Goal: Task Accomplishment & Management: Manage account settings

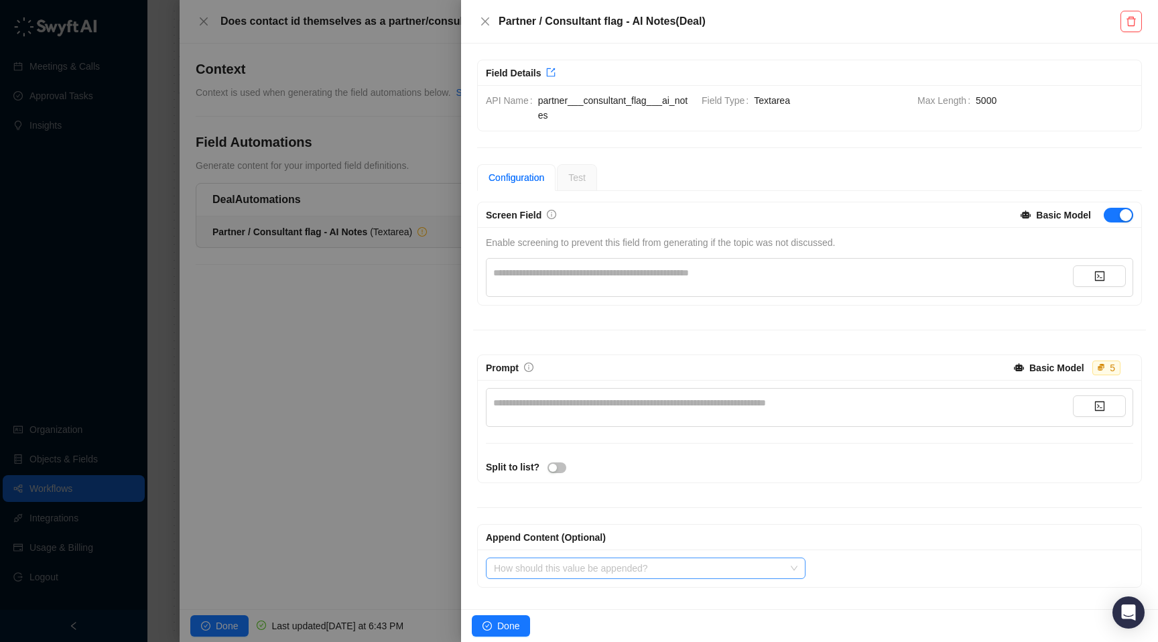
click at [599, 569] on input "search" at bounding box center [642, 568] width 296 height 20
click at [481, 18] on icon "close" at bounding box center [485, 21] width 11 height 11
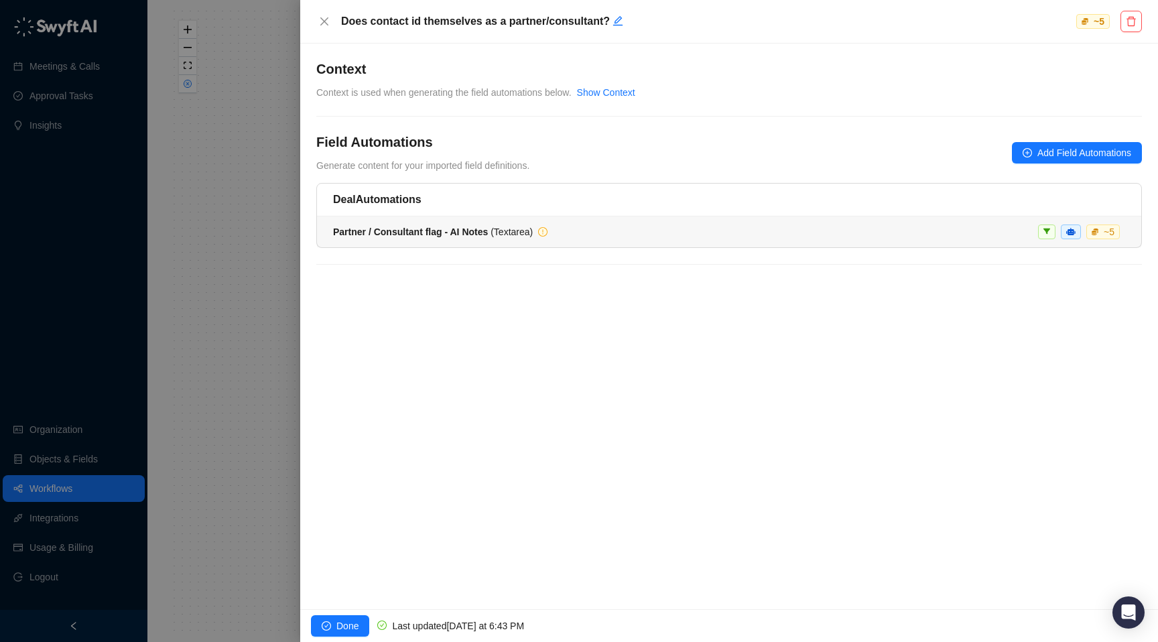
click at [981, 229] on div "Partner / Consultant flag - AI Notes ( Textarea ) ~ 5" at bounding box center [729, 232] width 792 height 15
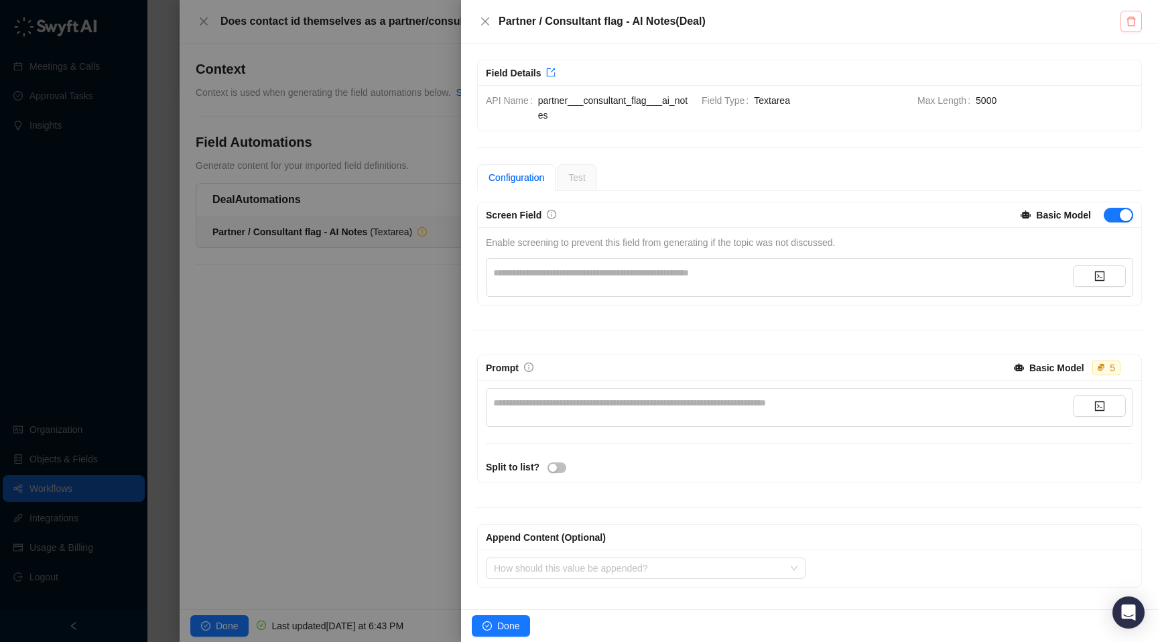
click at [1137, 19] on button "button" at bounding box center [1131, 21] width 21 height 21
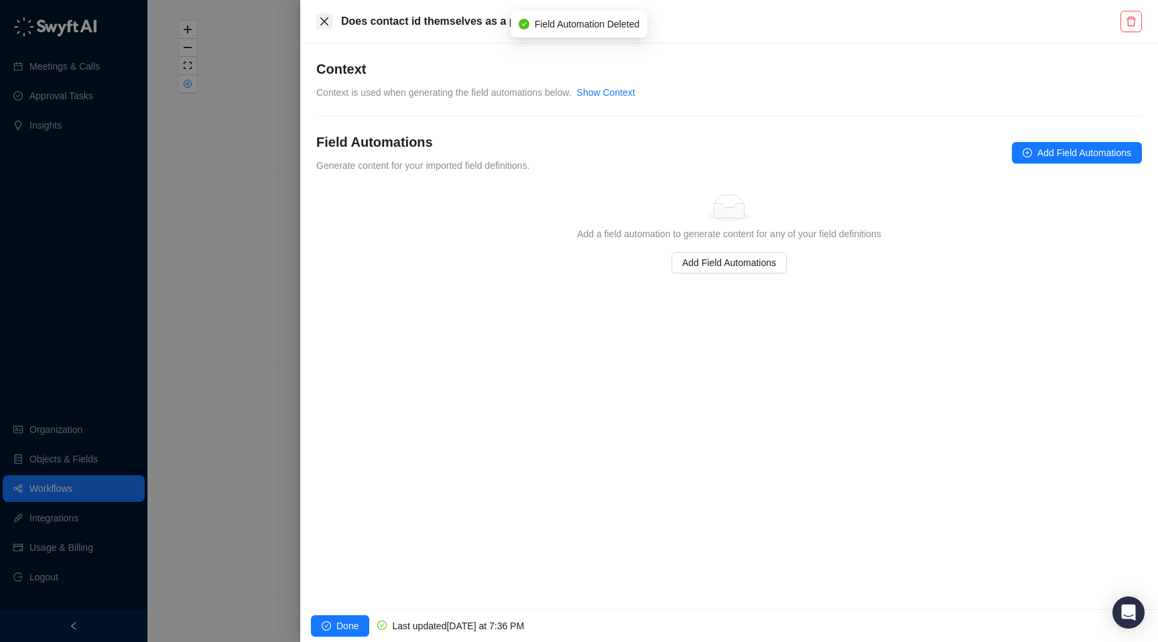
click at [326, 18] on icon "close" at bounding box center [324, 21] width 8 height 8
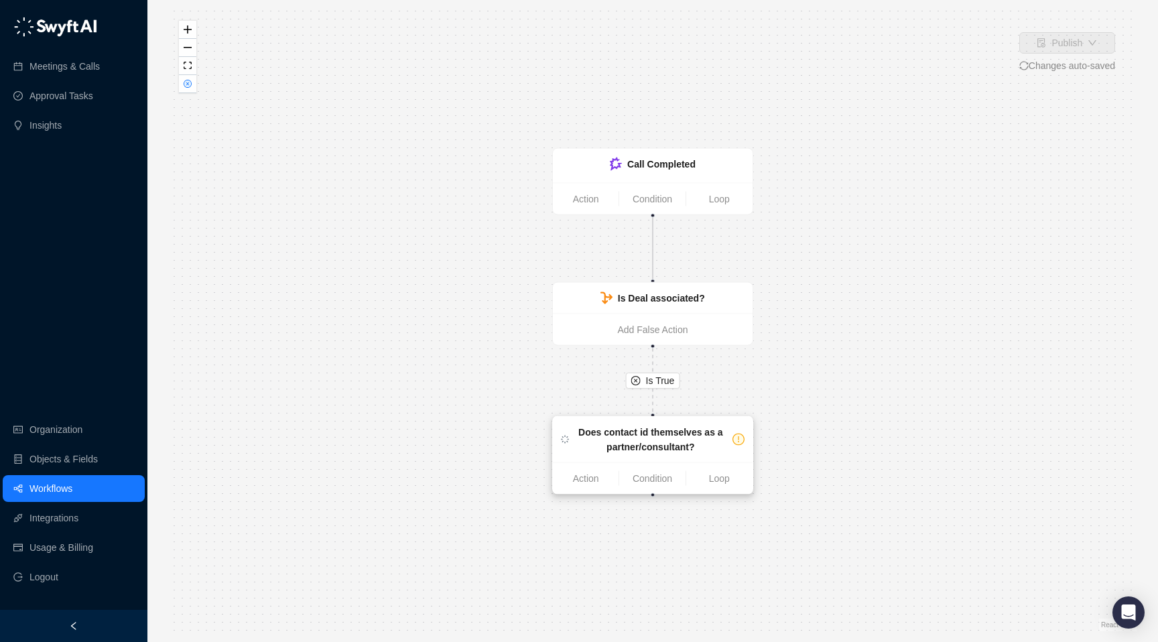
click at [622, 444] on strong "Does contact id themselves as a partner/consultant?" at bounding box center [650, 439] width 145 height 25
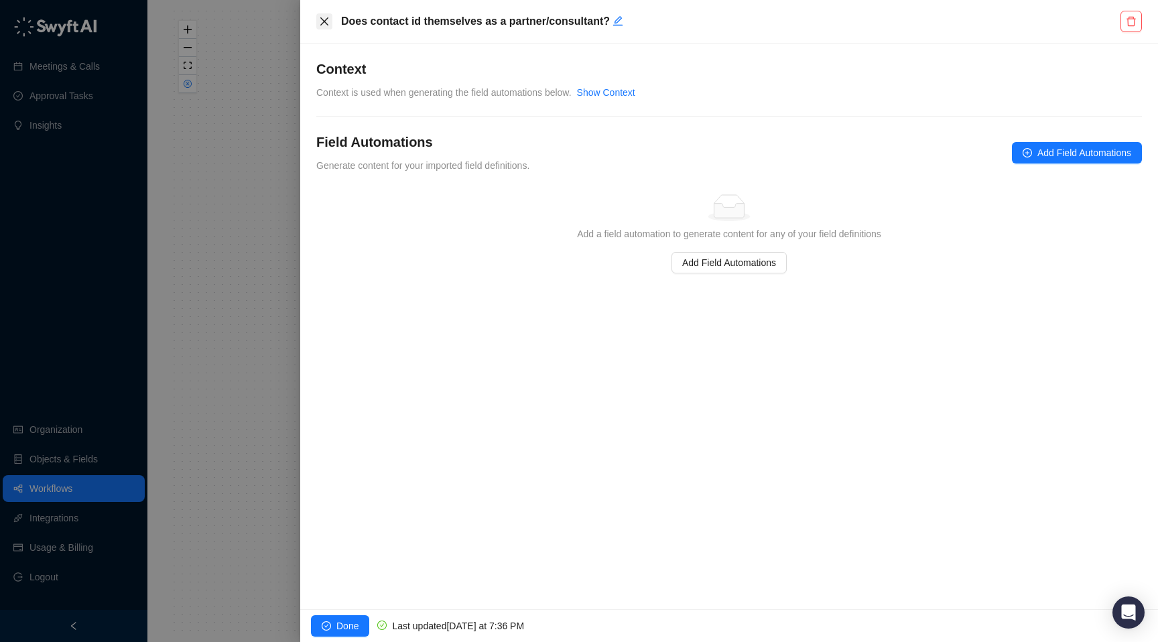
click at [320, 17] on icon "close" at bounding box center [324, 21] width 11 height 11
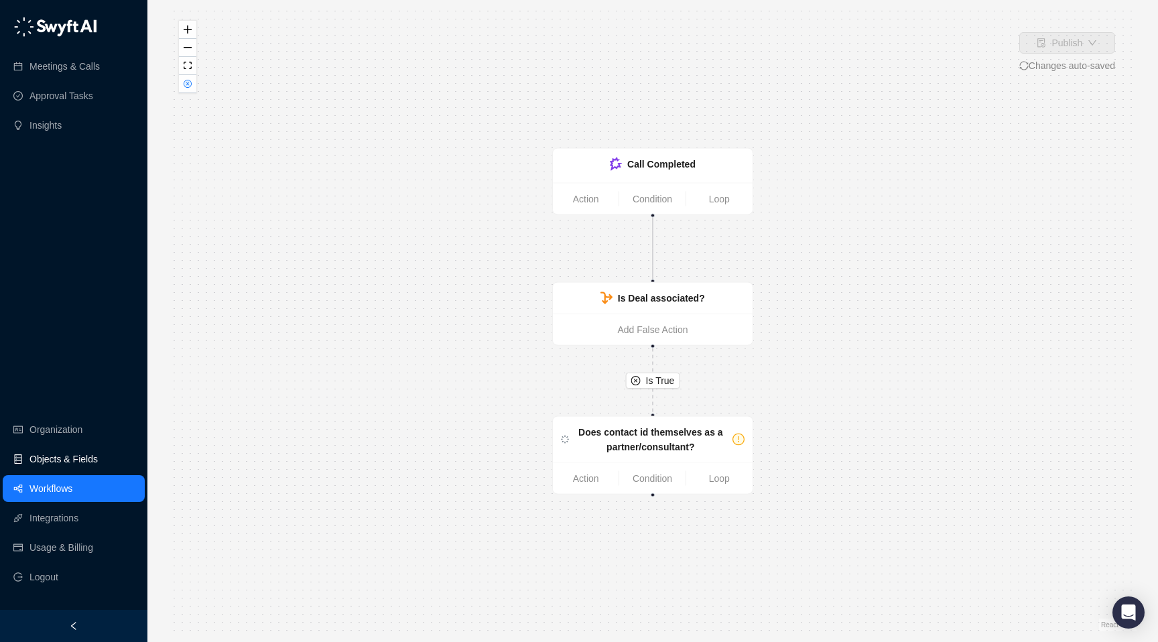
click at [82, 457] on link "Objects & Fields" at bounding box center [63, 459] width 68 height 27
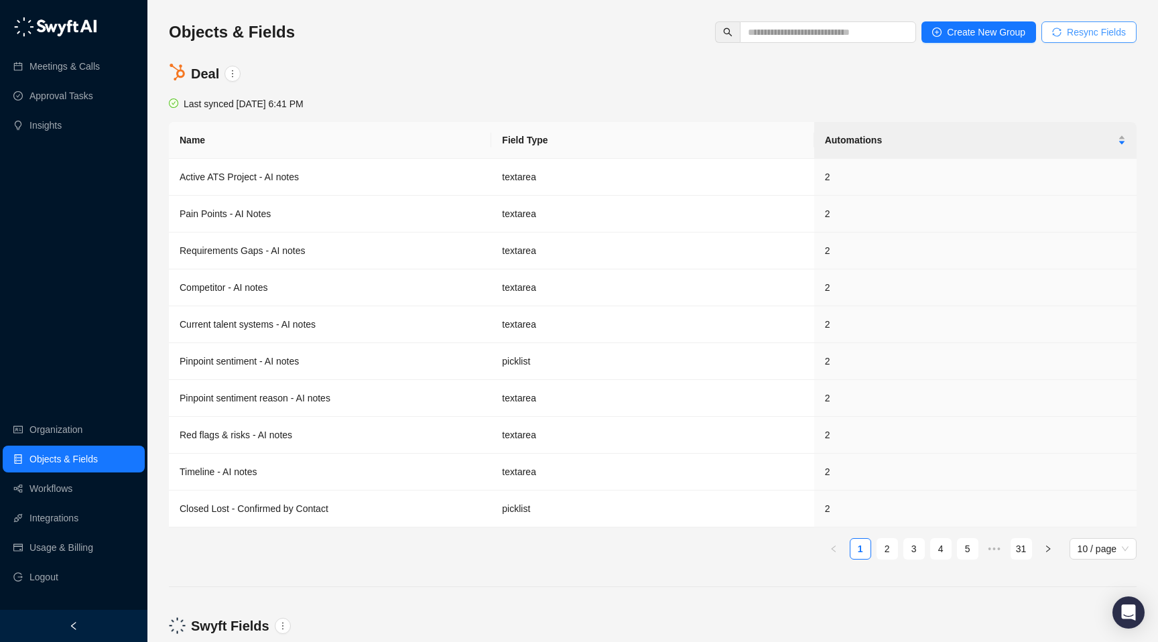
click at [1096, 38] on span "Resync Fields" at bounding box center [1096, 32] width 59 height 15
click at [864, 38] on input "text" at bounding box center [822, 32] width 149 height 15
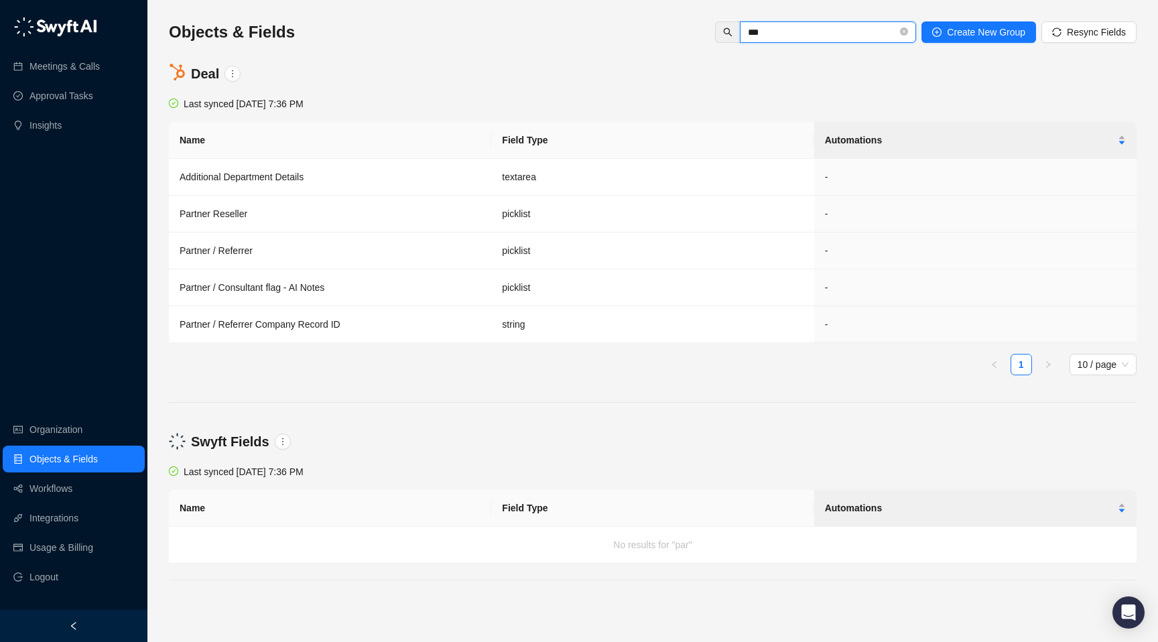
type input "***"
click at [904, 23] on span "***" at bounding box center [828, 31] width 176 height 21
click at [901, 31] on icon "close-circle" at bounding box center [904, 31] width 8 height 8
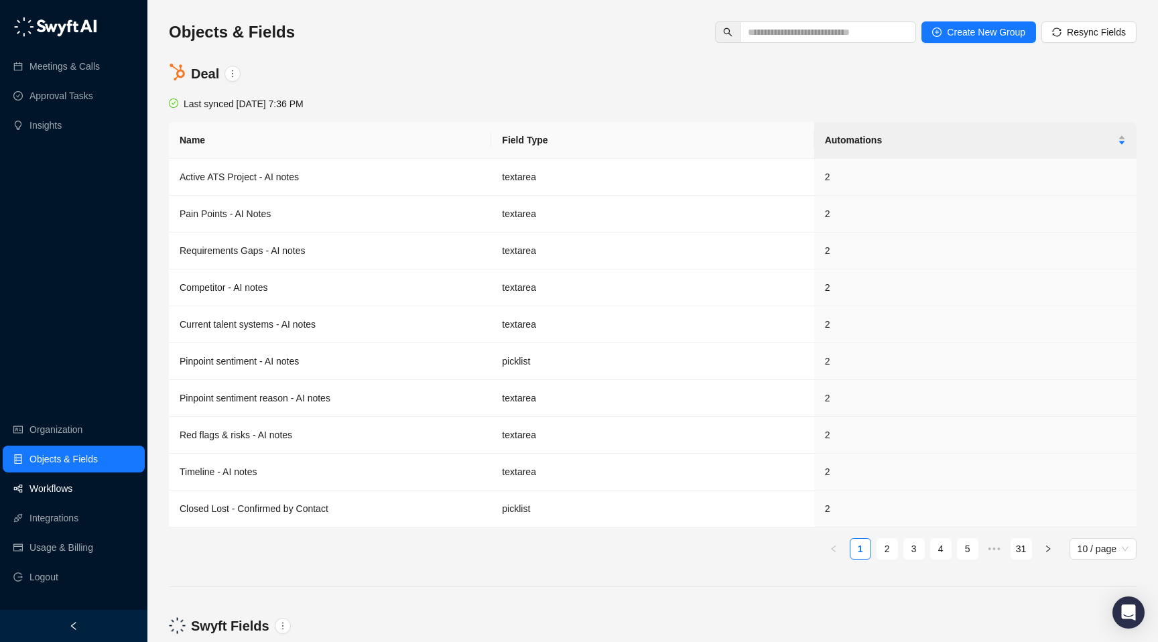
click at [60, 485] on link "Workflows" at bounding box center [50, 488] width 43 height 27
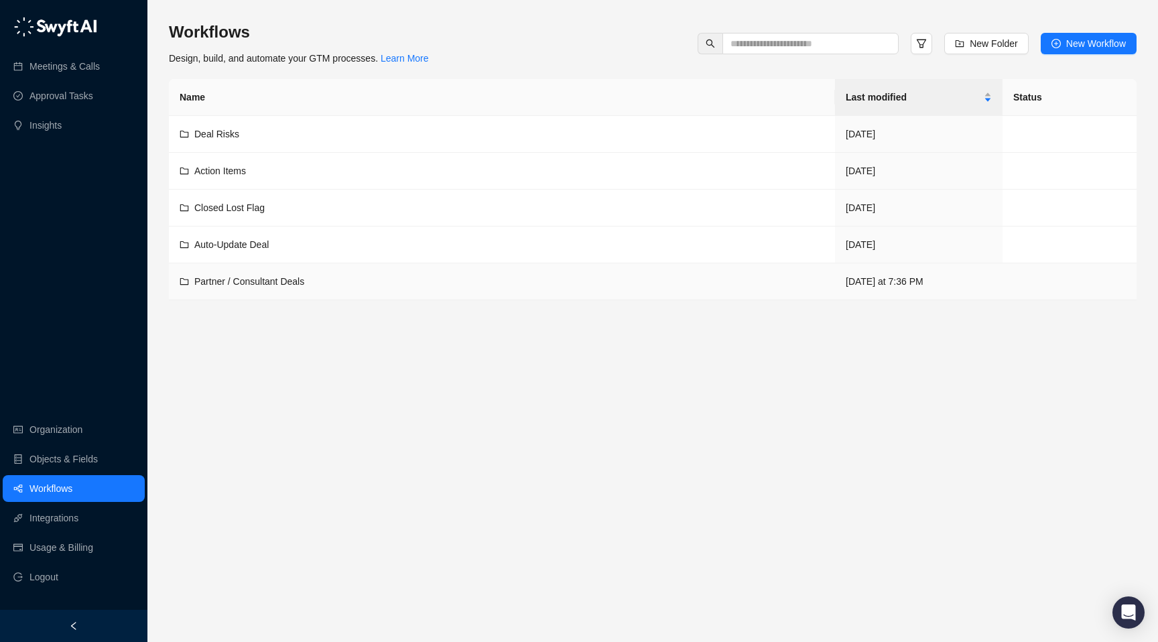
click at [241, 276] on span "Partner / Consultant Deals" at bounding box center [249, 281] width 110 height 11
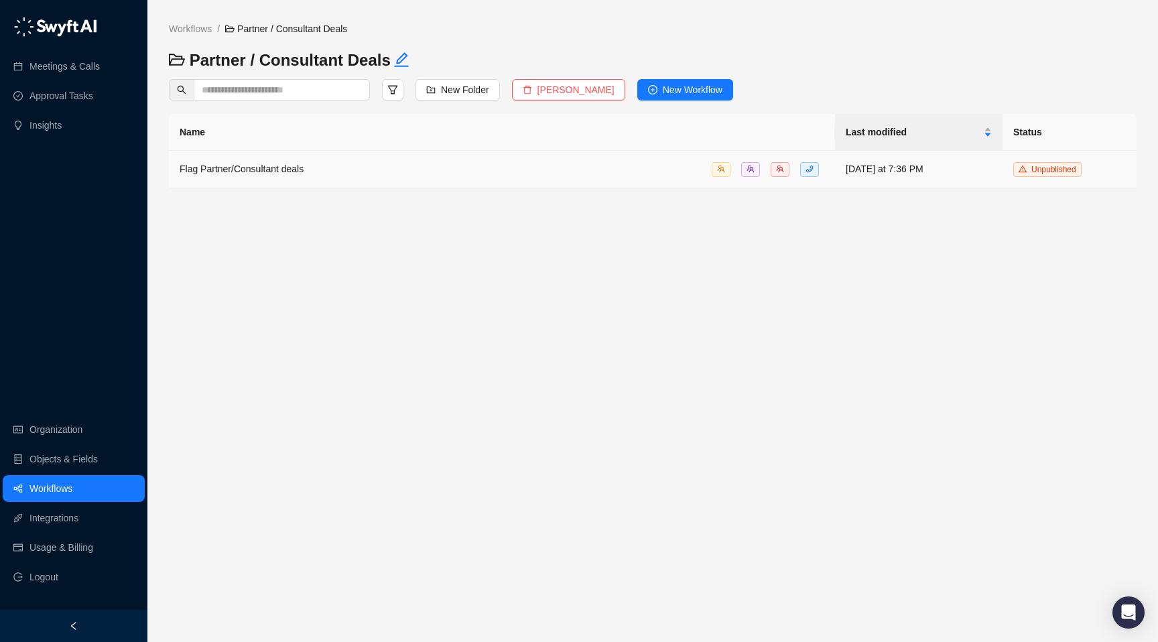
click at [329, 164] on div "Flag Partner/Consultant deals" at bounding box center [502, 169] width 645 height 15
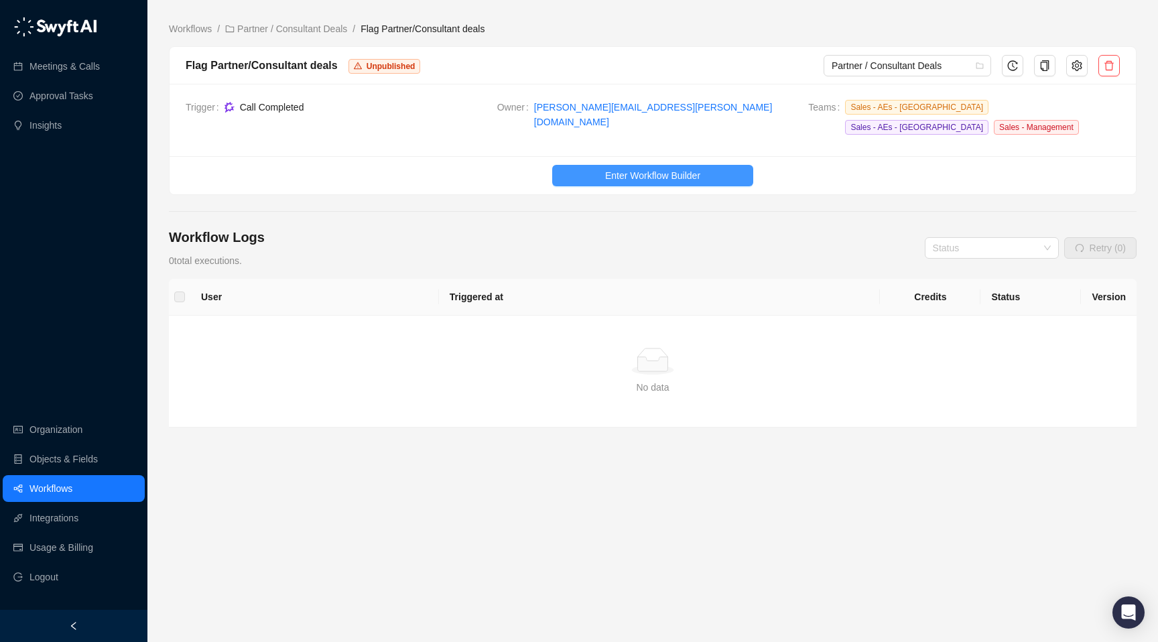
click at [617, 168] on span "Enter Workflow Builder" at bounding box center [652, 175] width 95 height 15
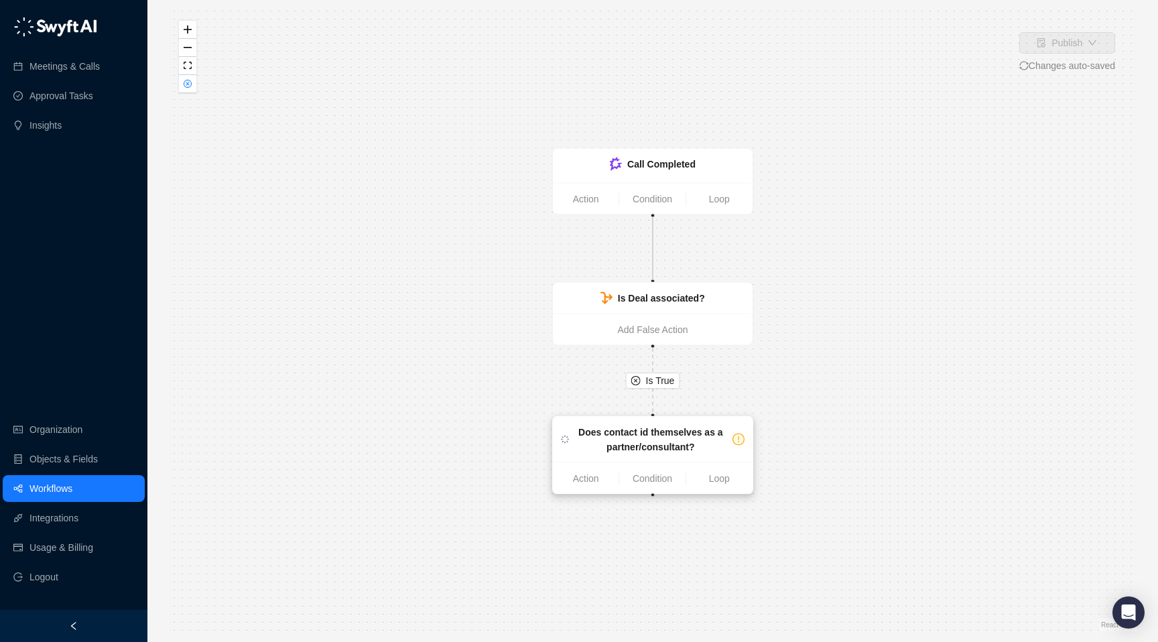
click at [631, 434] on strong "Does contact id themselves as a partner/consultant?" at bounding box center [650, 439] width 145 height 25
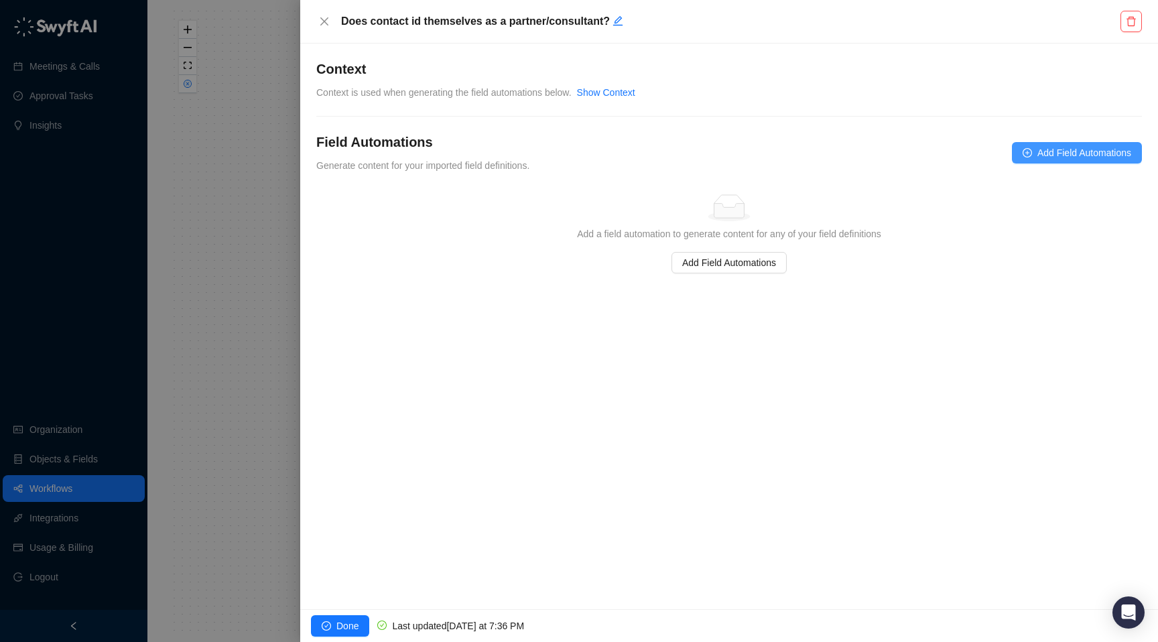
click at [1061, 147] on span "Add Field Automations" at bounding box center [1085, 152] width 94 height 15
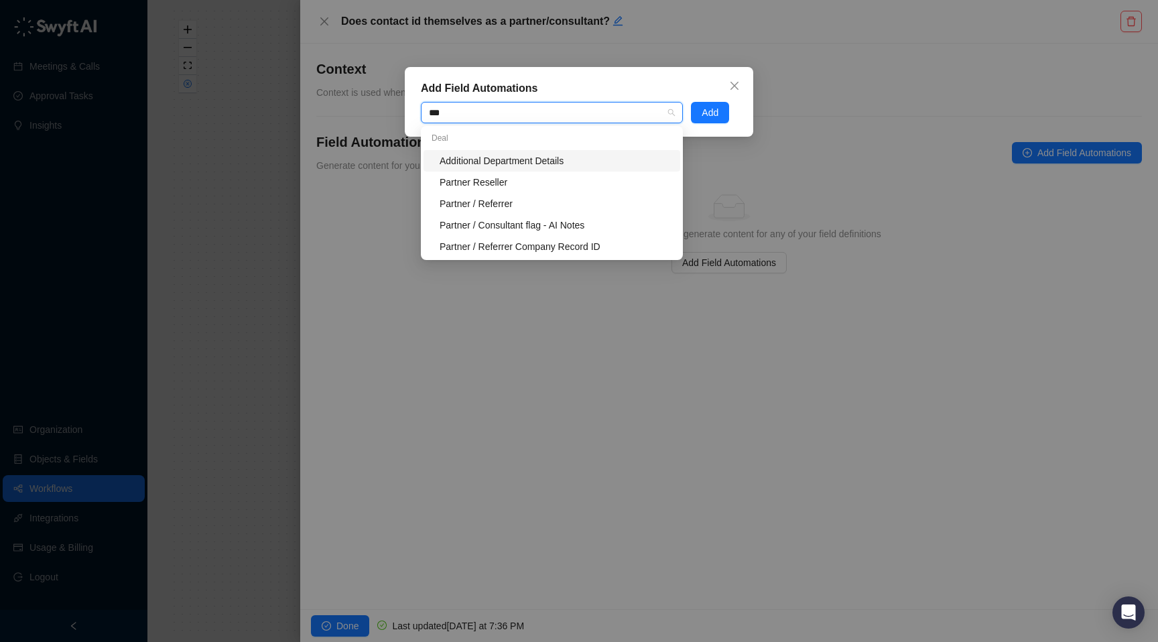
type input "****"
click at [613, 226] on div "Partner / Consultant flag - AI Notes" at bounding box center [556, 225] width 233 height 15
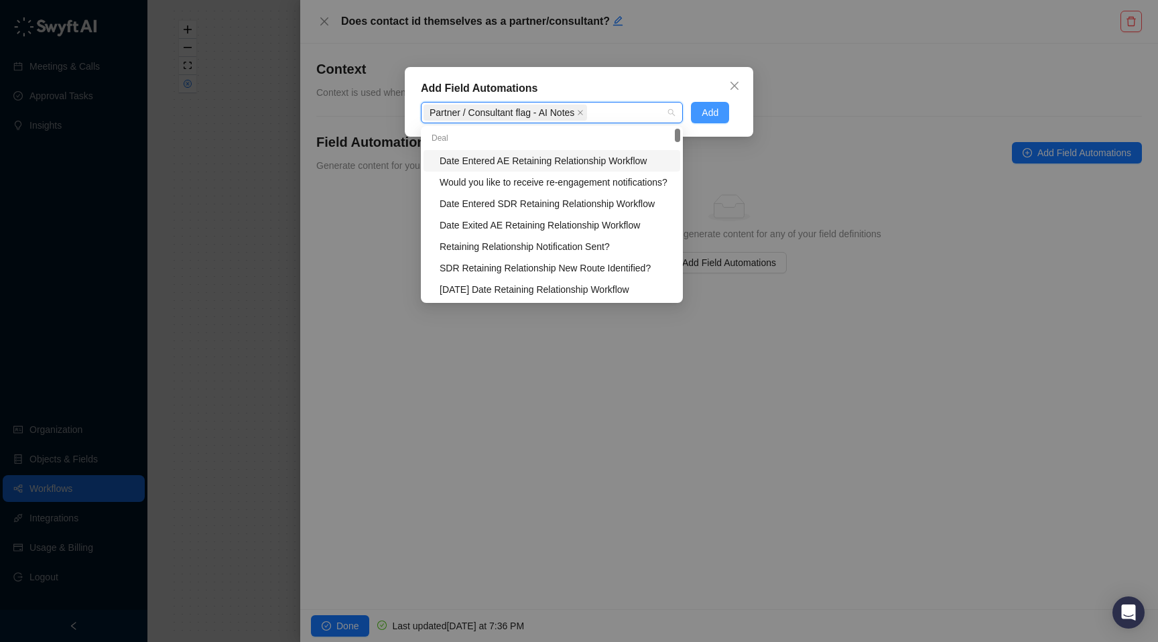
click at [721, 110] on button "Add" at bounding box center [710, 112] width 38 height 21
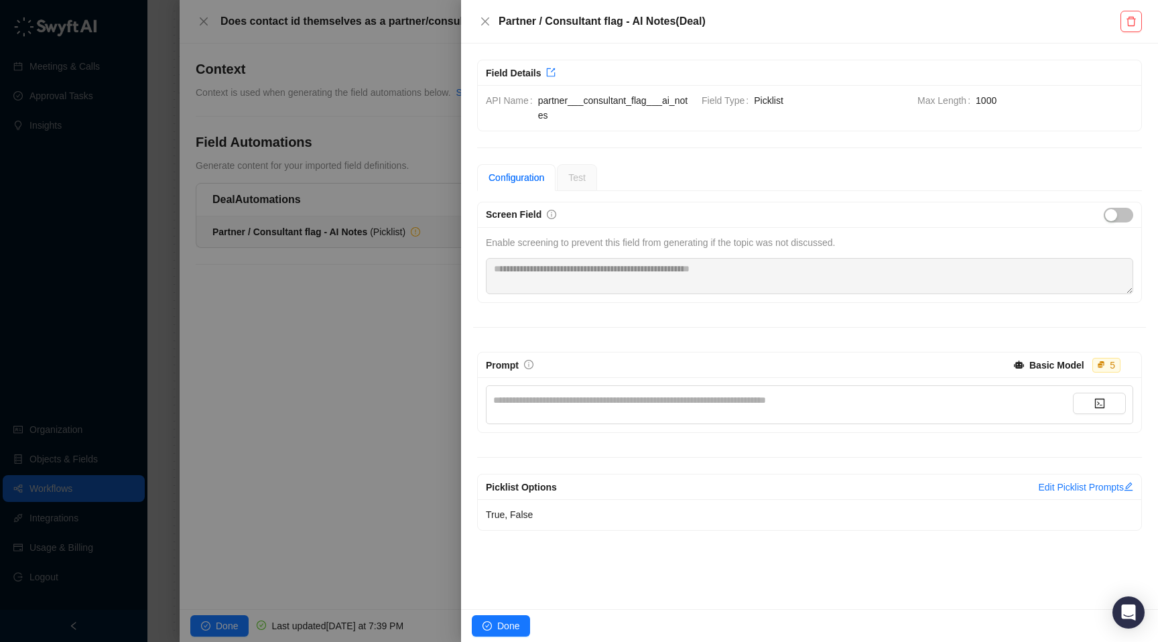
click at [1113, 224] on div "Screen Field" at bounding box center [810, 214] width 664 height 25
click at [1116, 218] on div "button" at bounding box center [1111, 215] width 12 height 12
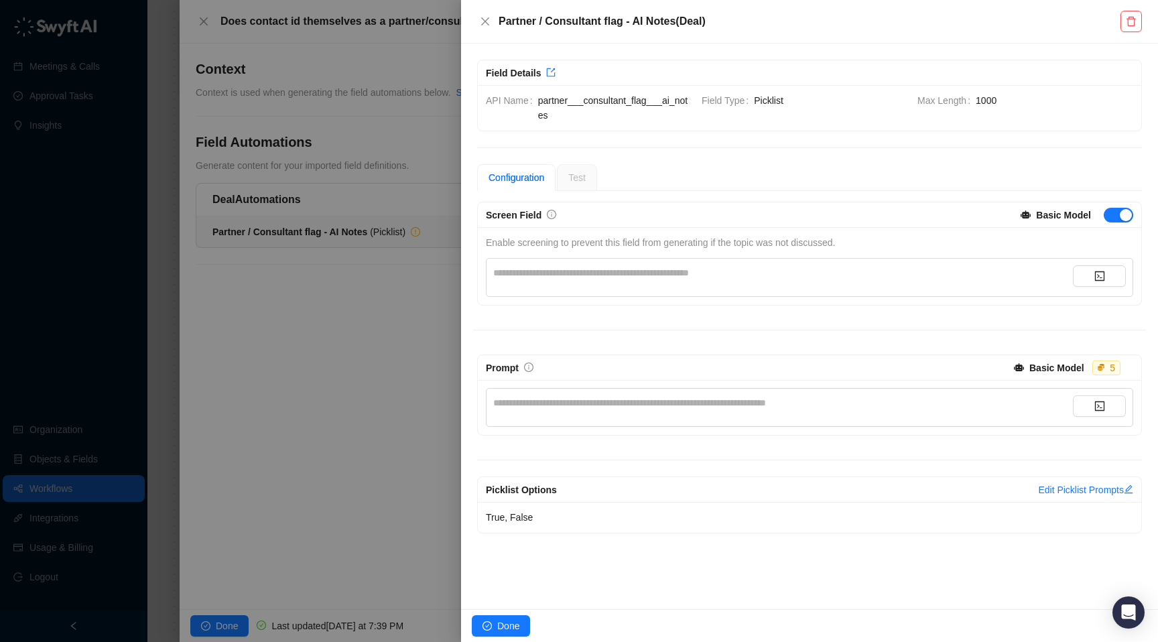
click at [747, 279] on div "**********" at bounding box center [783, 277] width 580 height 24
click at [733, 281] on div "**********" at bounding box center [783, 277] width 580 height 24
click at [733, 269] on div "**********" at bounding box center [783, 272] width 580 height 15
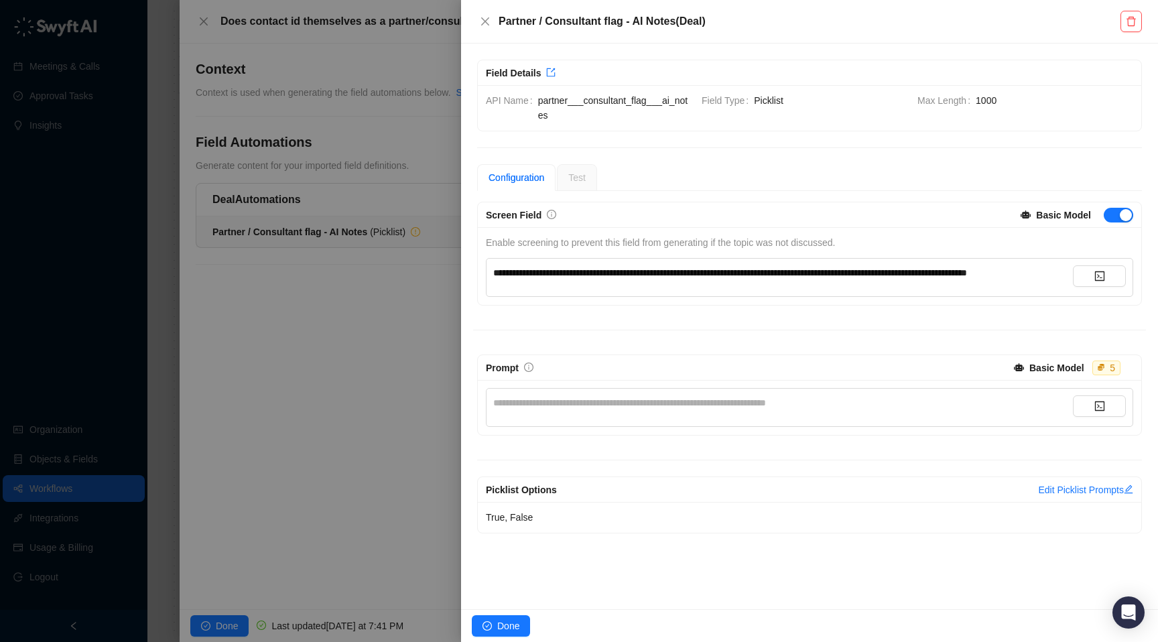
click at [506, 277] on span "**********" at bounding box center [730, 272] width 474 height 9
click at [562, 290] on div "**********" at bounding box center [783, 277] width 580 height 24
click at [757, 280] on div "**********" at bounding box center [783, 272] width 580 height 15
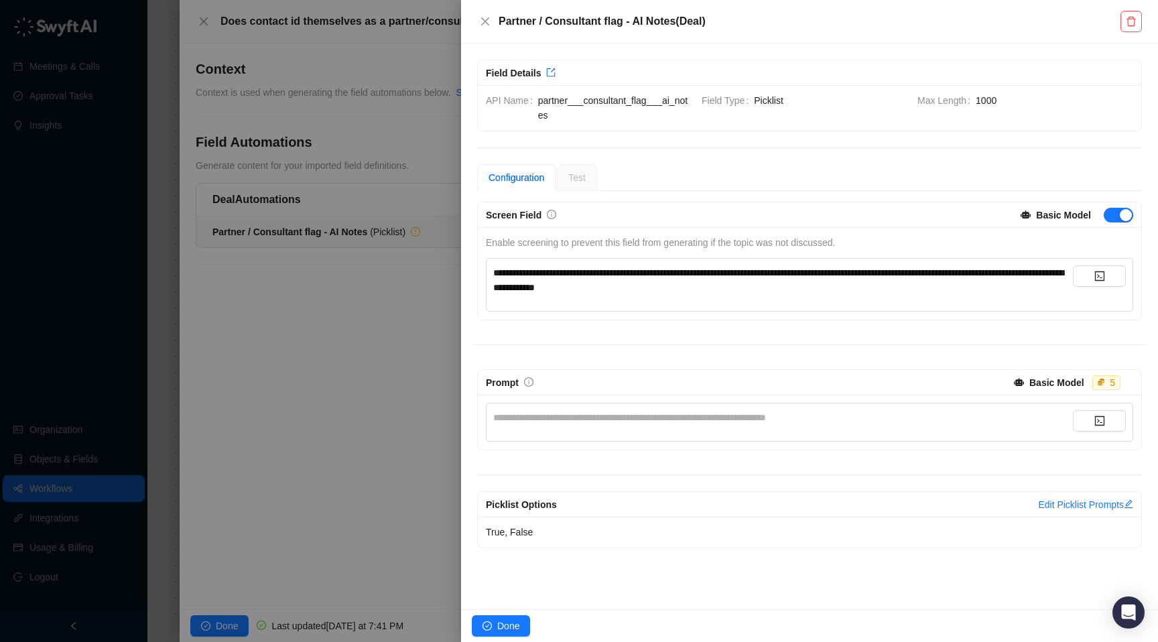
click at [550, 289] on span "**********" at bounding box center [778, 280] width 570 height 24
click at [719, 288] on div "**********" at bounding box center [783, 279] width 580 height 29
click at [718, 419] on div "**********" at bounding box center [783, 417] width 580 height 15
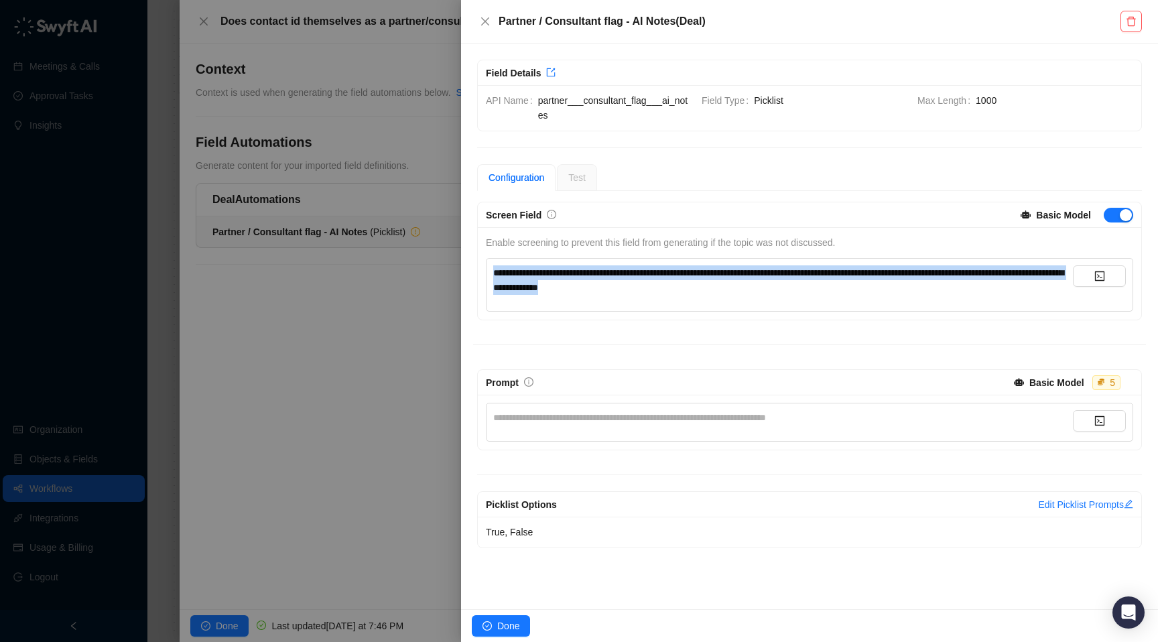
drag, startPoint x: 734, startPoint y: 288, endPoint x: 483, endPoint y: 273, distance: 251.1
click at [483, 273] on div "**********" at bounding box center [810, 285] width 656 height 54
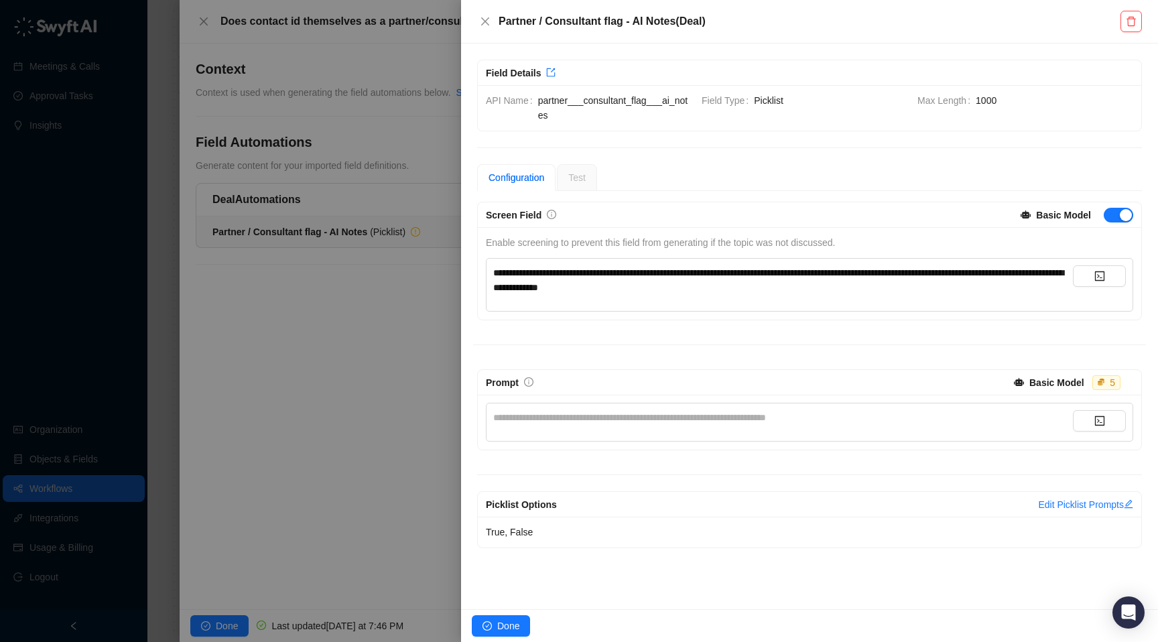
click at [649, 425] on div "**********" at bounding box center [783, 422] width 580 height 24
click at [709, 418] on div "**********" at bounding box center [783, 417] width 580 height 15
click at [690, 426] on div "**********" at bounding box center [783, 422] width 580 height 24
click at [690, 424] on div "**********" at bounding box center [783, 417] width 580 height 15
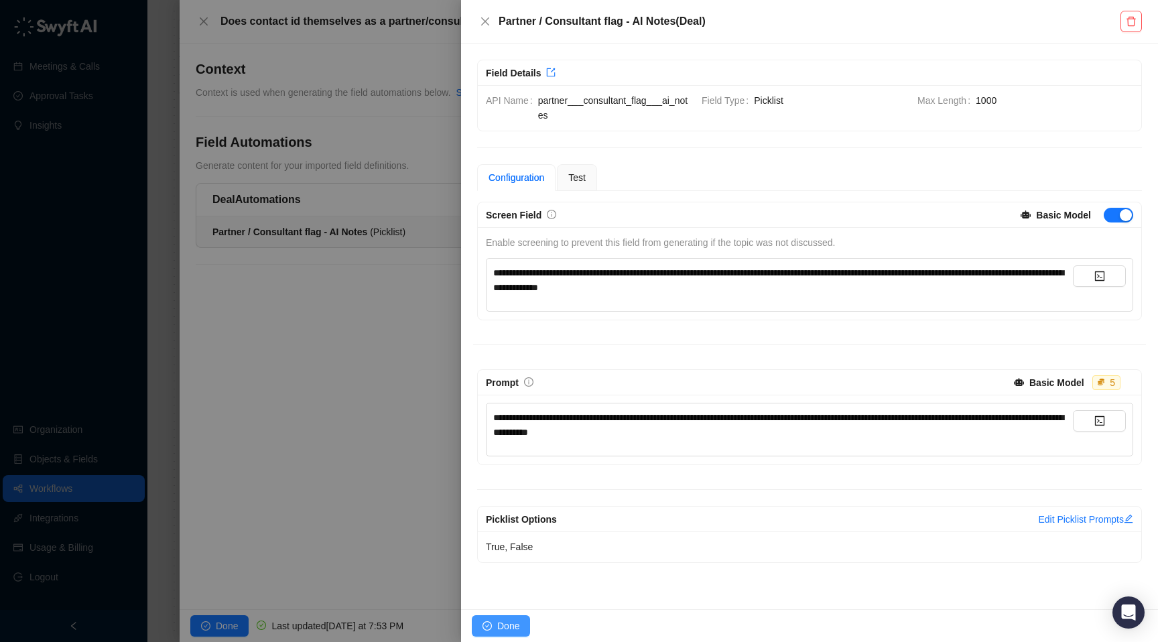
click at [508, 617] on button "Done" at bounding box center [501, 625] width 58 height 21
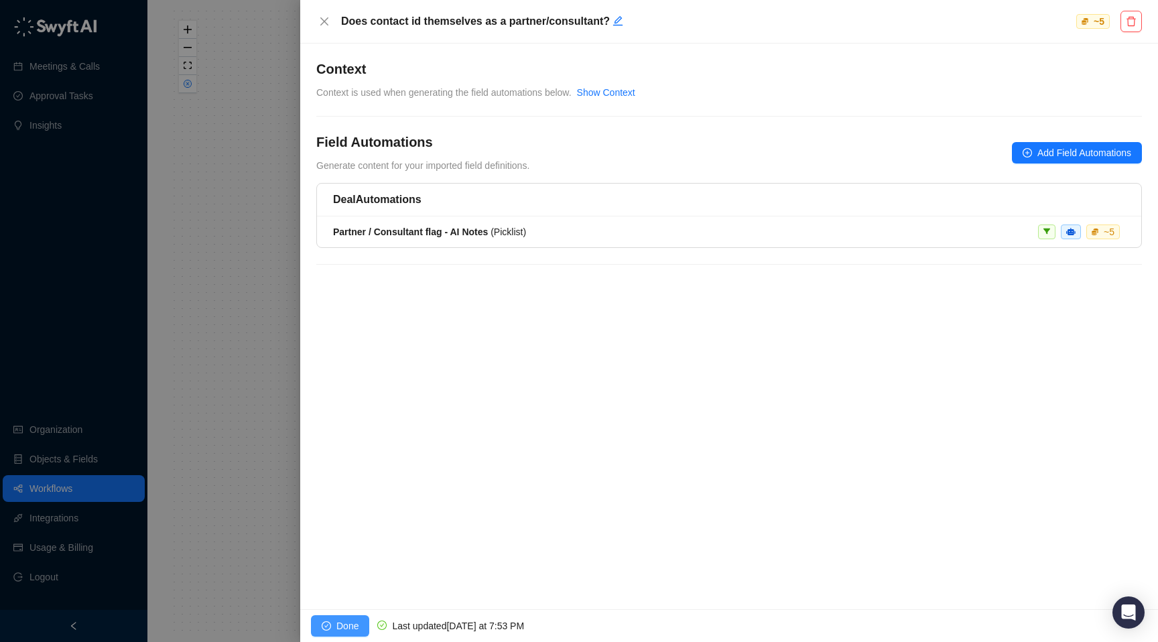
click at [345, 618] on button "Done" at bounding box center [340, 625] width 58 height 21
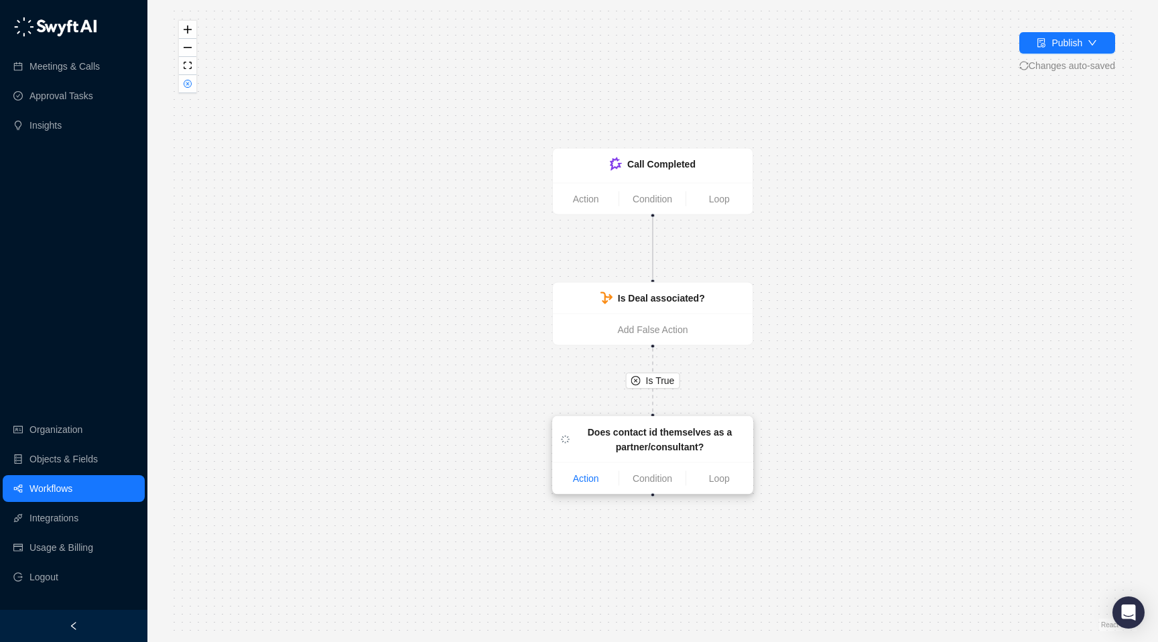
click at [593, 481] on link "Action" at bounding box center [586, 478] width 66 height 15
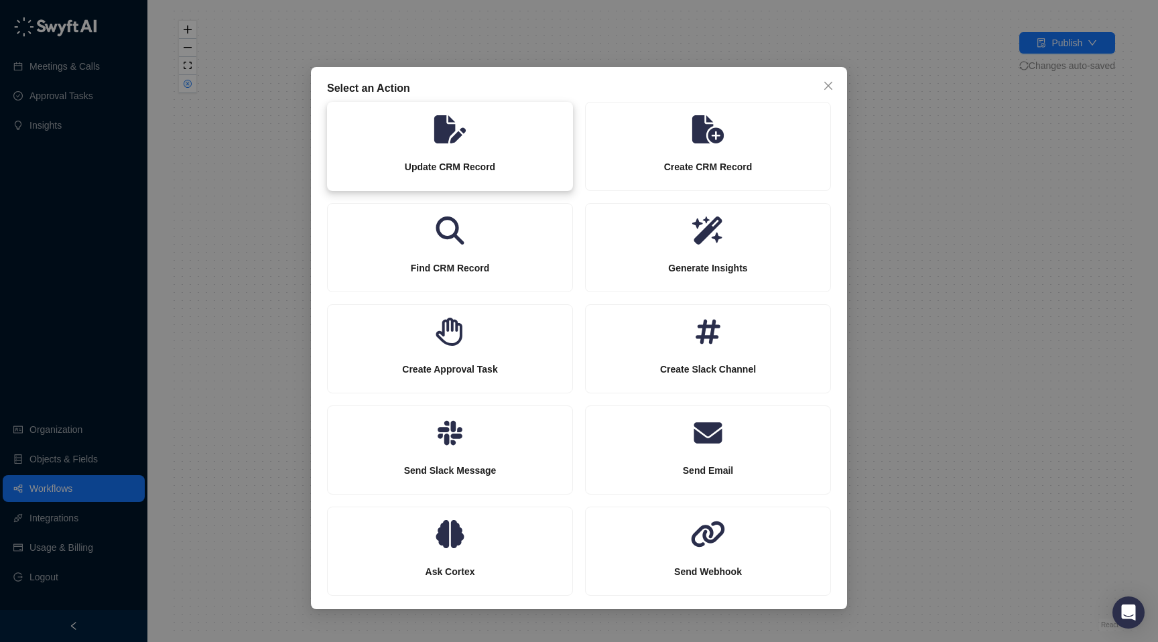
click at [483, 130] on icon at bounding box center [450, 129] width 246 height 28
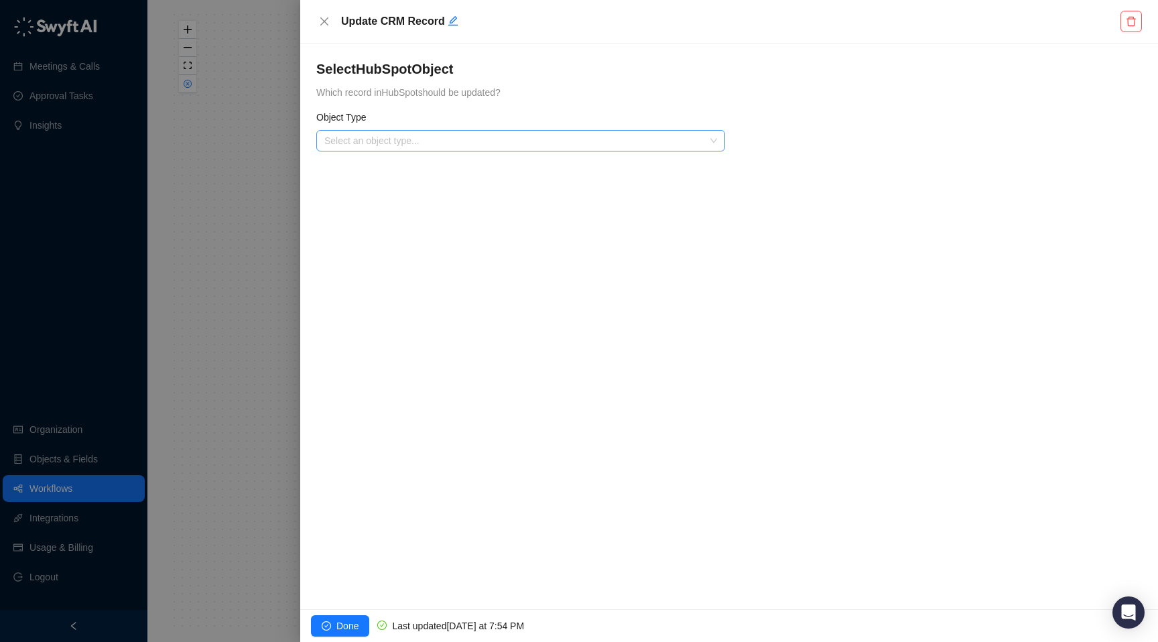
click at [471, 143] on input "search" at bounding box center [516, 141] width 385 height 20
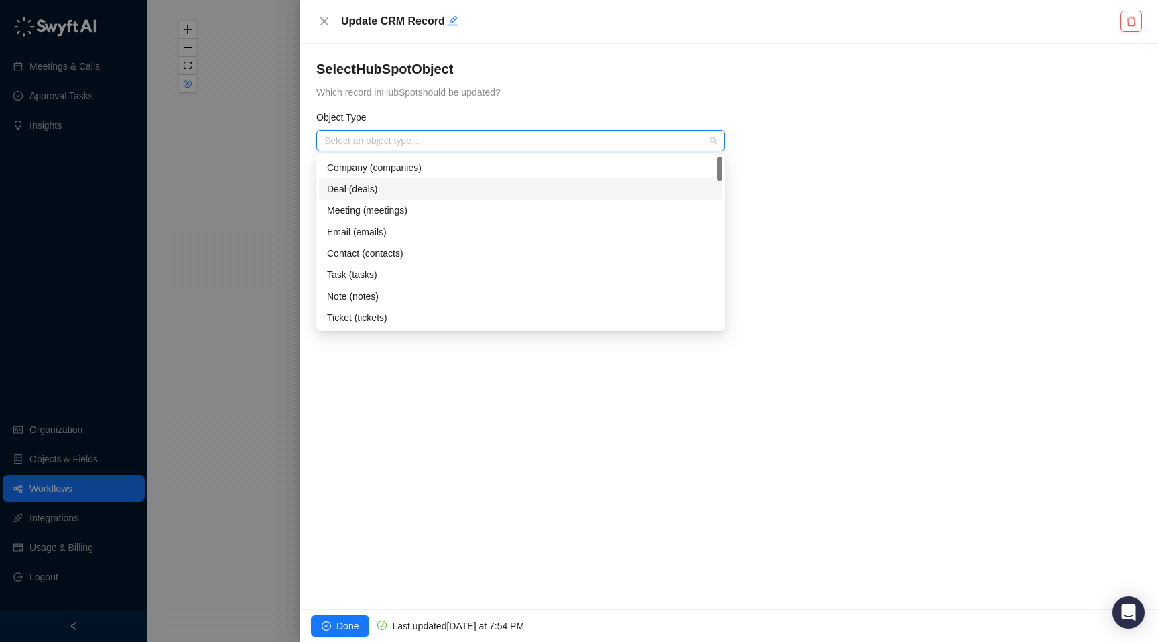
click at [438, 186] on div "Deal (deals)" at bounding box center [520, 189] width 387 height 15
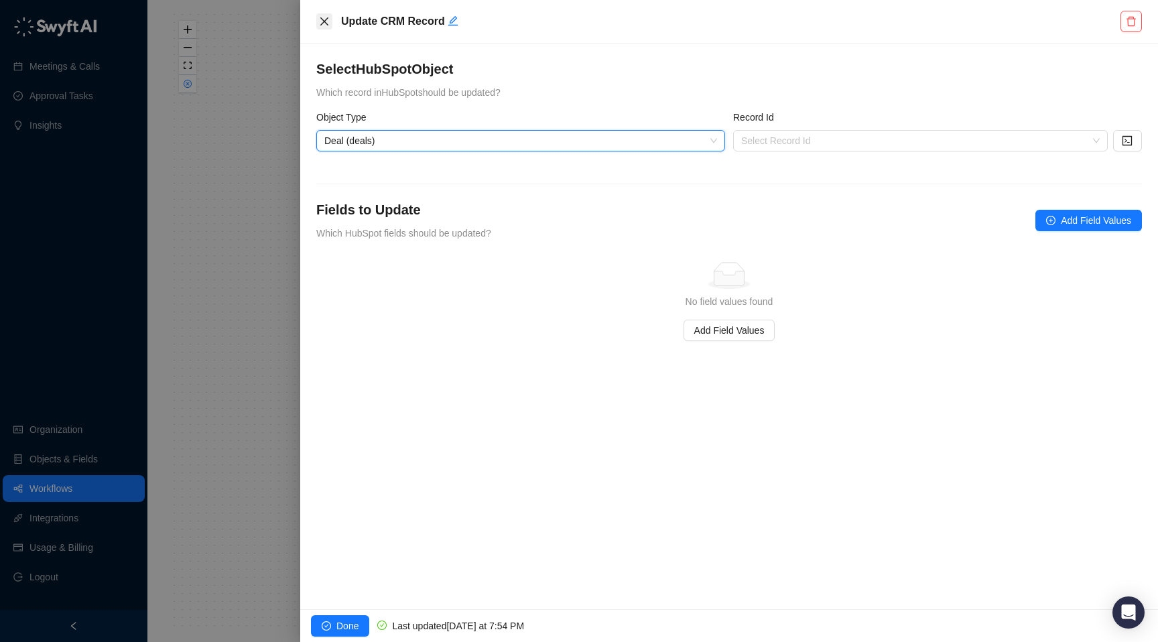
click at [321, 23] on icon "close" at bounding box center [324, 21] width 11 height 11
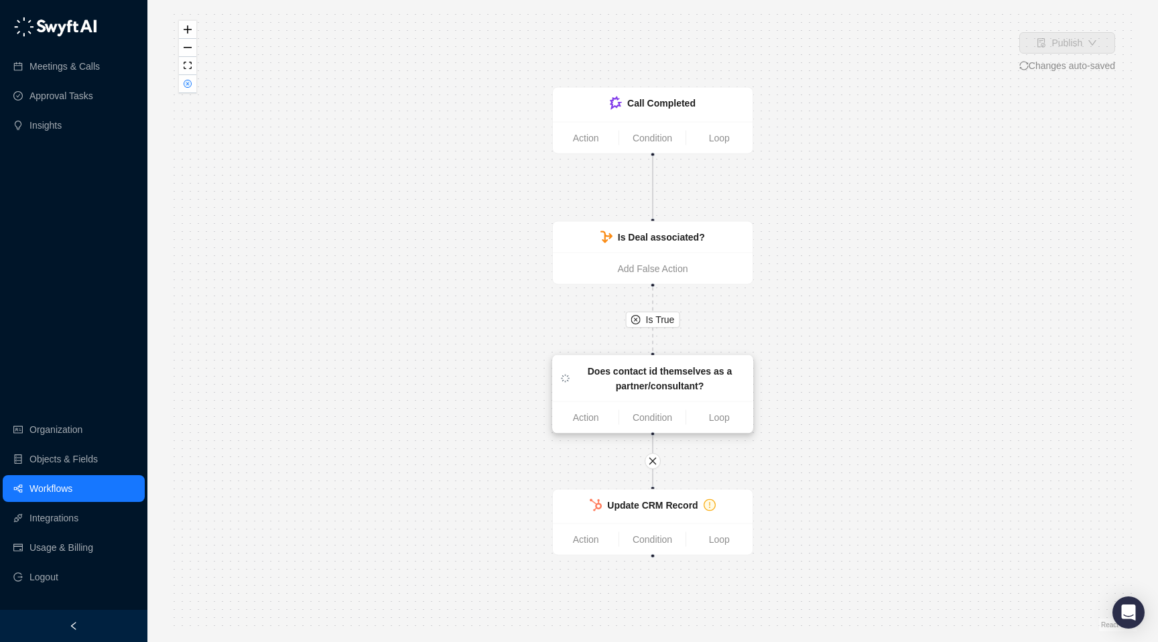
click at [619, 369] on strong "Does contact id themselves as a partner/consultant?" at bounding box center [660, 378] width 145 height 25
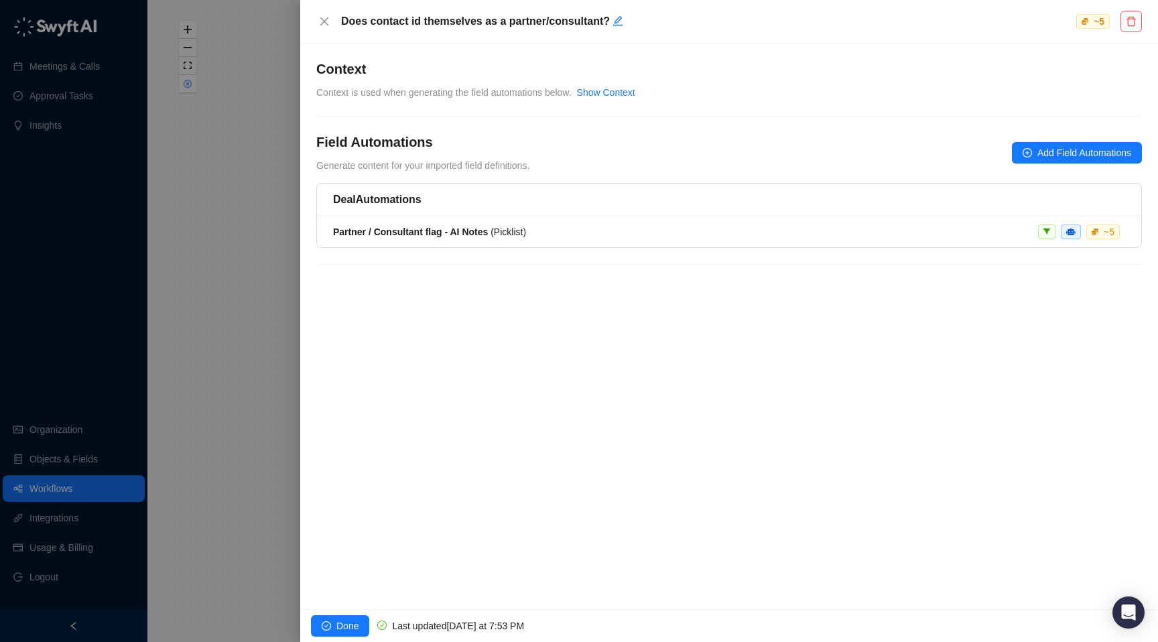
click at [544, 221] on li "Partner / Consultant flag - AI Notes ( Picklist ) ~ 5" at bounding box center [729, 231] width 824 height 31
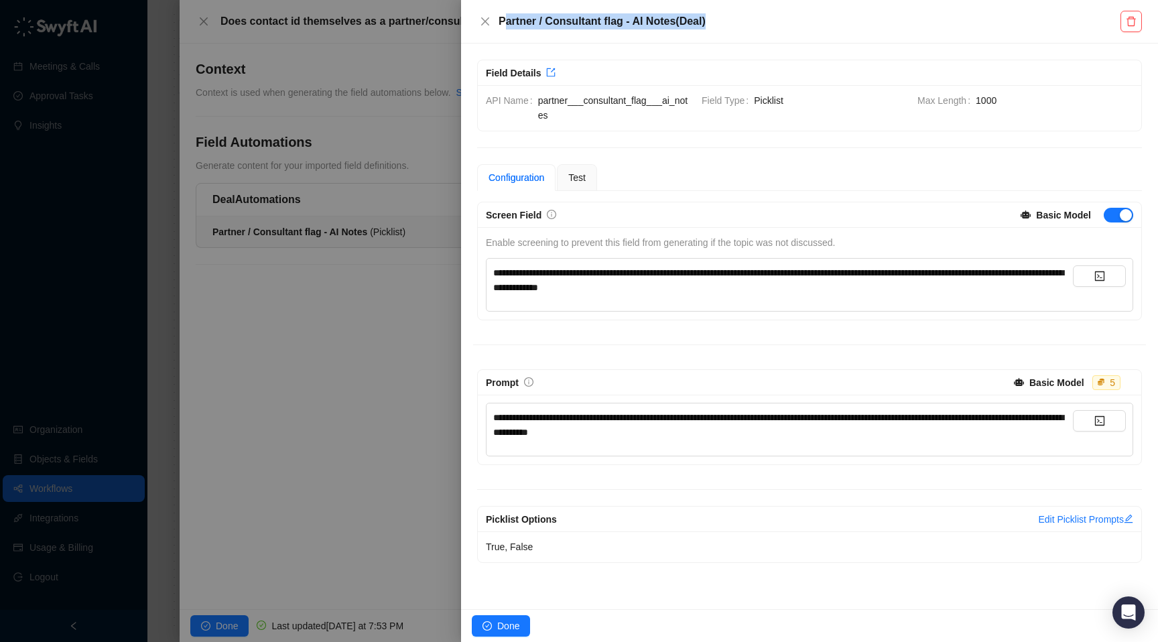
drag, startPoint x: 737, startPoint y: 23, endPoint x: 501, endPoint y: 17, distance: 236.0
click at [501, 17] on h5 "Partner / Consultant flag - AI Notes ( Deal )" at bounding box center [810, 21] width 622 height 16
copy h5 "Partner / Consultant flag - AI Notes ( Deal )"
click at [670, 286] on span "**********" at bounding box center [778, 280] width 570 height 24
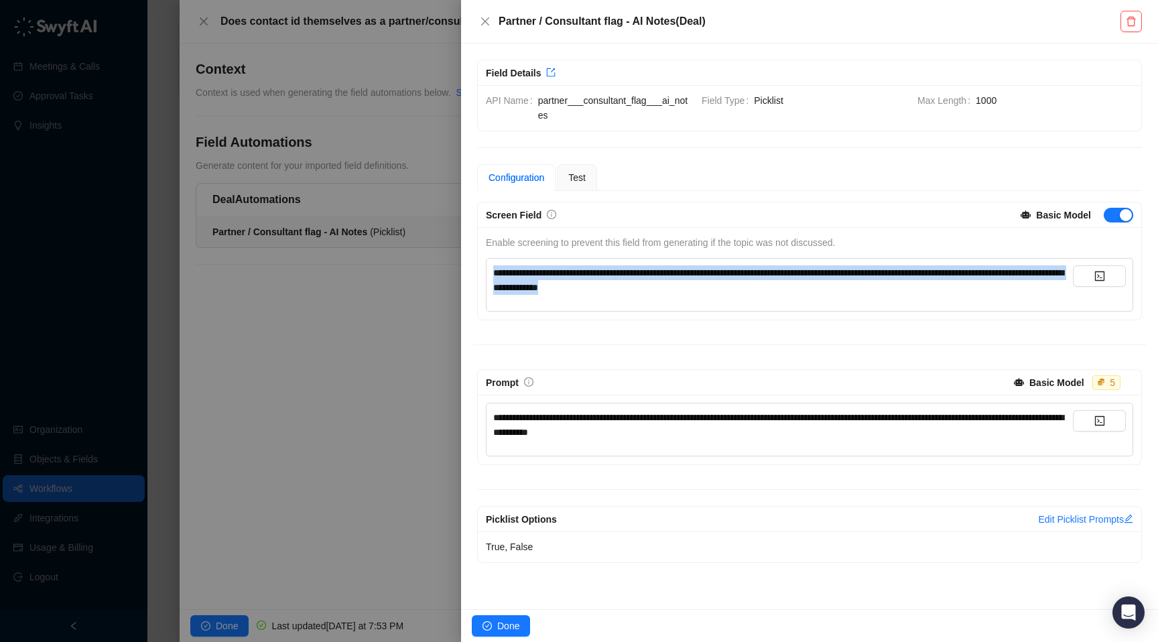
copy span "**********"
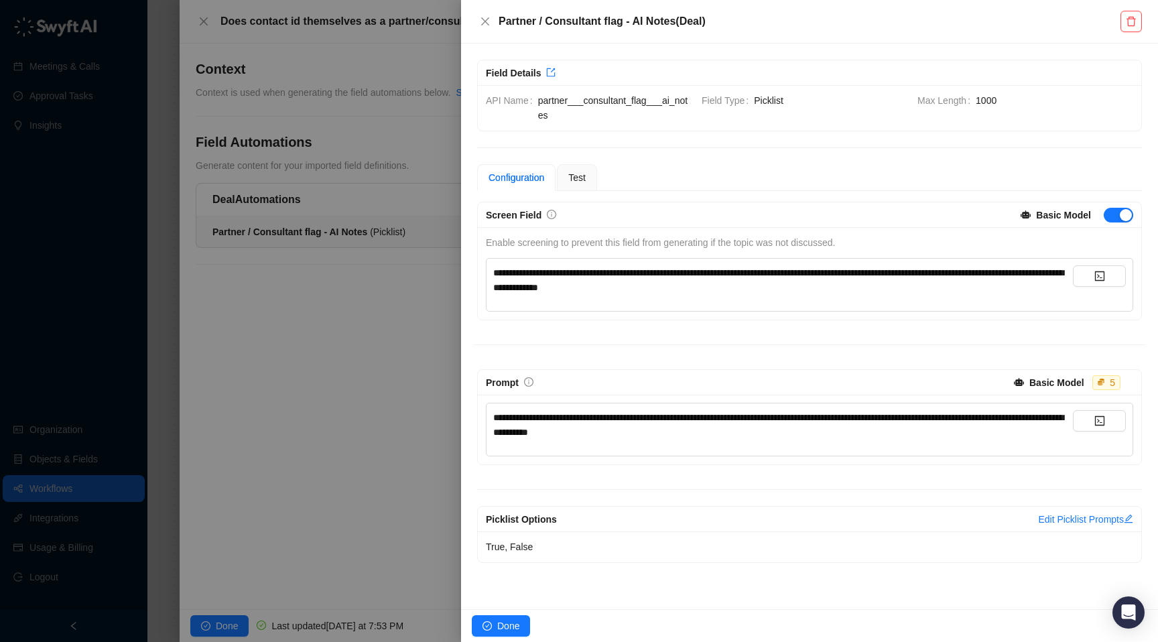
click at [662, 418] on span "**********" at bounding box center [778, 425] width 570 height 24
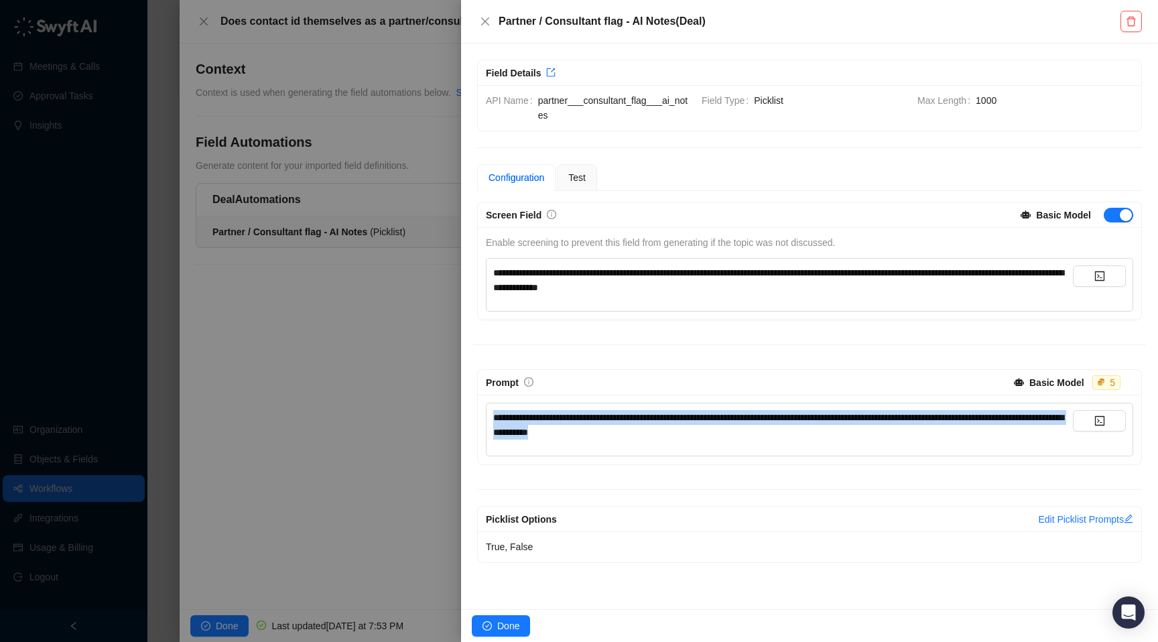
copy span "**********"
click at [488, 17] on icon "close" at bounding box center [485, 21] width 8 height 8
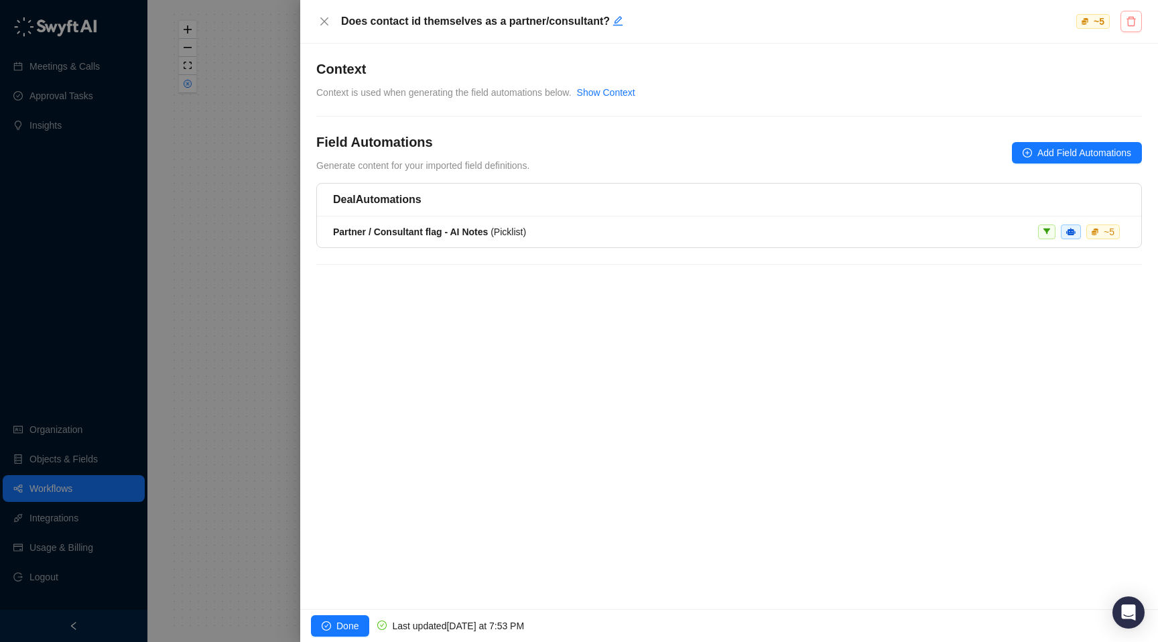
click at [1124, 24] on button "button" at bounding box center [1131, 21] width 21 height 21
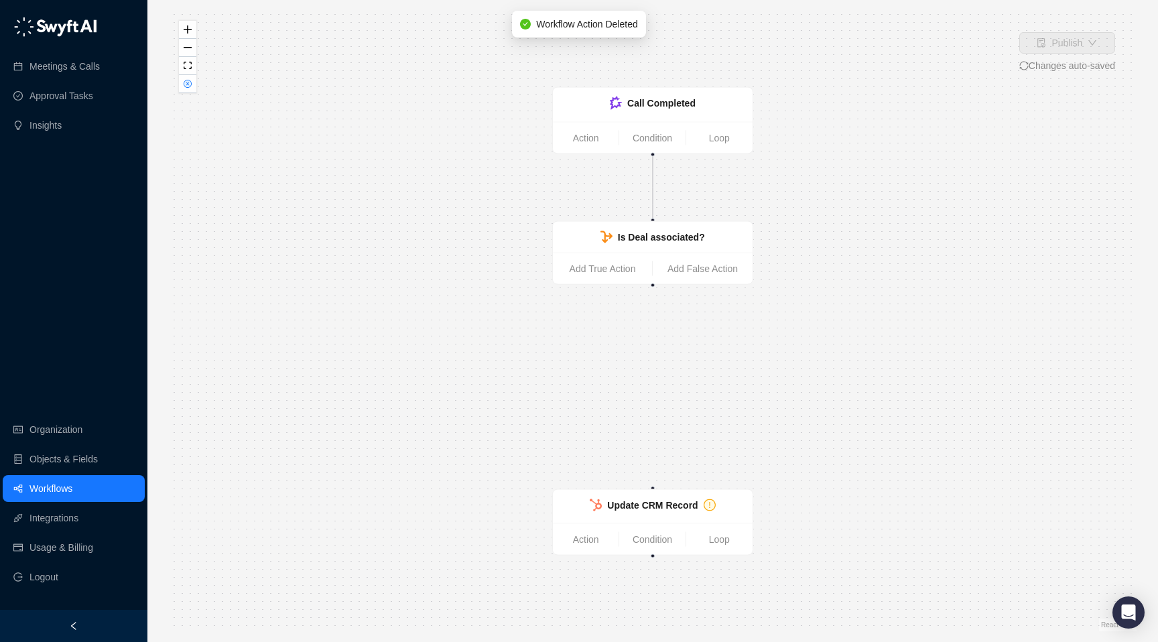
click at [72, 482] on link "Workflows" at bounding box center [50, 488] width 43 height 27
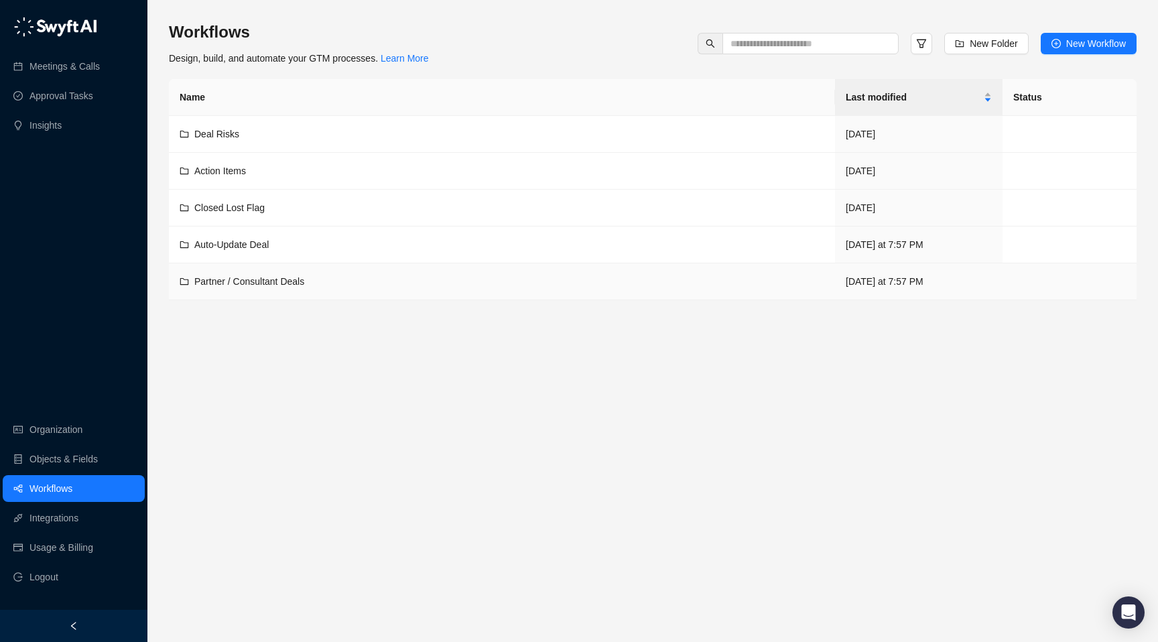
click at [289, 291] on td "Partner / Consultant Deals" at bounding box center [502, 281] width 666 height 37
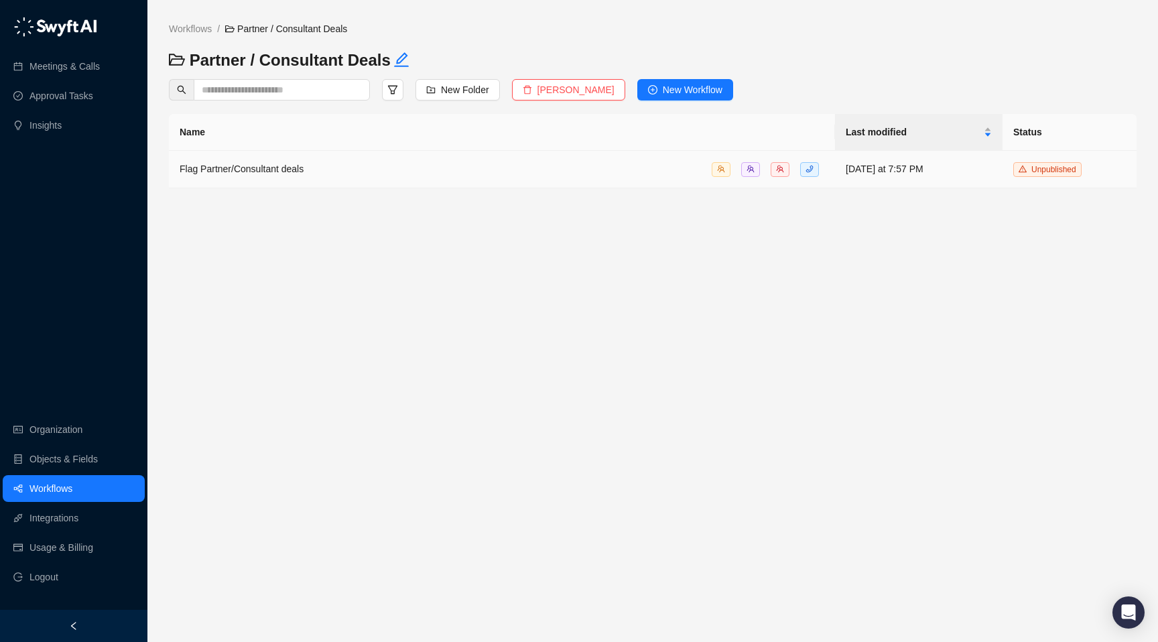
click at [610, 156] on td "Flag Partner/Consultant deals" at bounding box center [502, 170] width 666 height 38
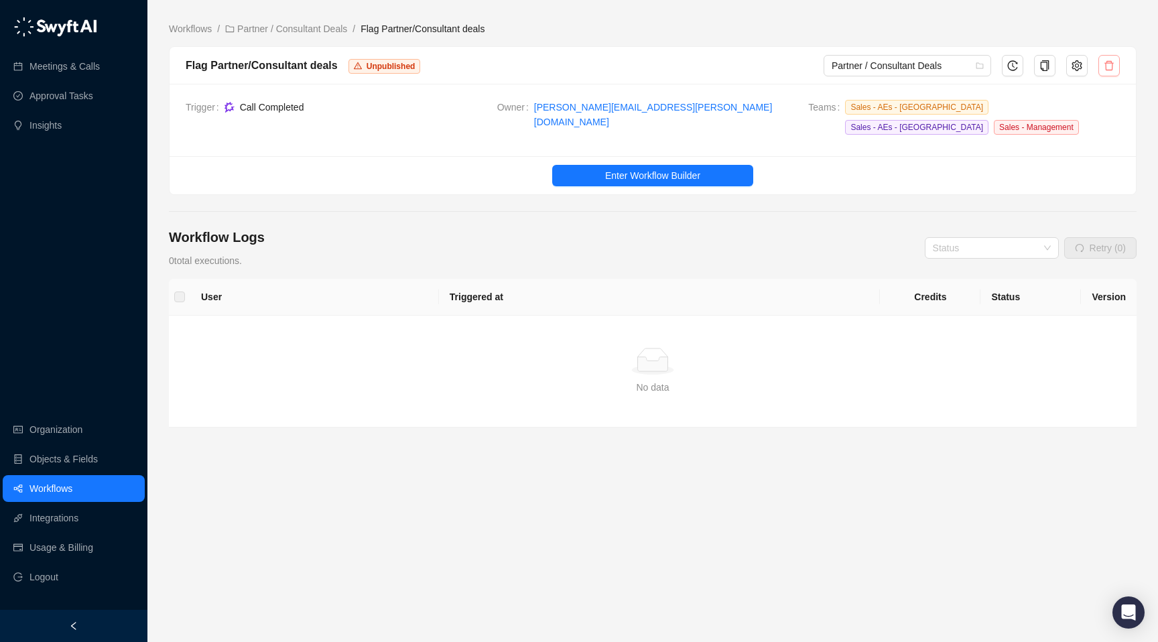
click at [1101, 65] on button "button" at bounding box center [1109, 65] width 21 height 21
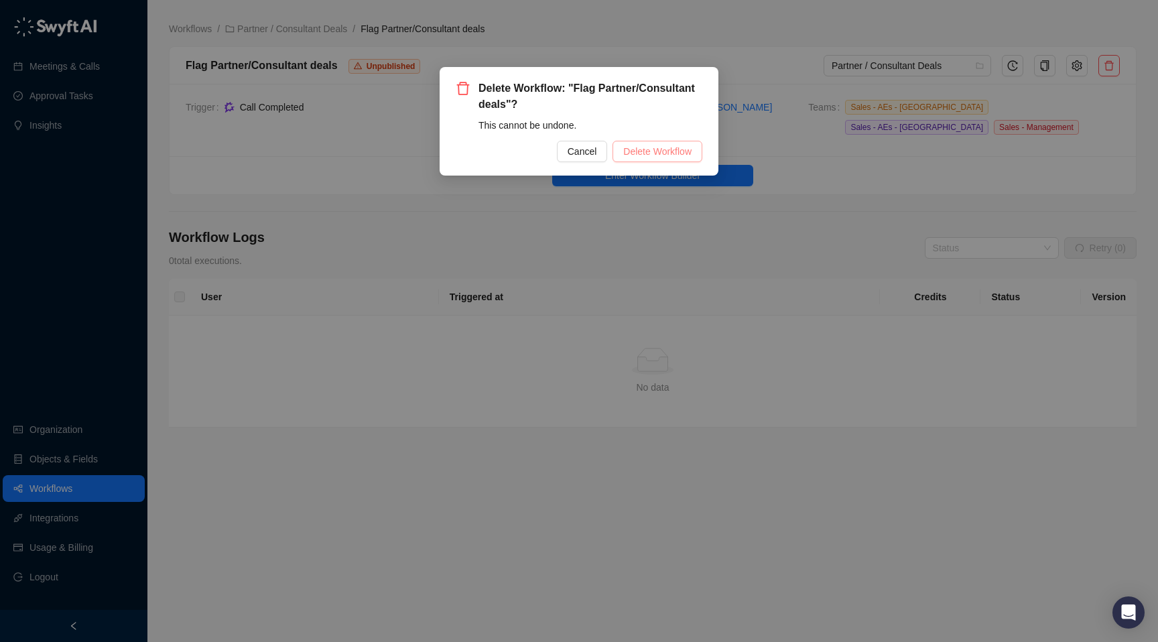
click at [670, 149] on span "Delete Workflow" at bounding box center [657, 151] width 68 height 15
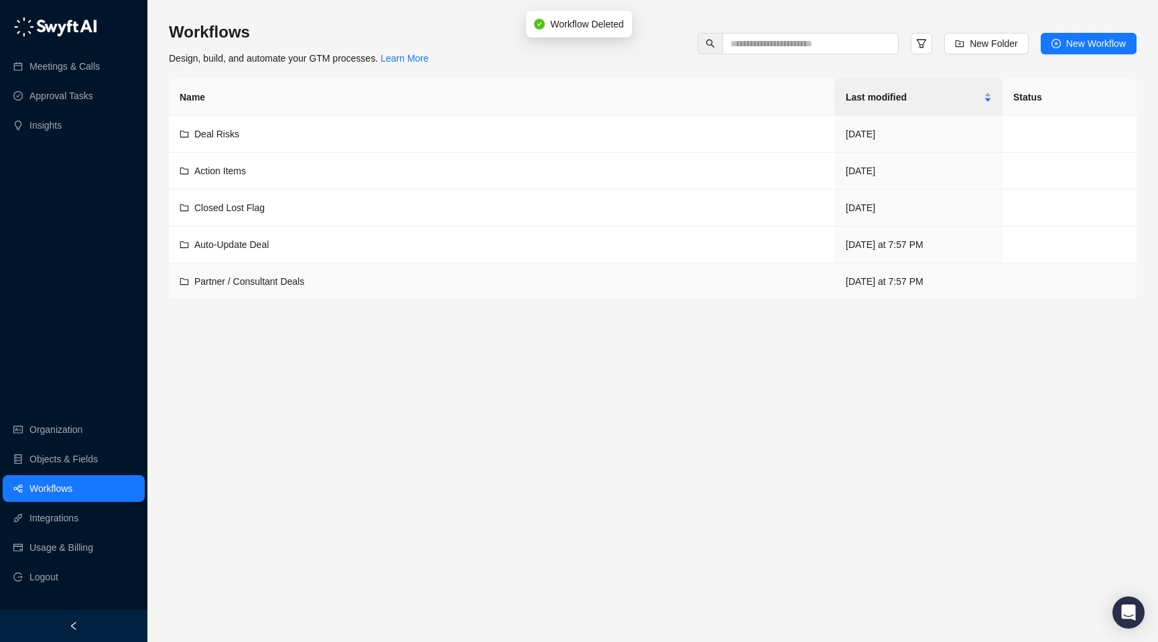
click at [293, 282] on span "Partner / Consultant Deals" at bounding box center [249, 281] width 110 height 11
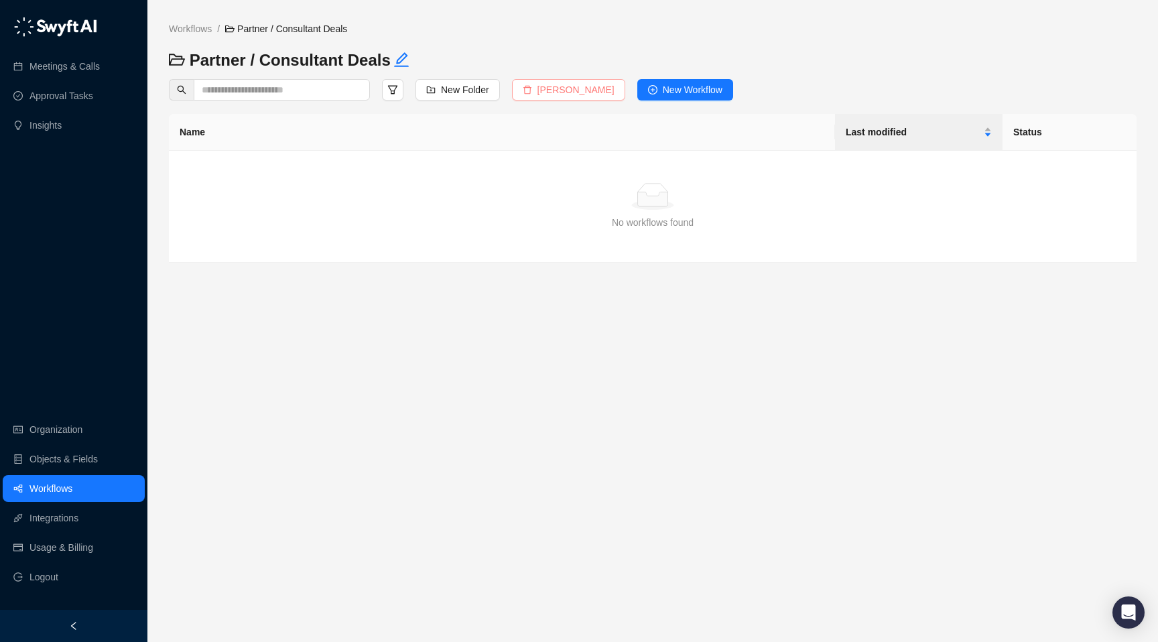
click at [576, 88] on span "[PERSON_NAME]" at bounding box center [576, 89] width 77 height 15
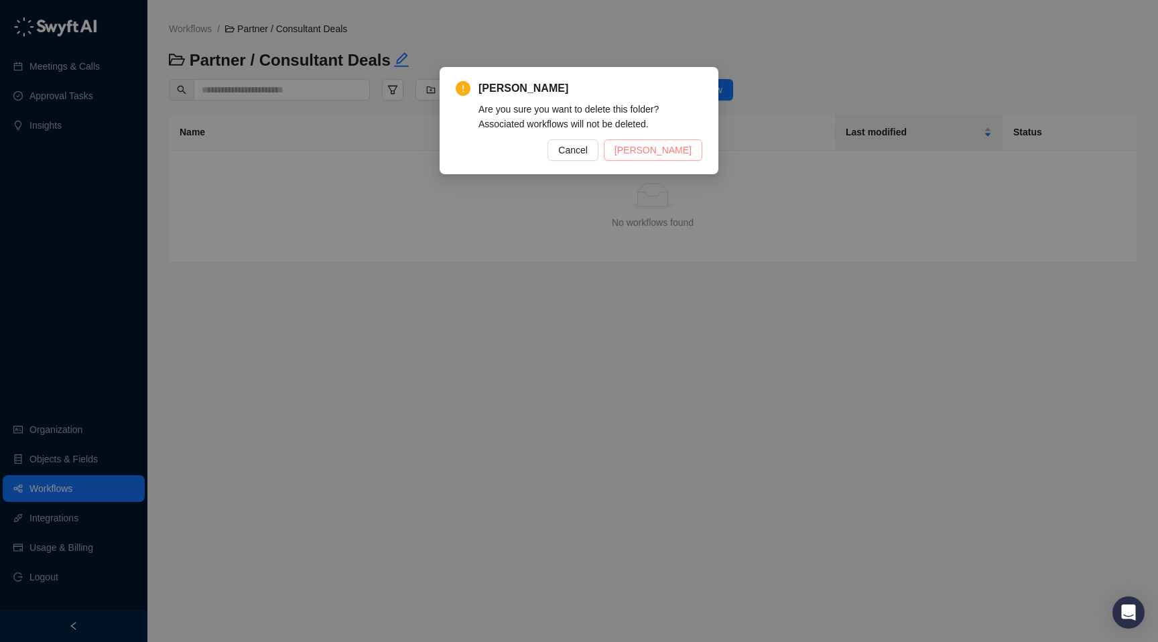
click at [654, 143] on span "[PERSON_NAME]" at bounding box center [653, 150] width 77 height 15
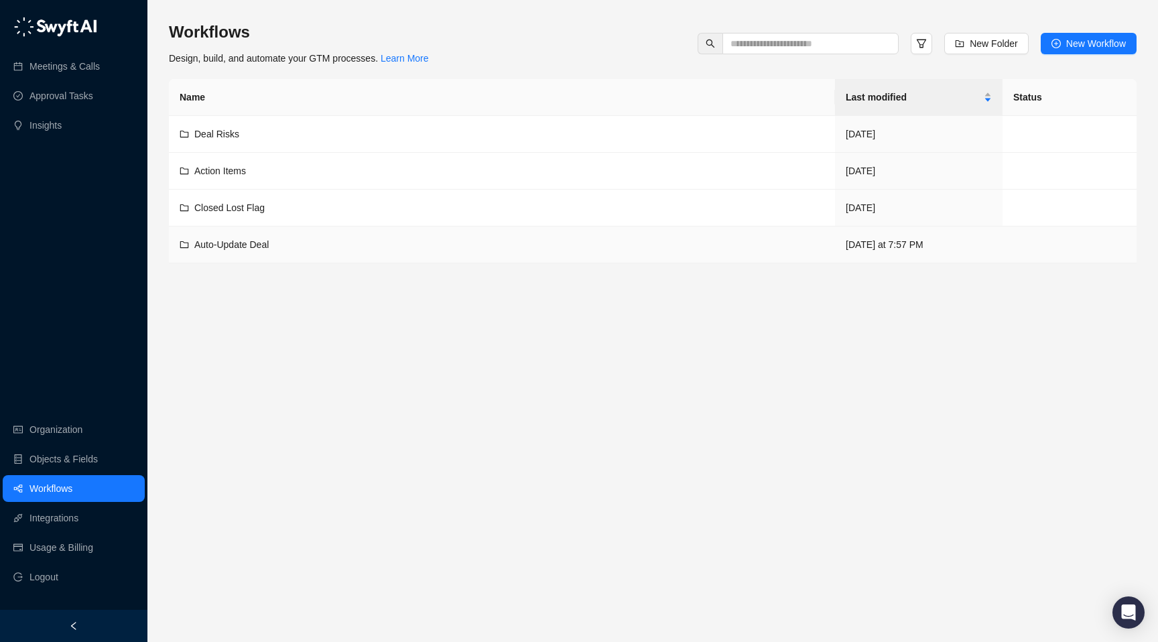
click at [245, 239] on span "Auto-Update Deal" at bounding box center [231, 244] width 74 height 11
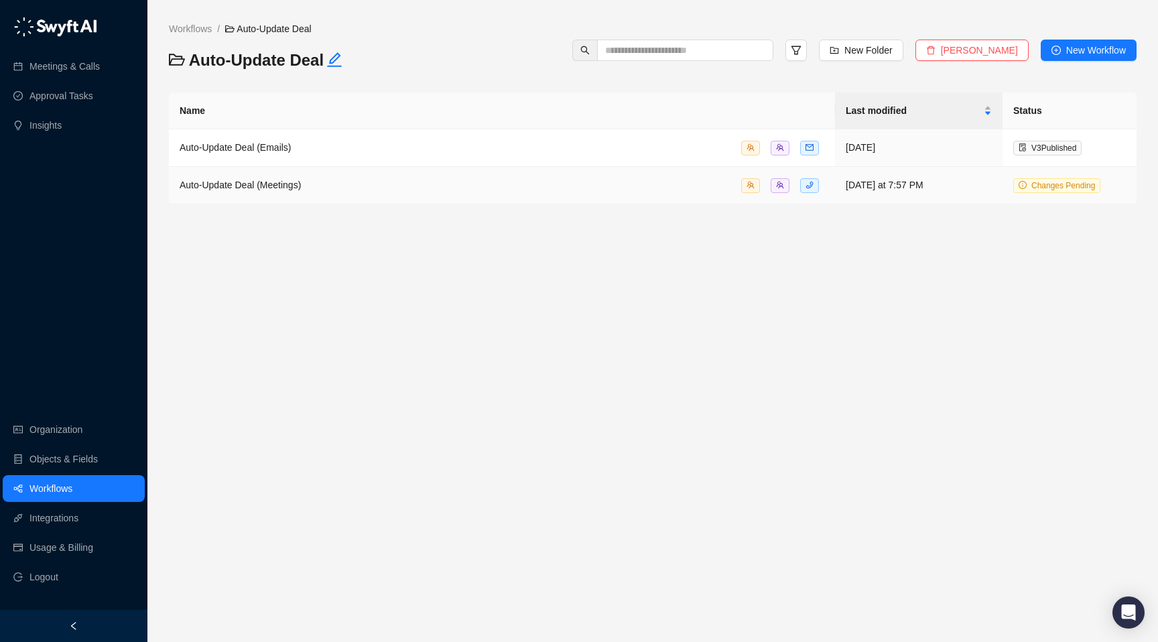
click at [314, 178] on div "Auto-Update Deal (Meetings)" at bounding box center [502, 185] width 645 height 15
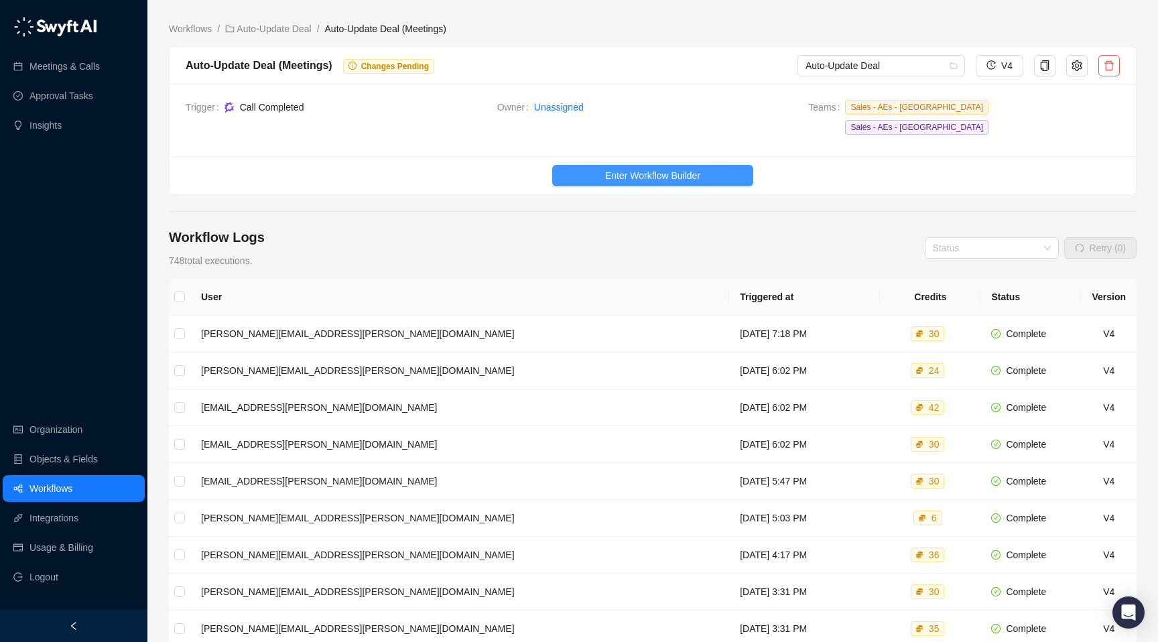
click at [704, 165] on button "Enter Workflow Builder" at bounding box center [652, 175] width 201 height 21
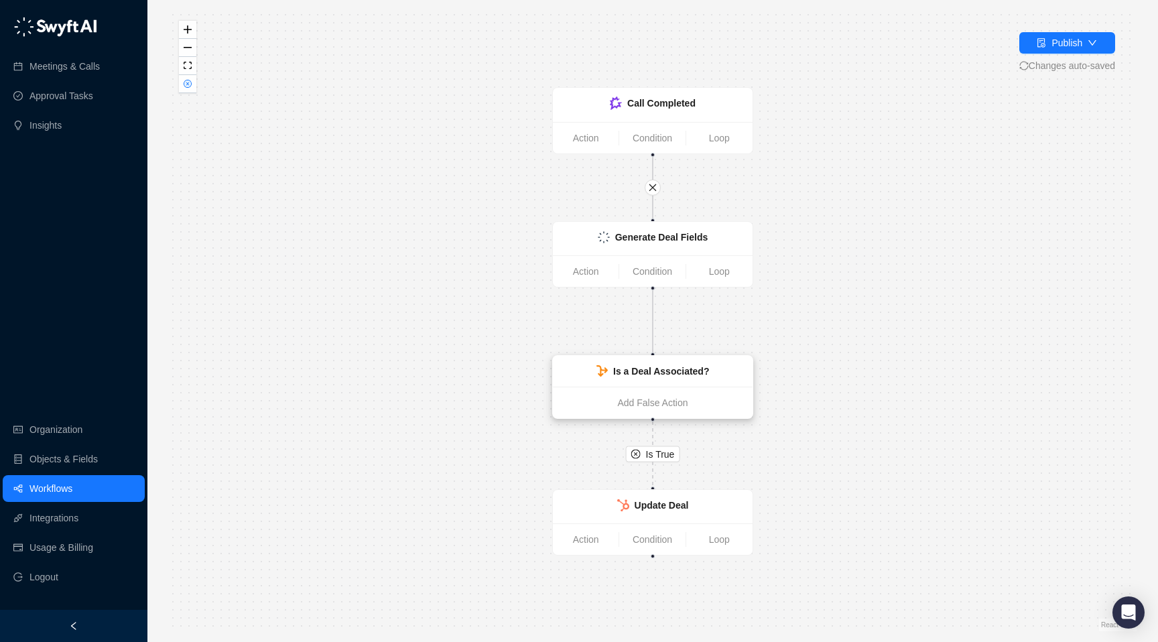
click at [664, 375] on strong "Is a Deal Associated?" at bounding box center [661, 371] width 96 height 11
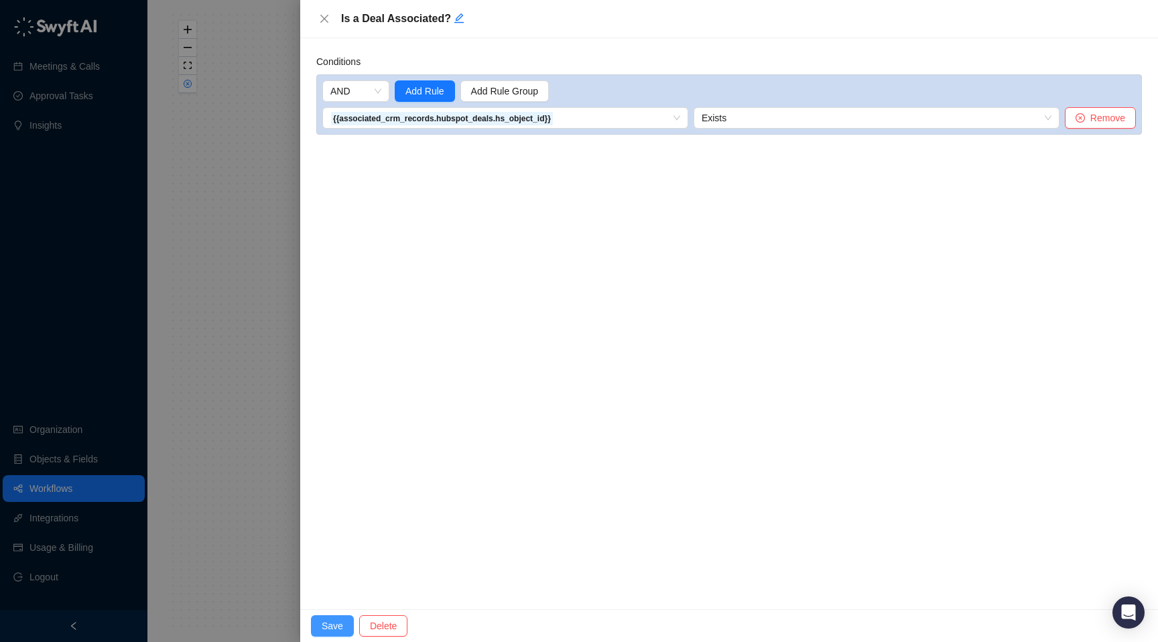
click at [332, 619] on span "Save" at bounding box center [332, 626] width 21 height 15
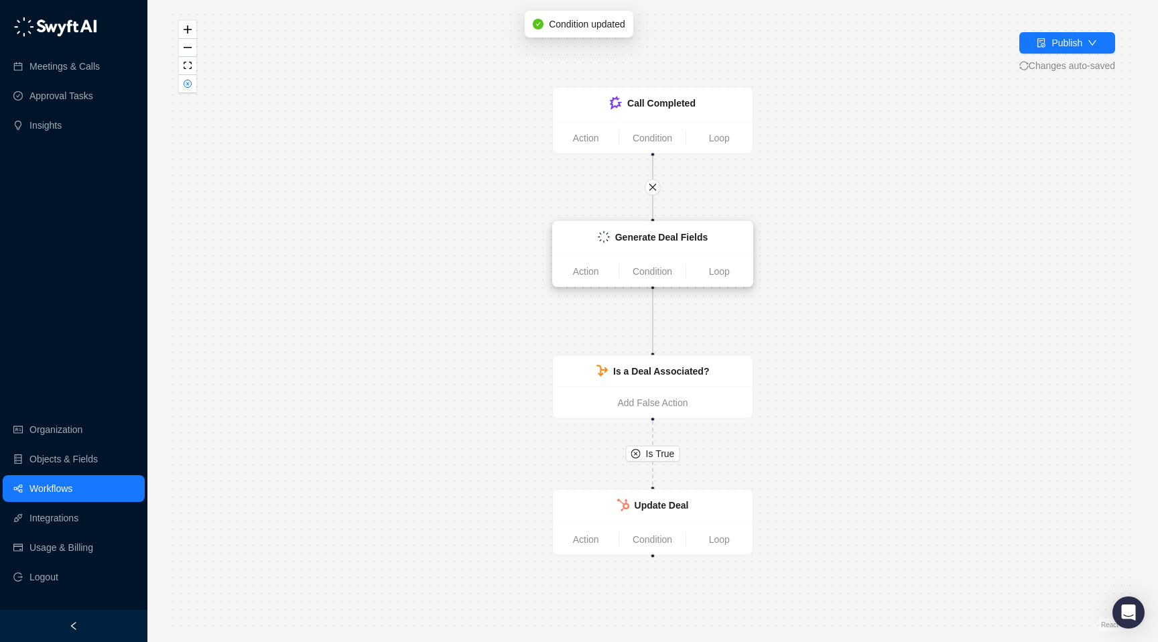
click at [671, 241] on strong "Generate Deal Fields" at bounding box center [661, 237] width 93 height 11
click at [674, 251] on div "Generate Deal Fields" at bounding box center [652, 239] width 200 height 34
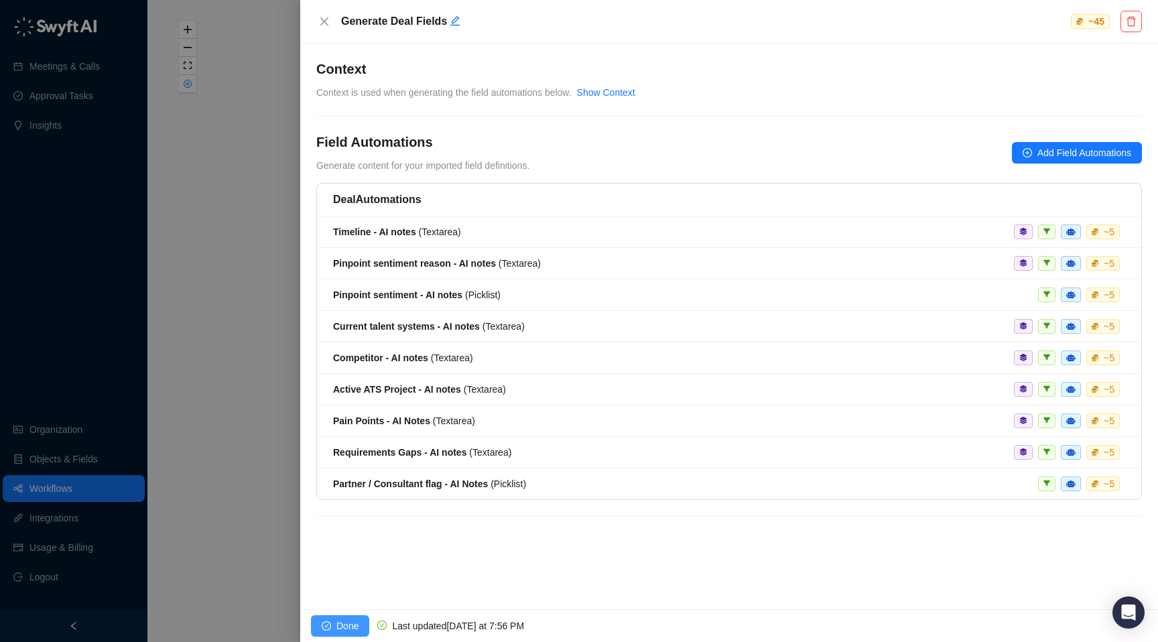
click at [347, 617] on button "Done" at bounding box center [340, 625] width 58 height 21
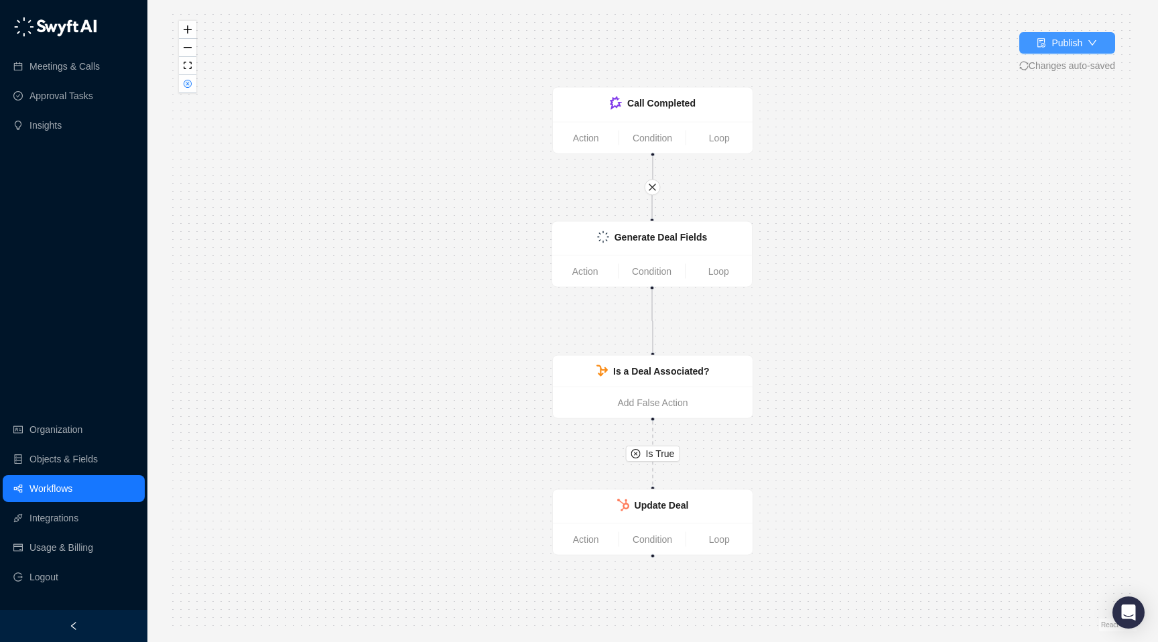
click at [1066, 34] on button "Publish" at bounding box center [1067, 42] width 96 height 21
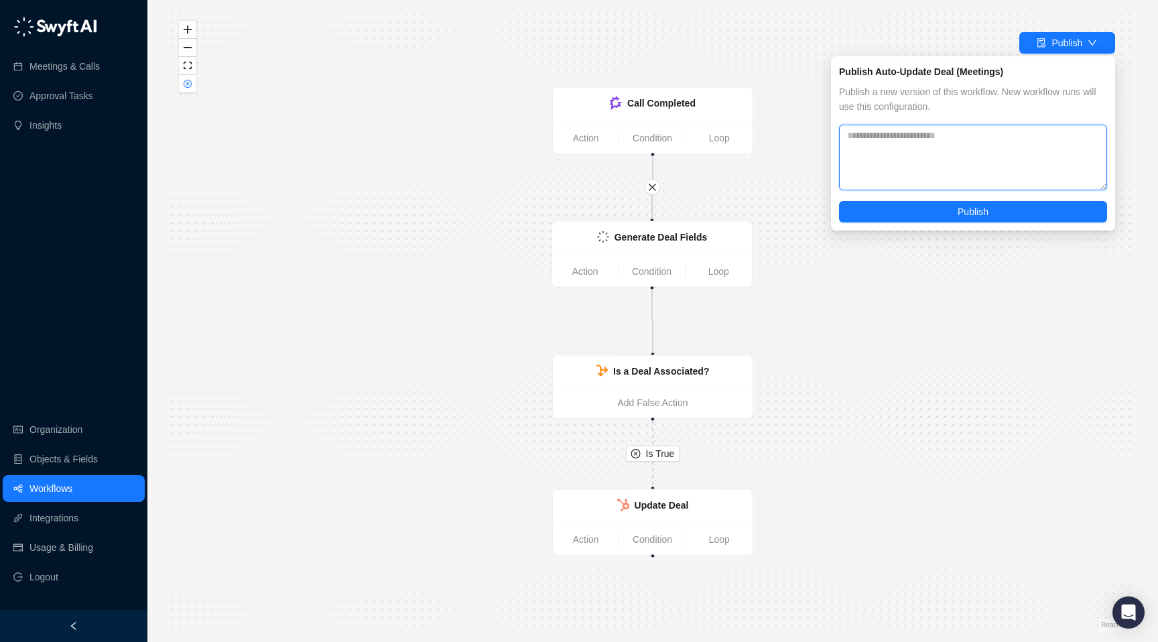
click at [958, 133] on textarea at bounding box center [973, 158] width 268 height 66
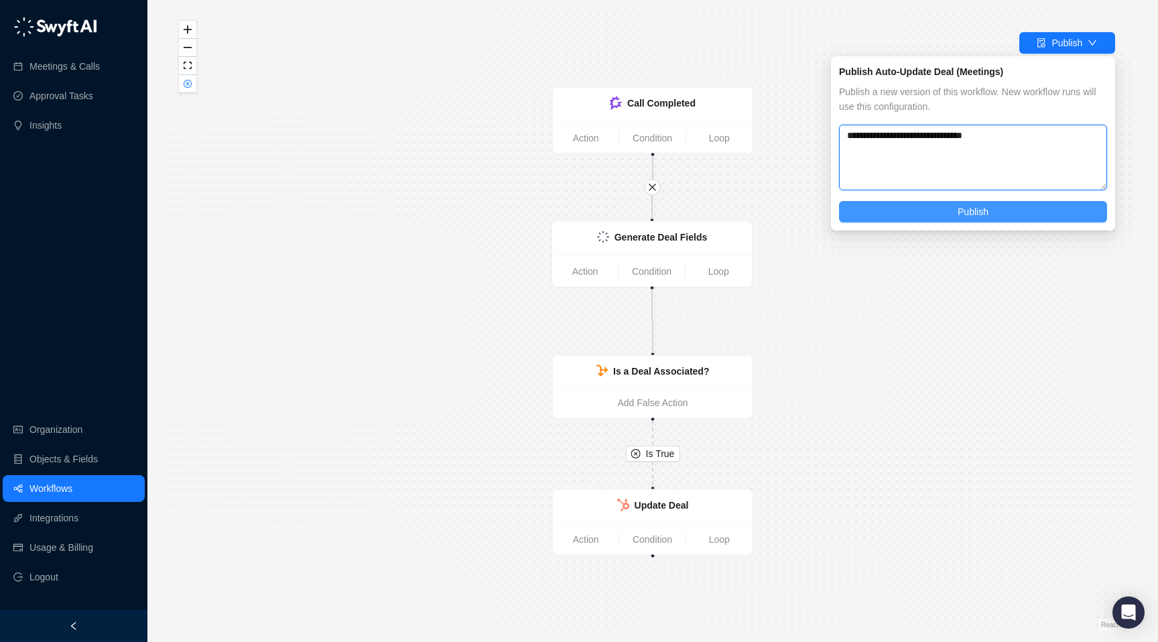
type textarea "**********"
click at [980, 218] on span "Publish" at bounding box center [973, 211] width 31 height 15
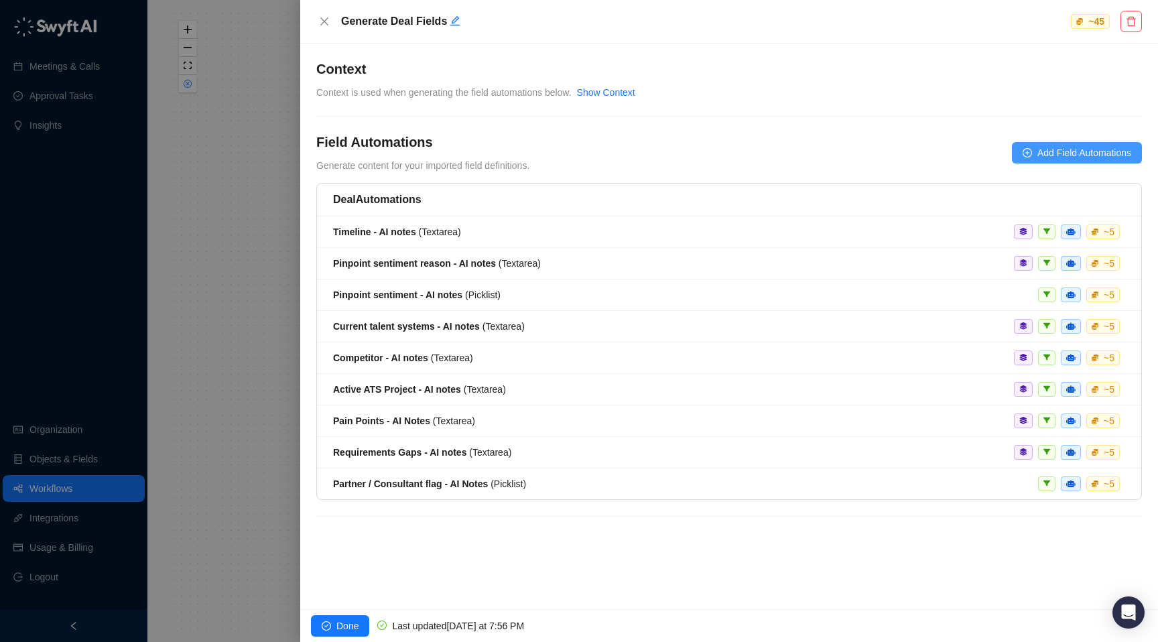
click at [1032, 151] on button "Add Field Automations" at bounding box center [1077, 152] width 130 height 21
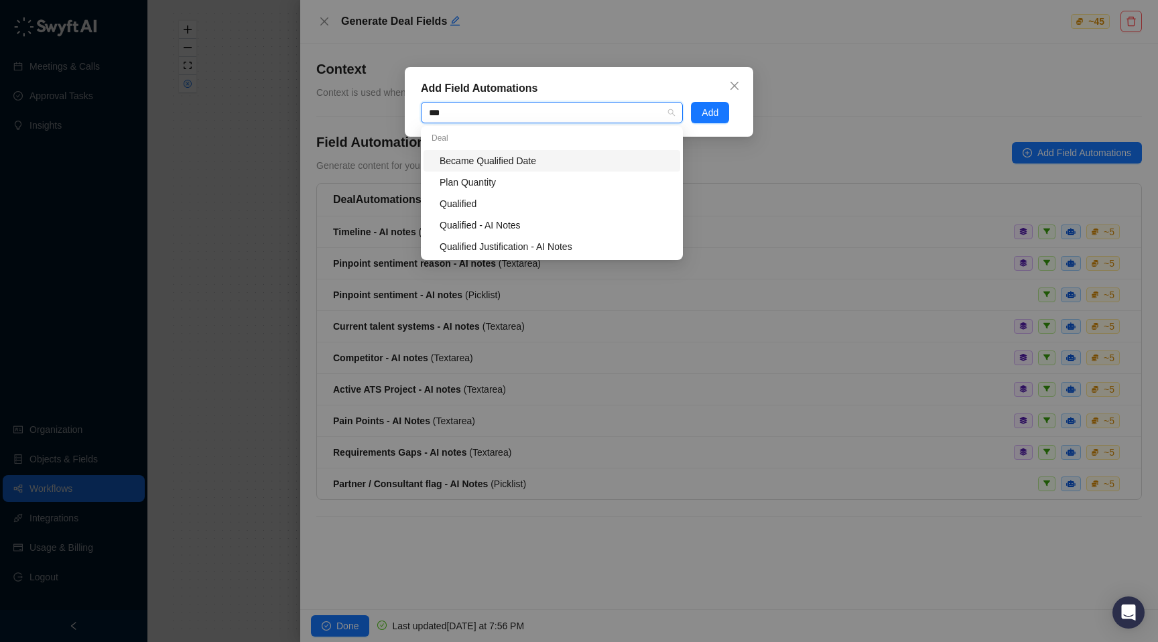
type input "****"
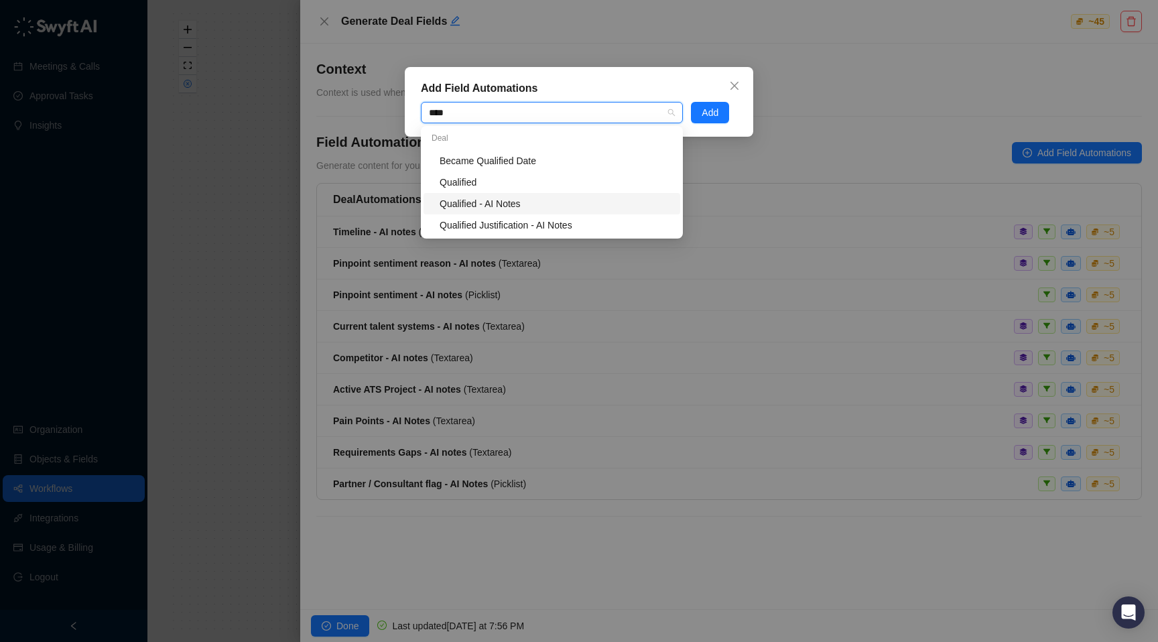
click at [532, 200] on div "Qualified - AI Notes" at bounding box center [556, 203] width 233 height 15
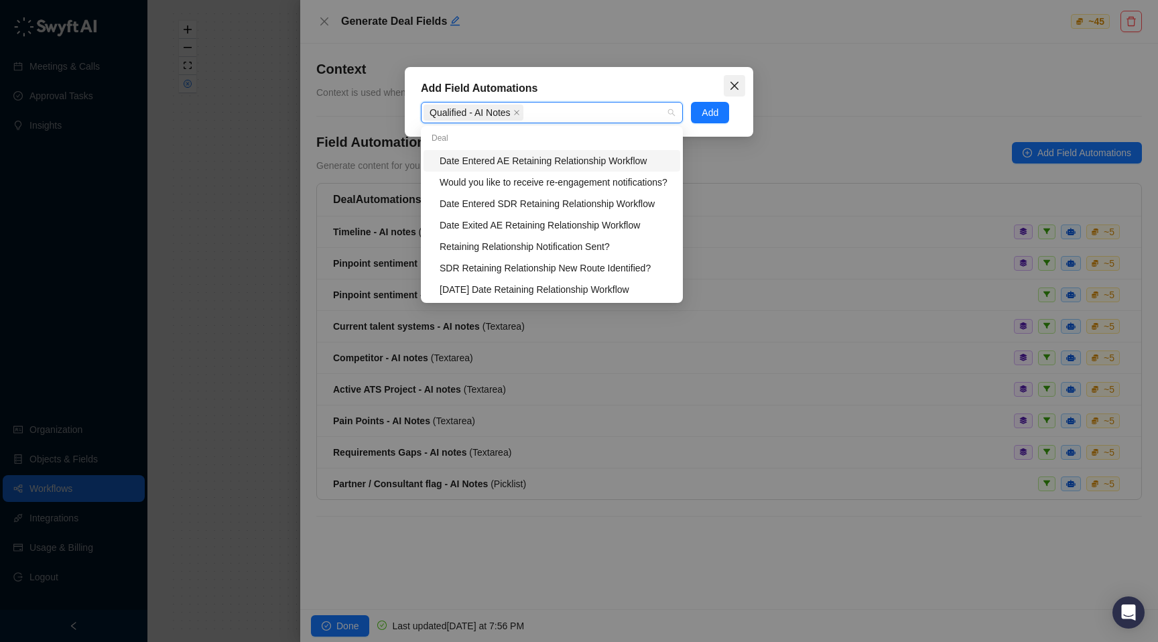
click at [737, 81] on icon "close" at bounding box center [734, 85] width 11 height 11
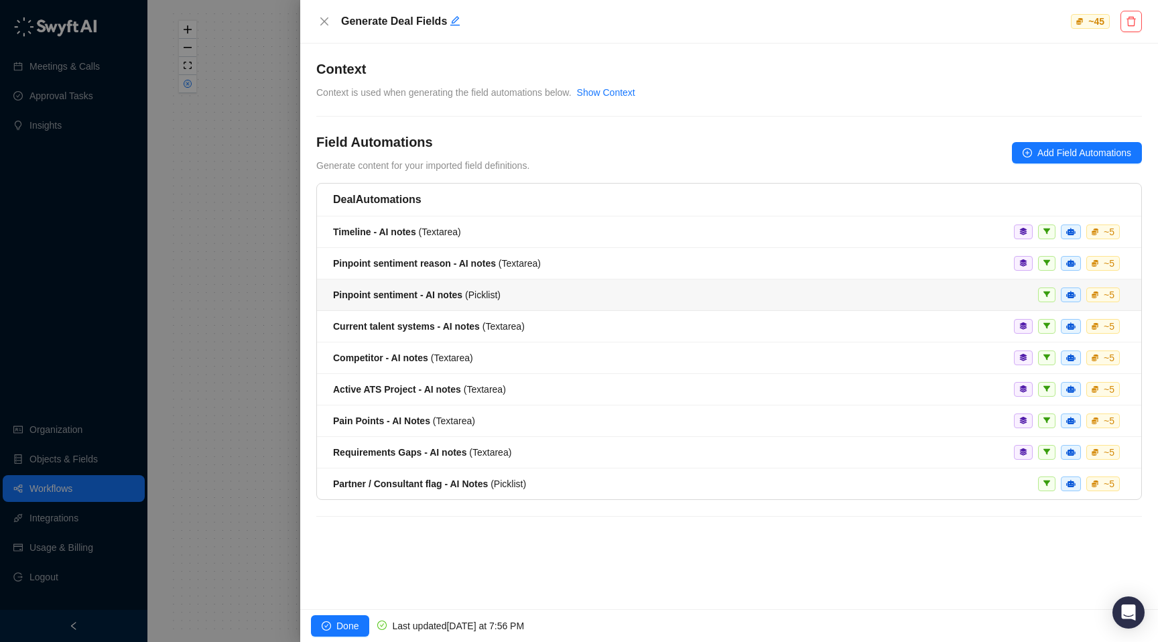
click at [512, 288] on div "Pinpoint sentiment - AI notes ( Picklist ) ~ 5" at bounding box center [729, 295] width 792 height 15
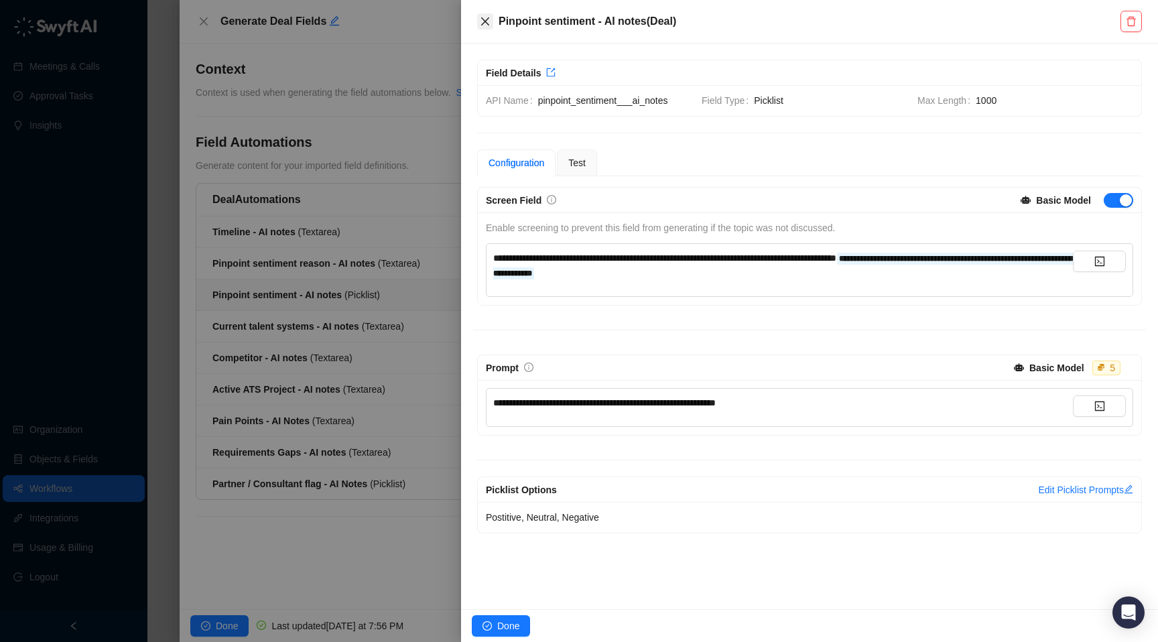
click at [484, 24] on icon "close" at bounding box center [485, 21] width 11 height 11
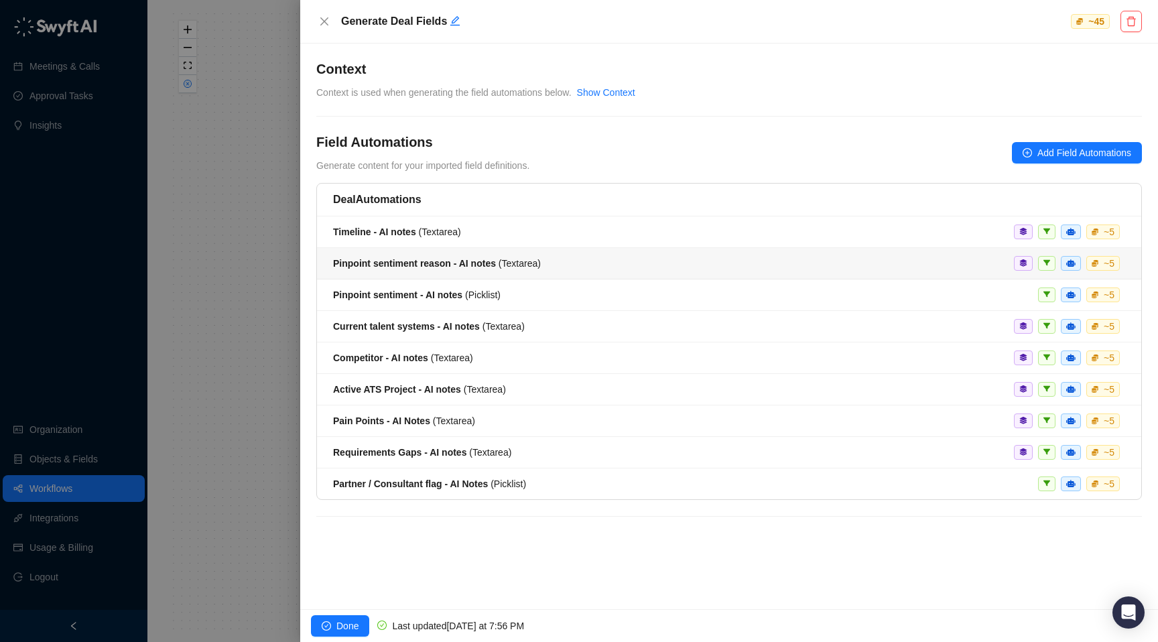
click at [465, 270] on div "Pinpoint sentiment reason - AI notes ( Textarea )" at bounding box center [437, 263] width 208 height 15
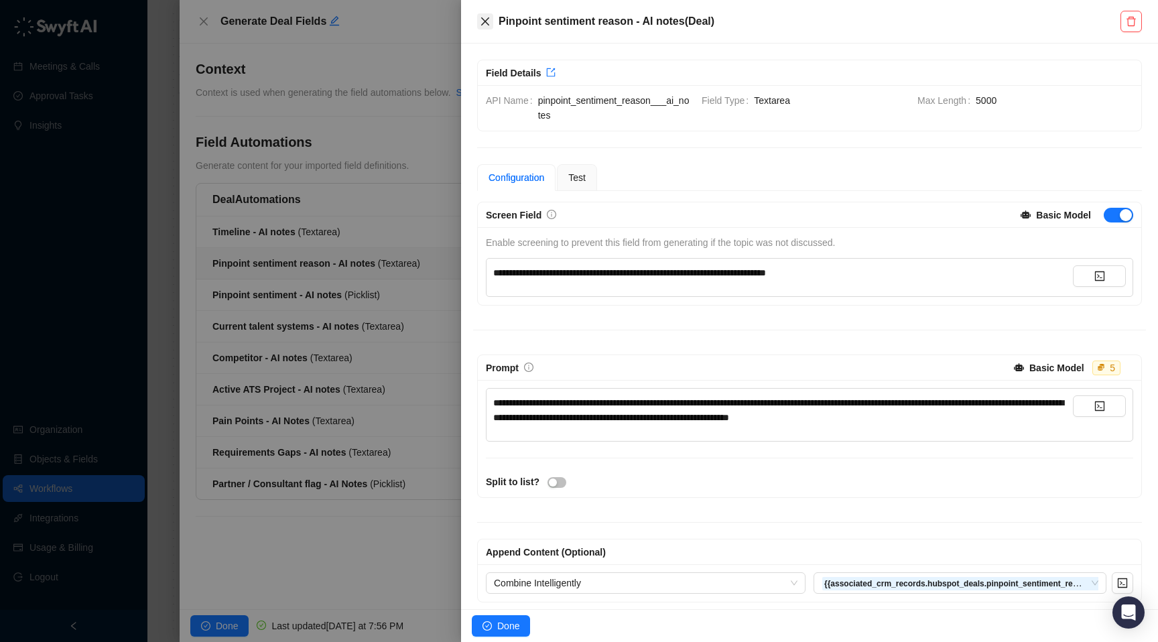
click at [487, 25] on icon "close" at bounding box center [485, 21] width 11 height 11
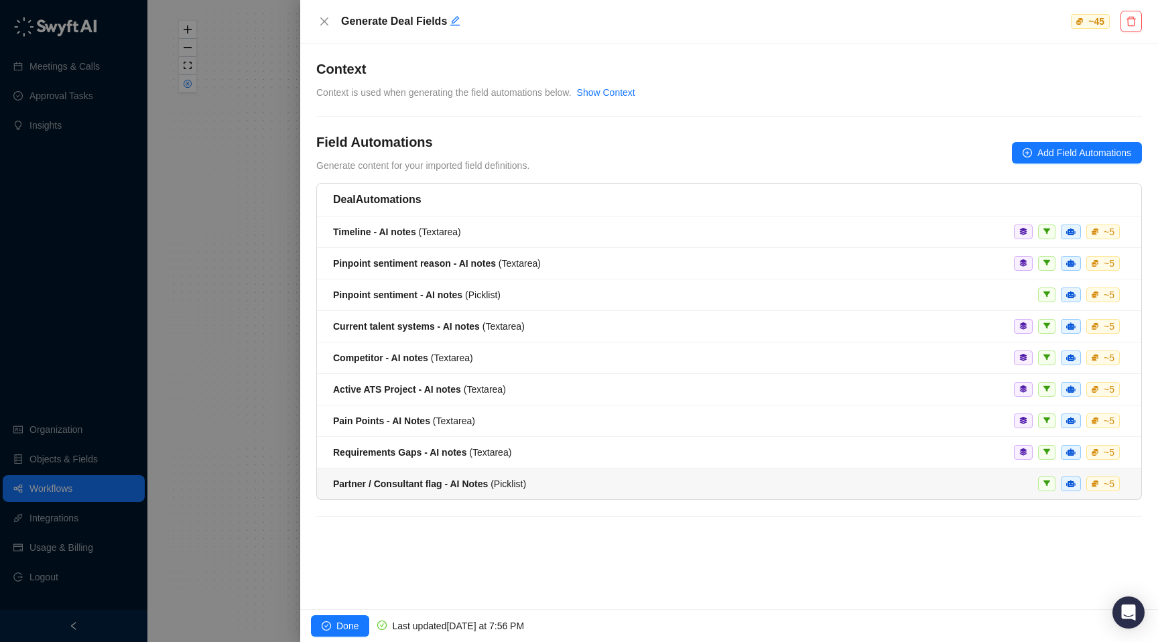
click at [484, 483] on strong "Partner / Consultant flag - AI Notes" at bounding box center [410, 484] width 155 height 11
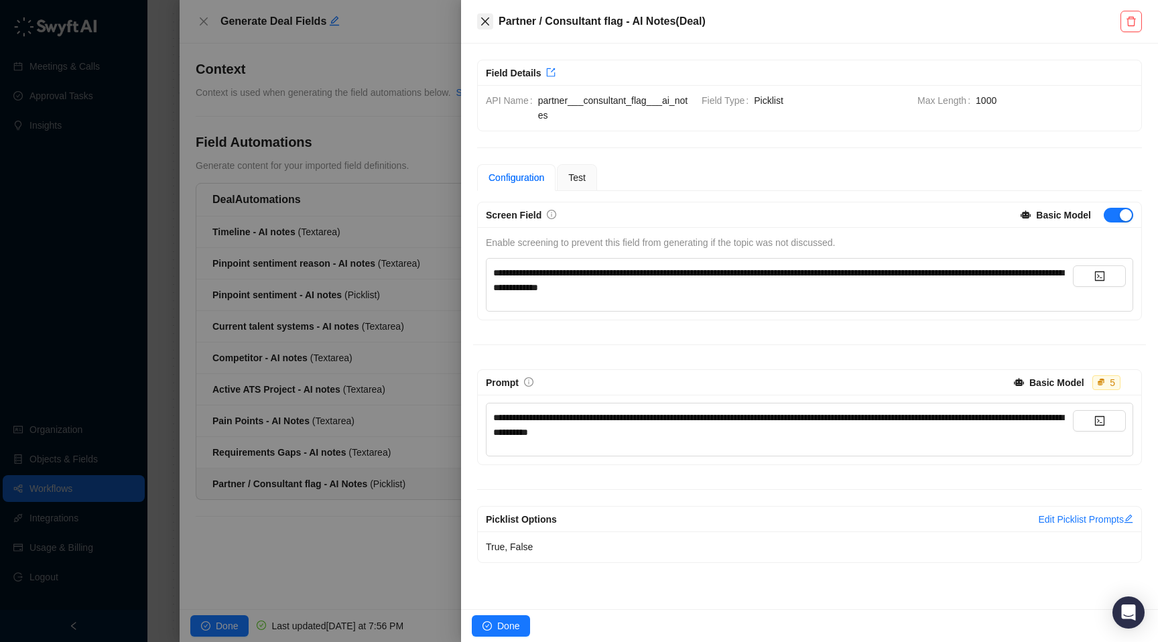
click at [491, 23] on button "Close" at bounding box center [485, 21] width 16 height 16
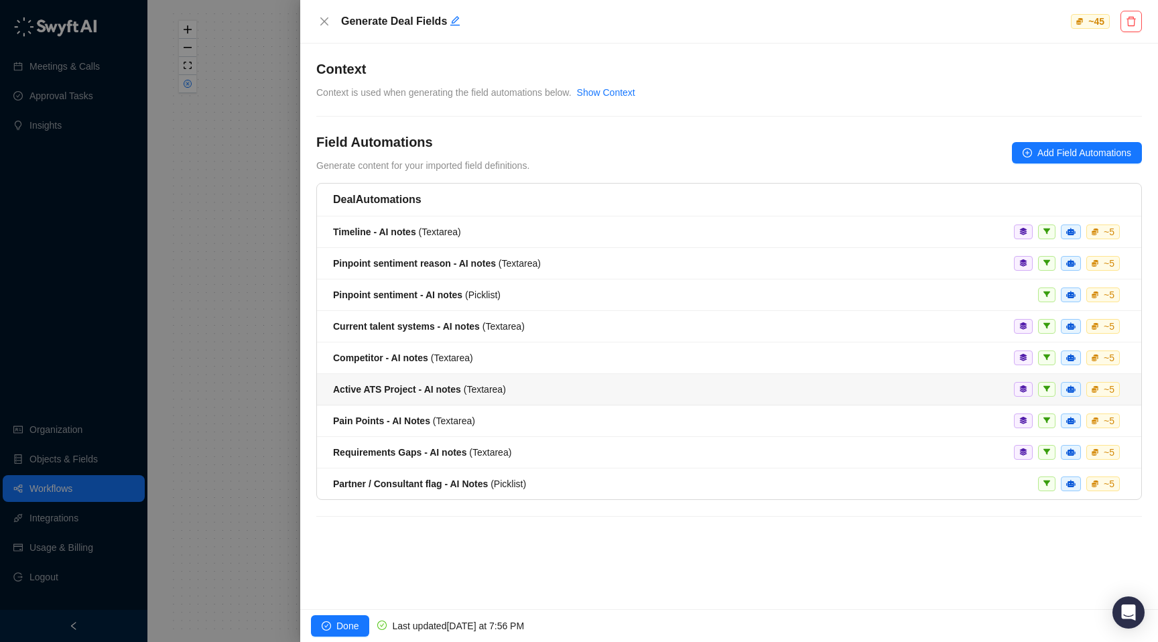
click at [456, 385] on strong "Active ATS Project - AI notes" at bounding box center [397, 389] width 128 height 11
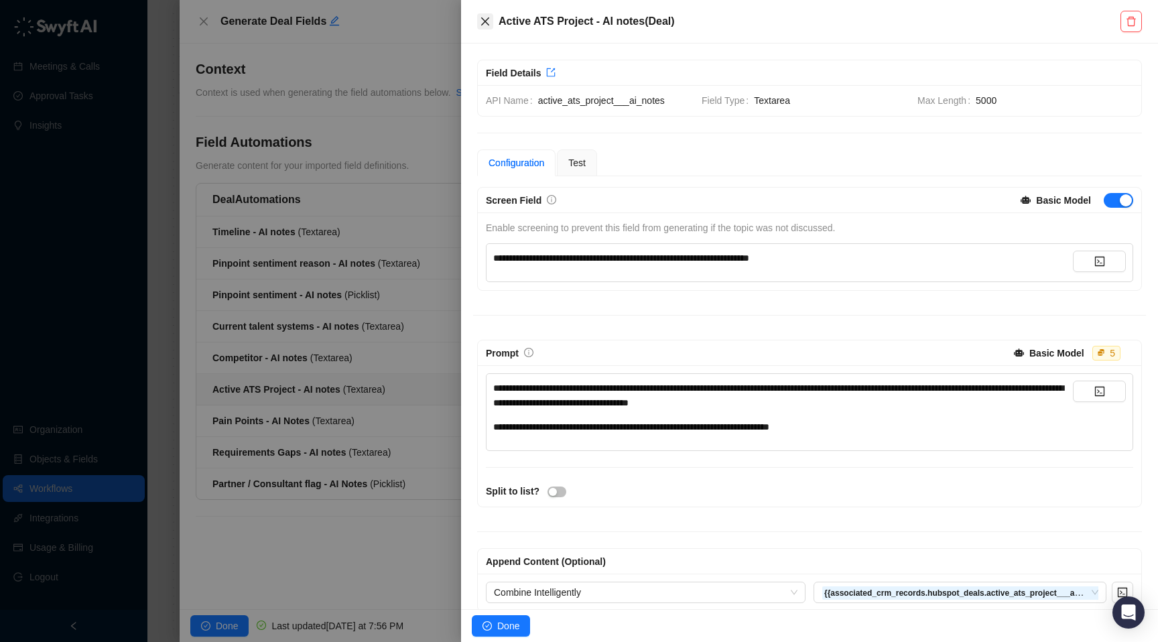
click at [484, 25] on icon "close" at bounding box center [485, 21] width 11 height 11
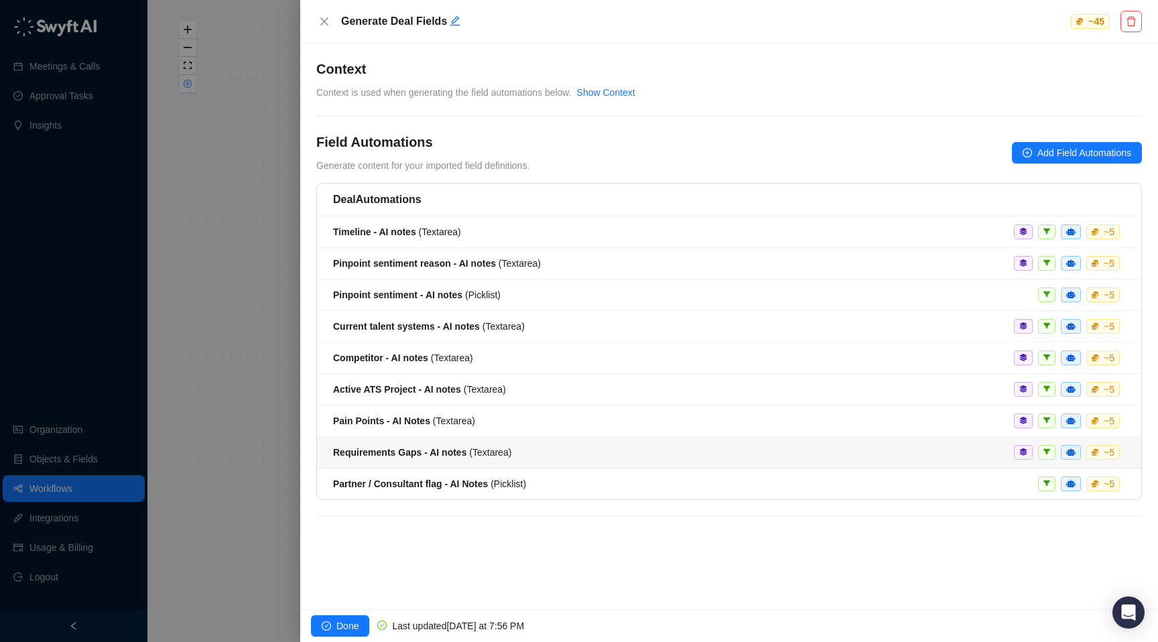
click at [395, 455] on strong "Requirements Gaps - AI notes" at bounding box center [399, 452] width 133 height 11
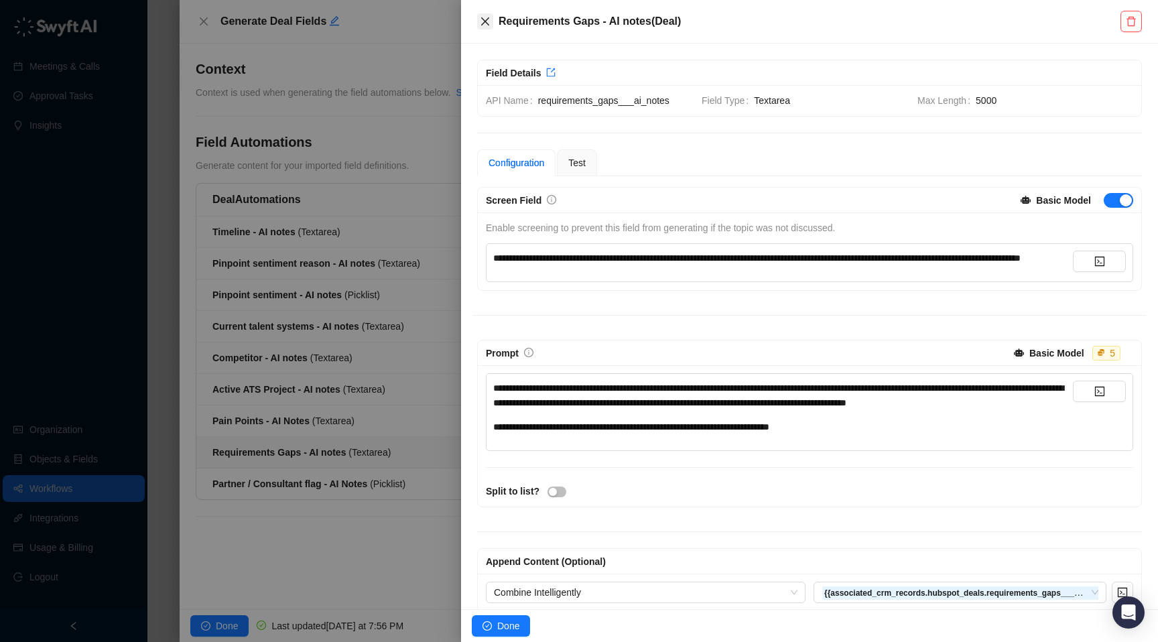
click at [485, 28] on button "Close" at bounding box center [485, 21] width 16 height 16
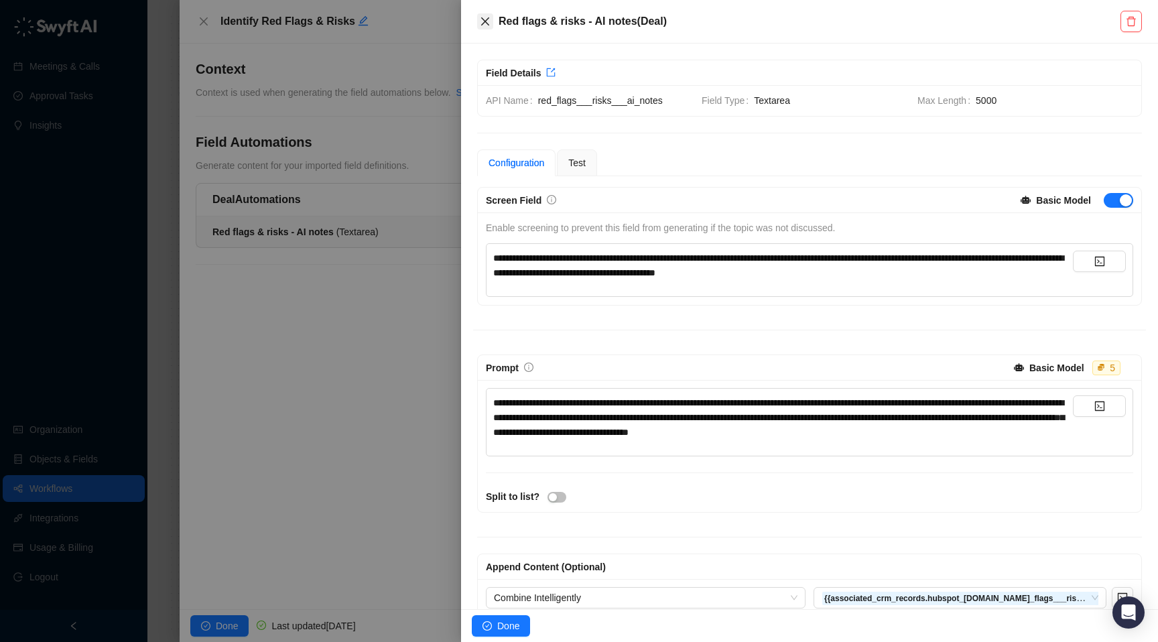
click at [477, 15] on button "Close" at bounding box center [485, 21] width 16 height 16
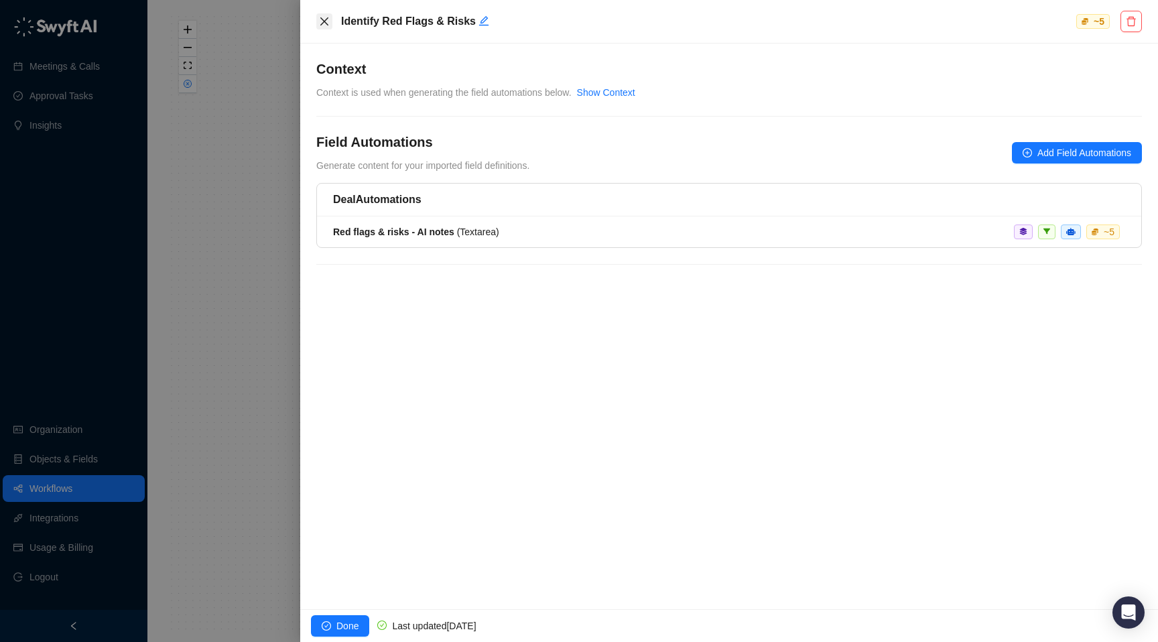
click at [322, 28] on button "Close" at bounding box center [324, 21] width 16 height 16
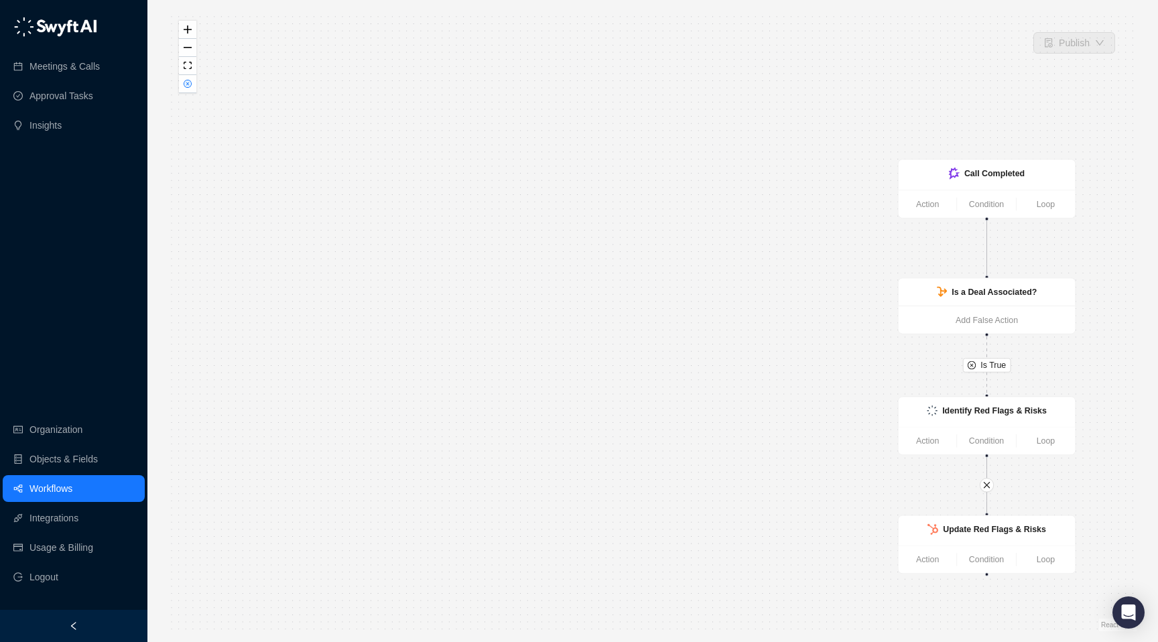
click at [52, 485] on link "Workflows" at bounding box center [50, 488] width 43 height 27
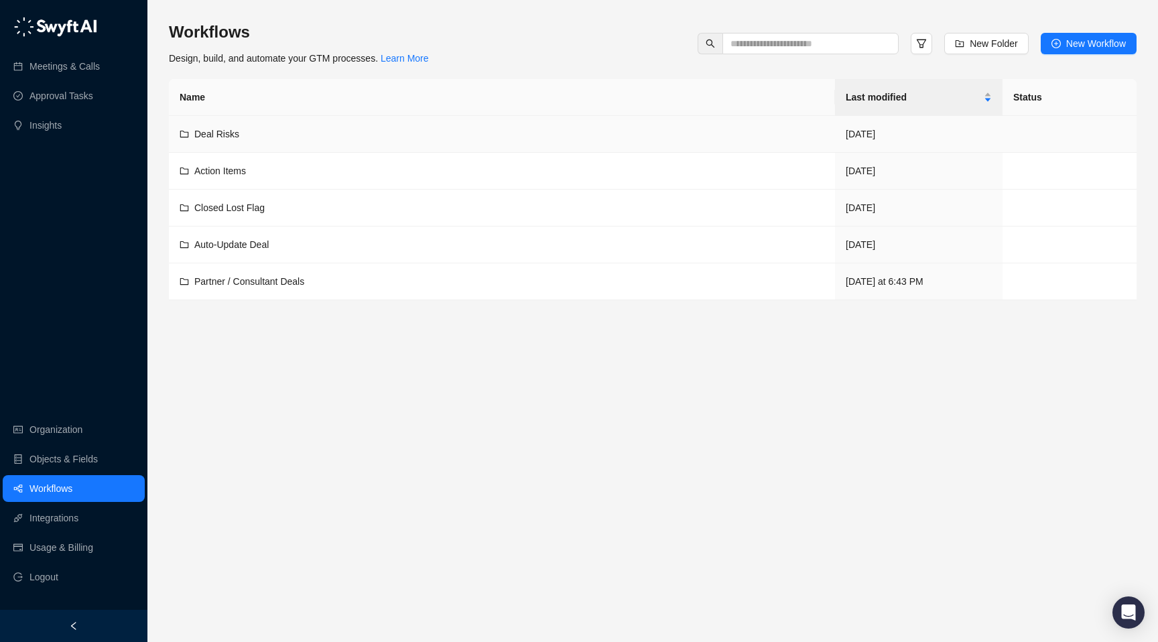
click at [257, 127] on div "Deal Risks" at bounding box center [502, 134] width 645 height 15
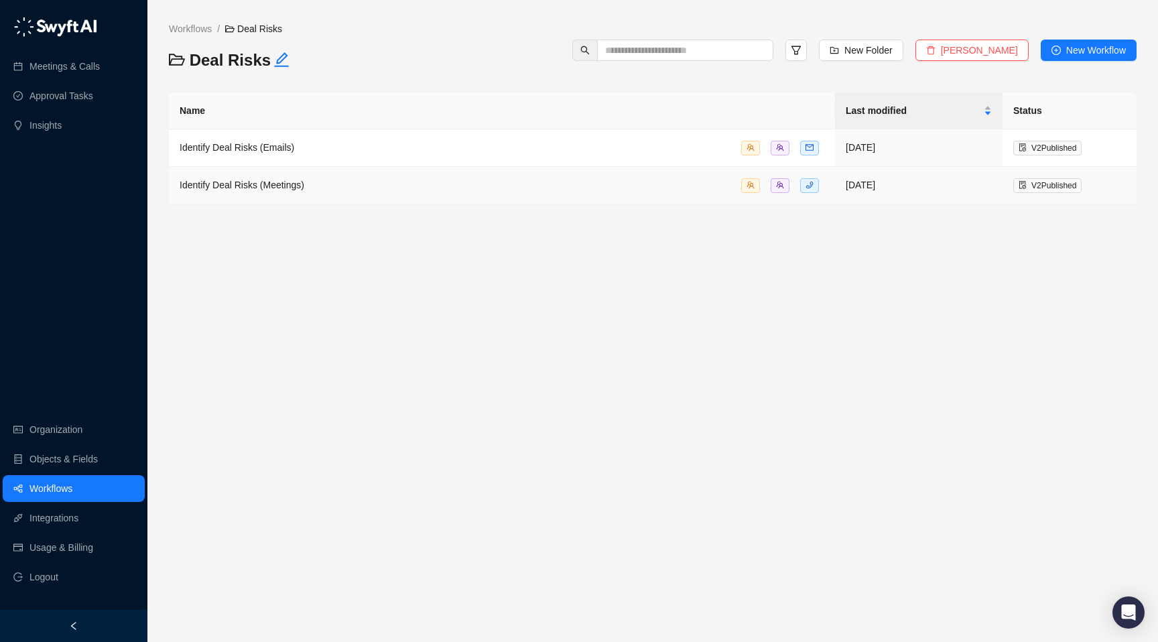
click at [269, 200] on td "Identify Deal Risks (Meetings)" at bounding box center [502, 186] width 666 height 38
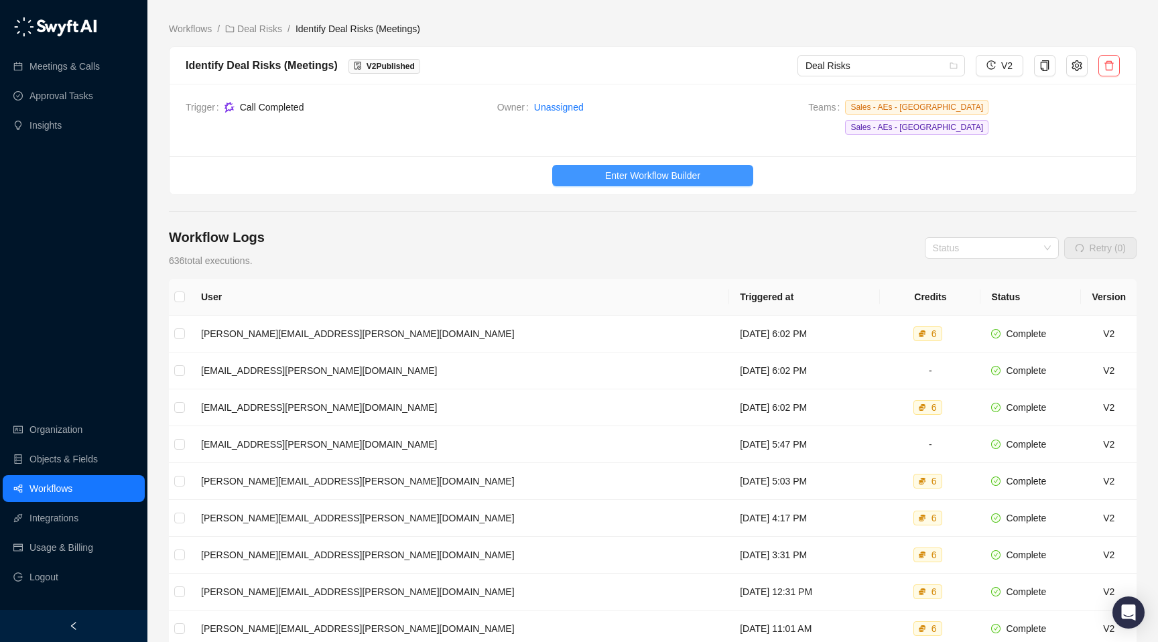
click at [613, 168] on span "Enter Workflow Builder" at bounding box center [652, 175] width 95 height 15
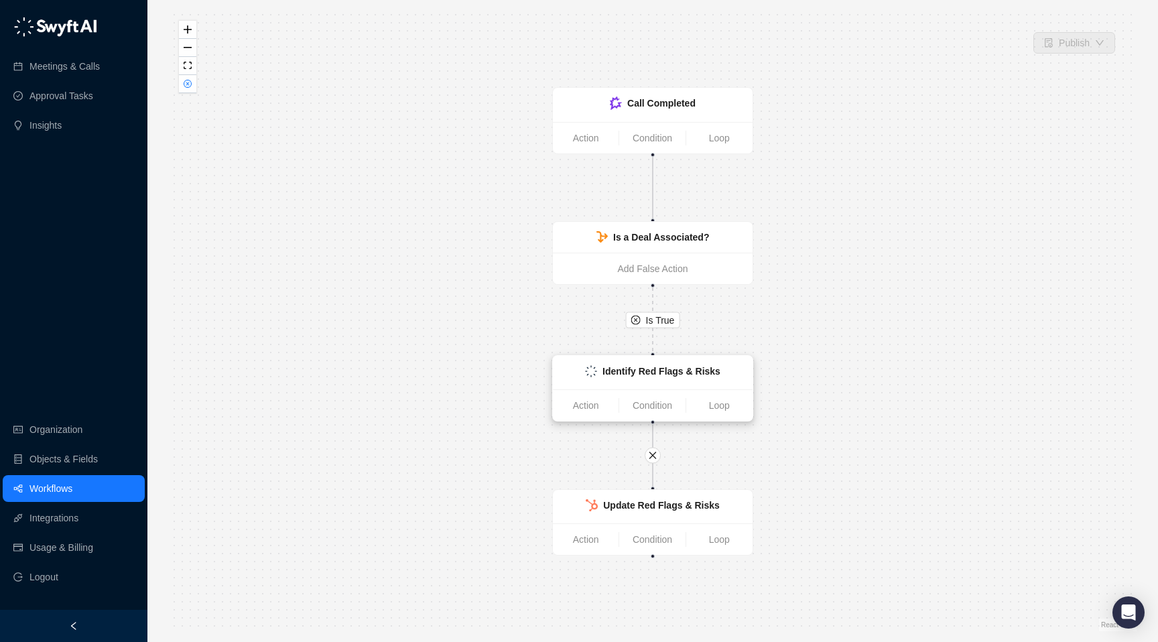
click at [594, 363] on div "Identify Red Flags & Risks" at bounding box center [653, 373] width 200 height 34
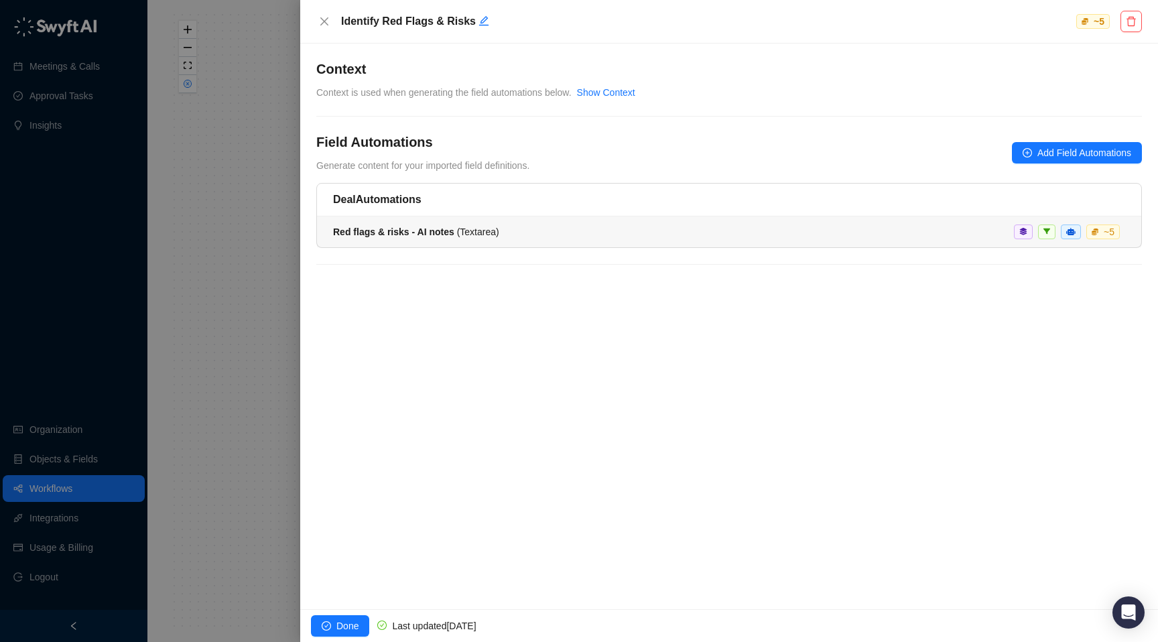
click at [539, 234] on div "Red flags & risks - AI notes ( Textarea ) ~ 5" at bounding box center [729, 232] width 792 height 15
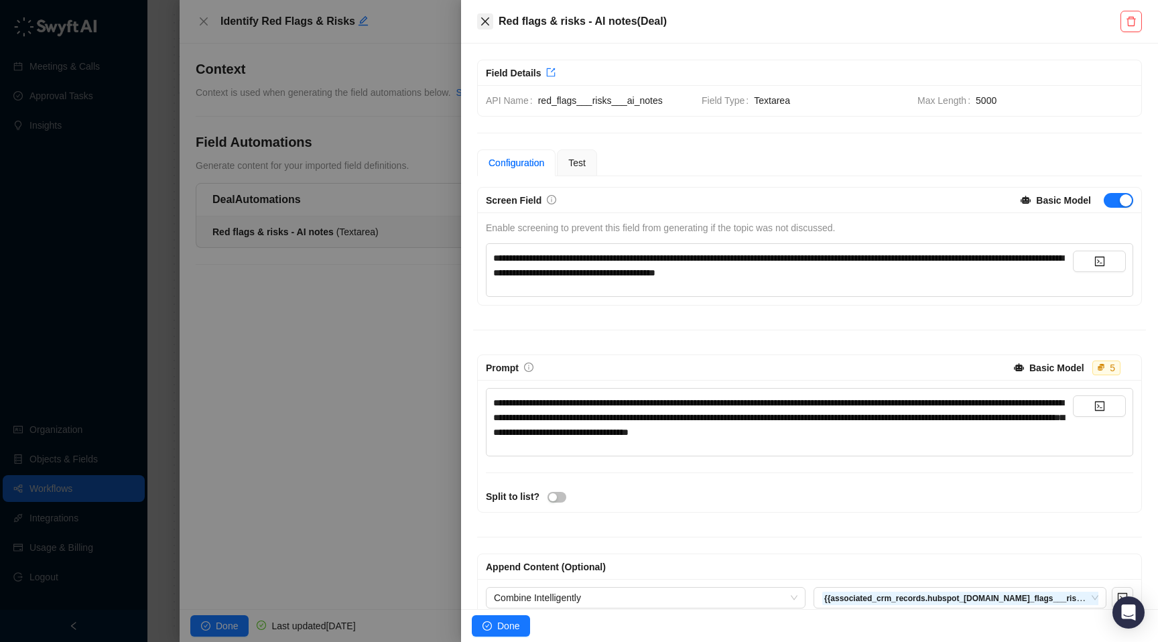
click at [492, 25] on button "Close" at bounding box center [485, 21] width 16 height 16
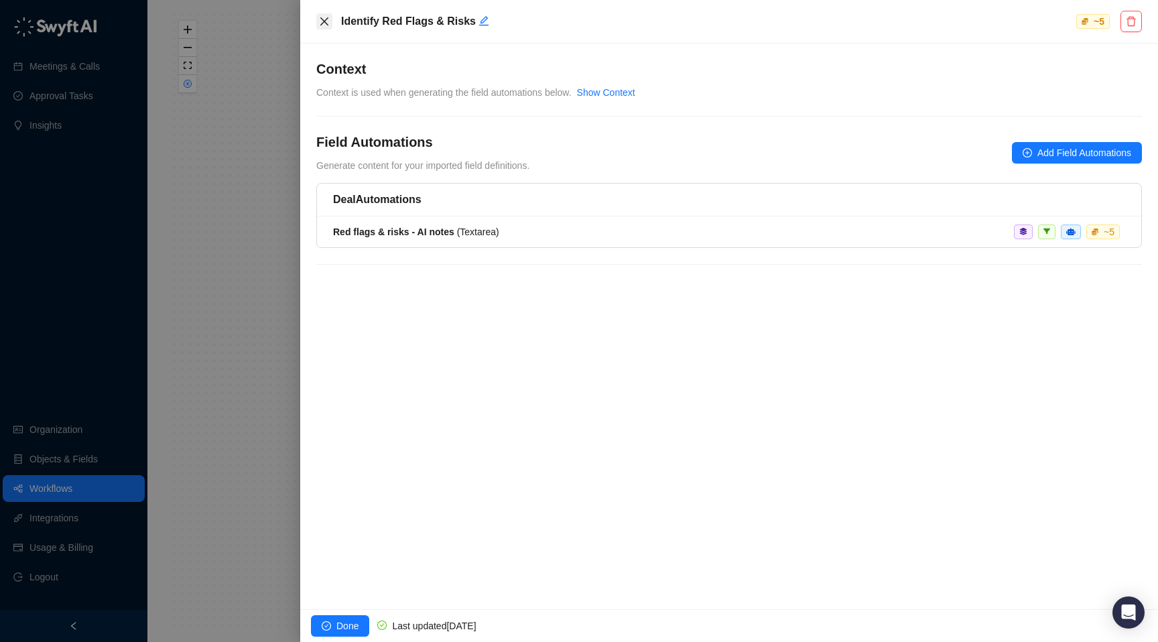
click at [328, 23] on icon "close" at bounding box center [324, 21] width 11 height 11
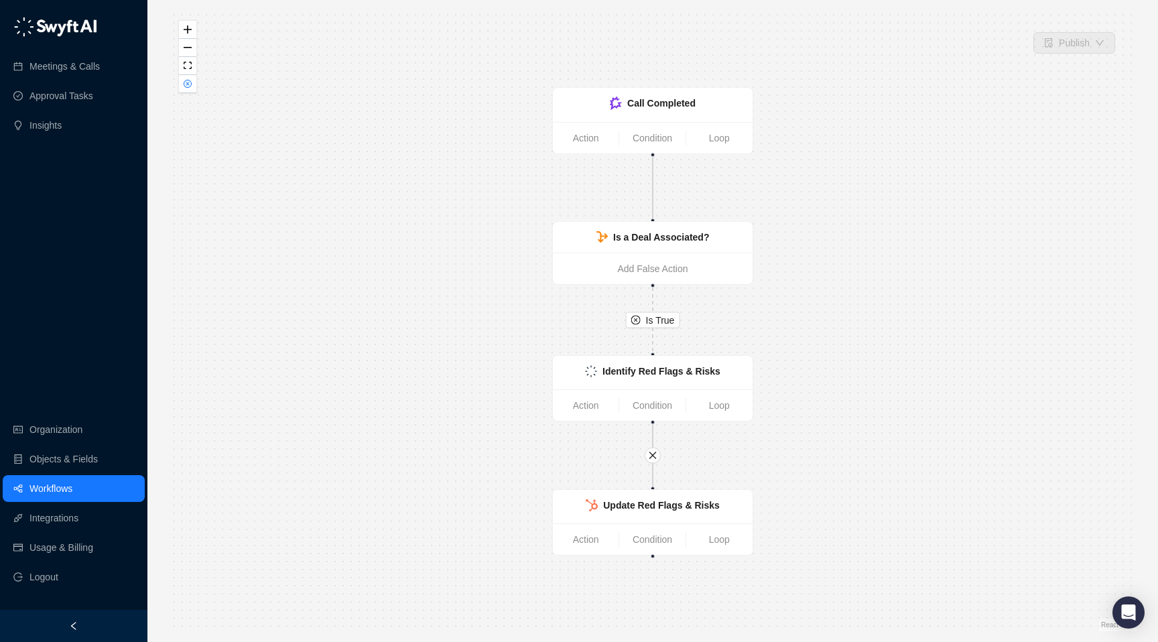
click at [72, 489] on link "Workflows" at bounding box center [50, 488] width 43 height 27
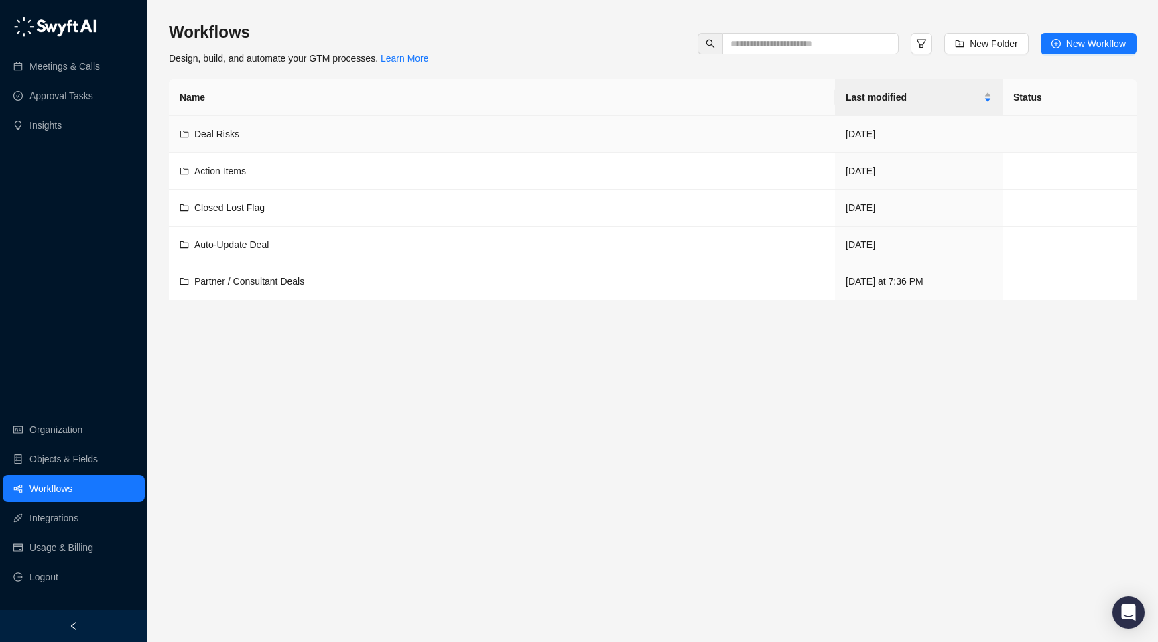
click at [320, 135] on div "Deal Risks" at bounding box center [502, 134] width 645 height 15
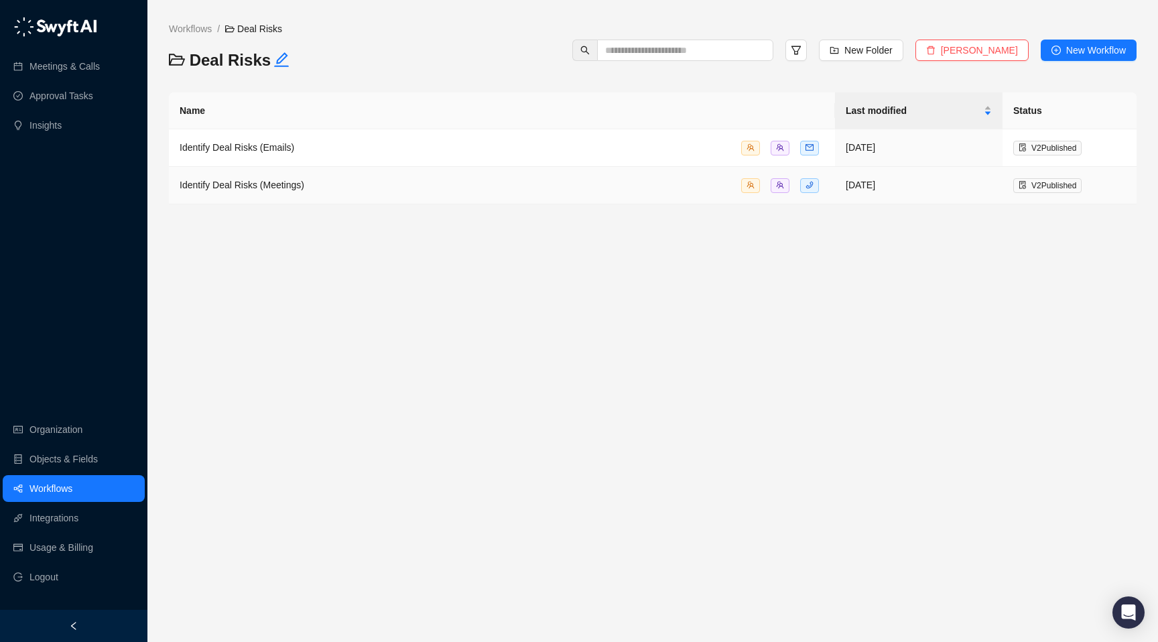
click at [274, 183] on span "Identify Deal Risks (Meetings)" at bounding box center [242, 185] width 125 height 11
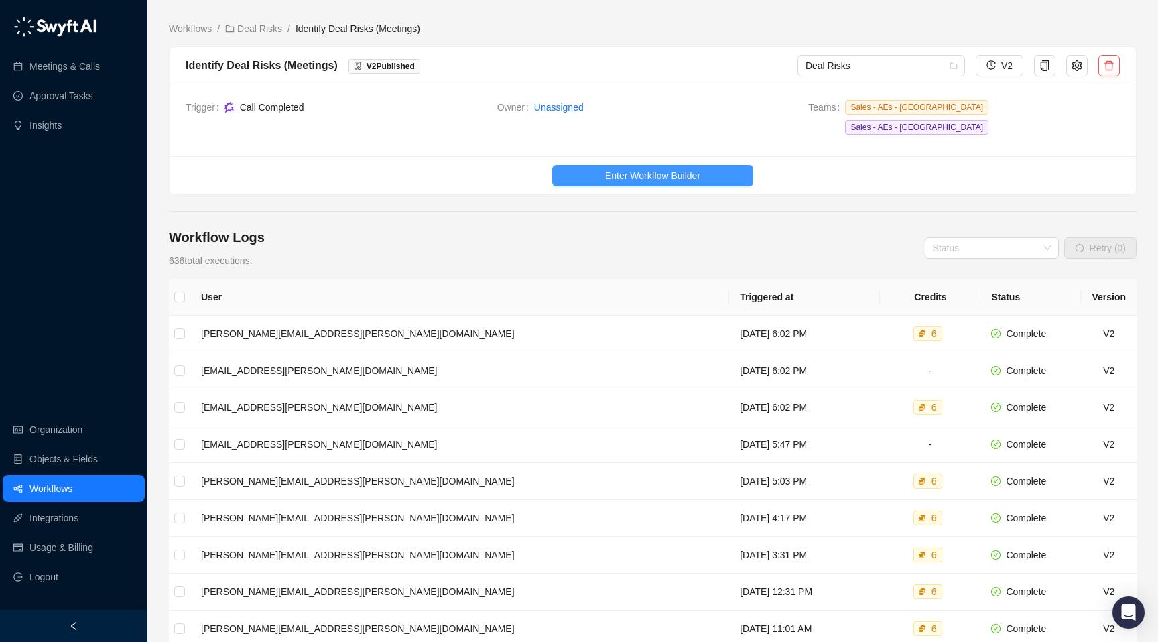
click at [622, 166] on button "Enter Workflow Builder" at bounding box center [652, 175] width 201 height 21
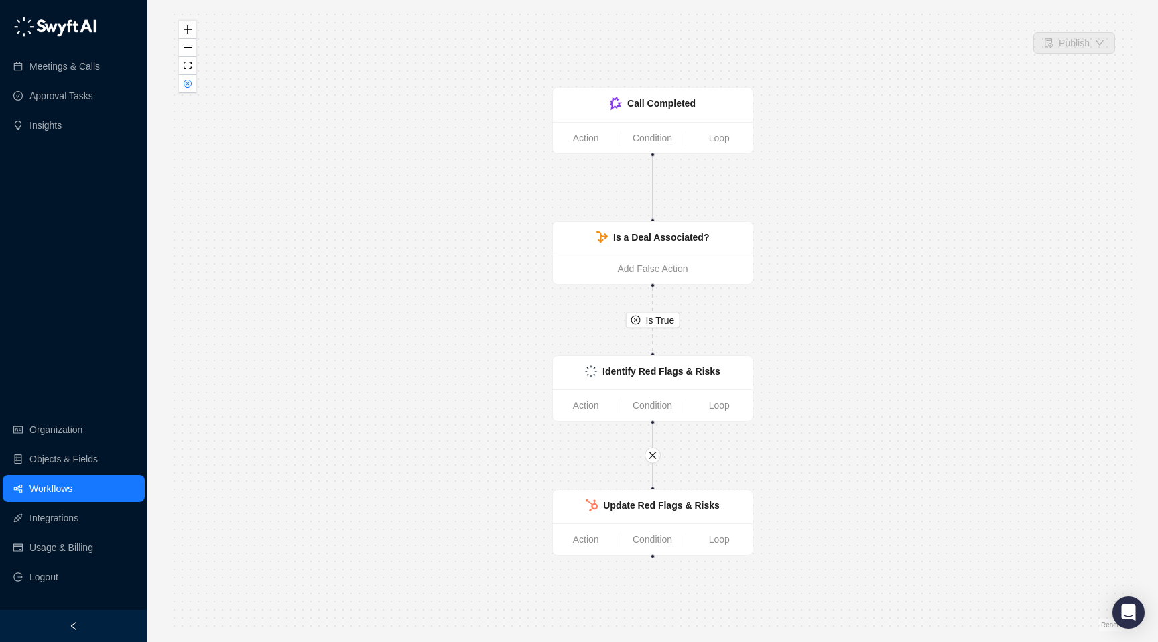
click at [72, 487] on link "Workflows" at bounding box center [50, 488] width 43 height 27
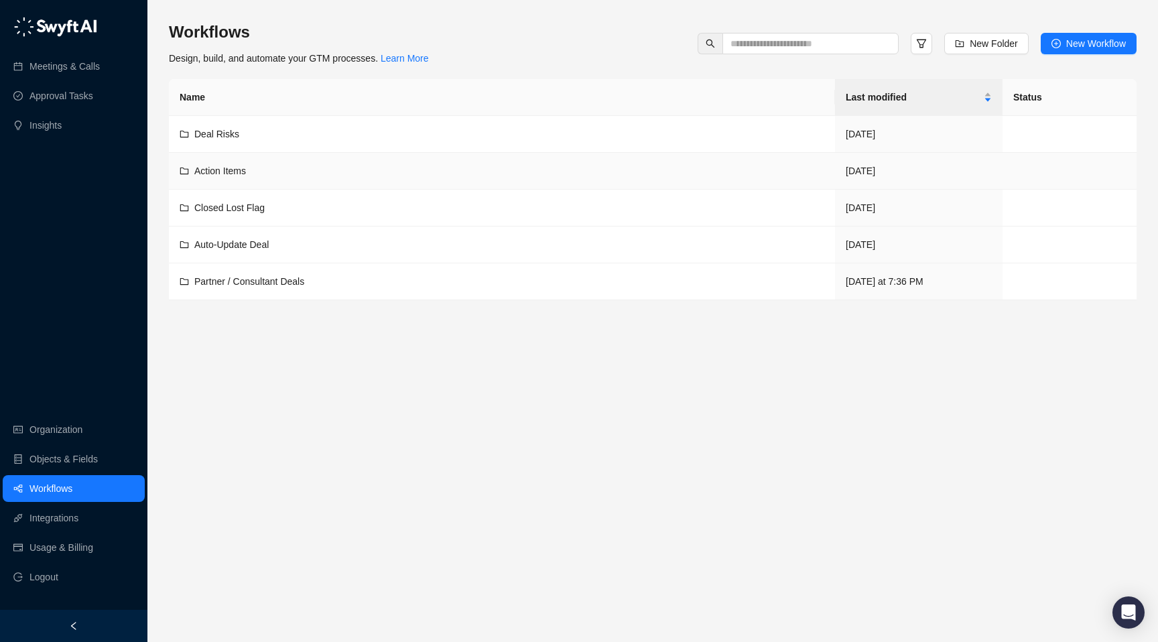
click at [289, 175] on div "Action Items" at bounding box center [502, 171] width 645 height 15
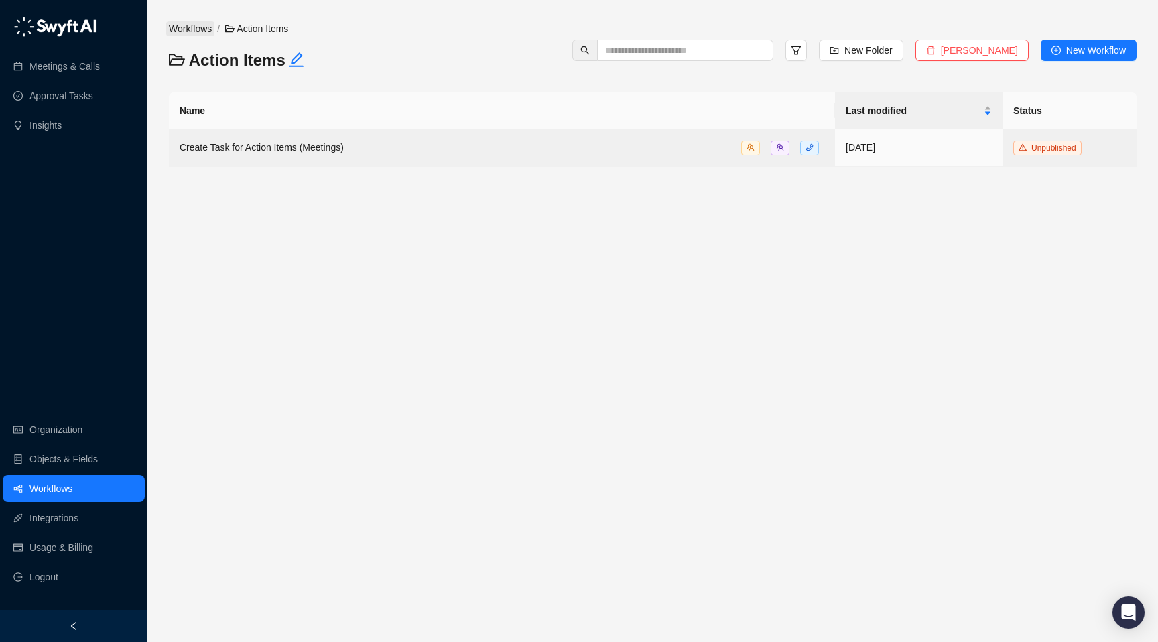
click at [206, 30] on link "Workflows" at bounding box center [190, 28] width 48 height 15
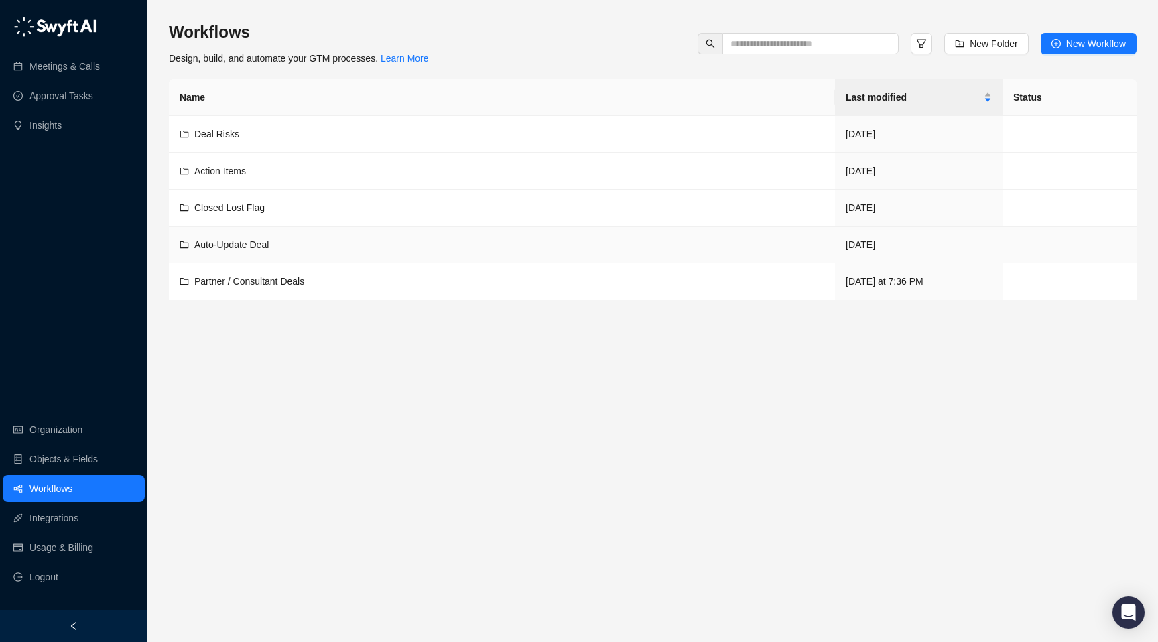
click at [267, 254] on td "Auto-Update Deal" at bounding box center [502, 245] width 666 height 37
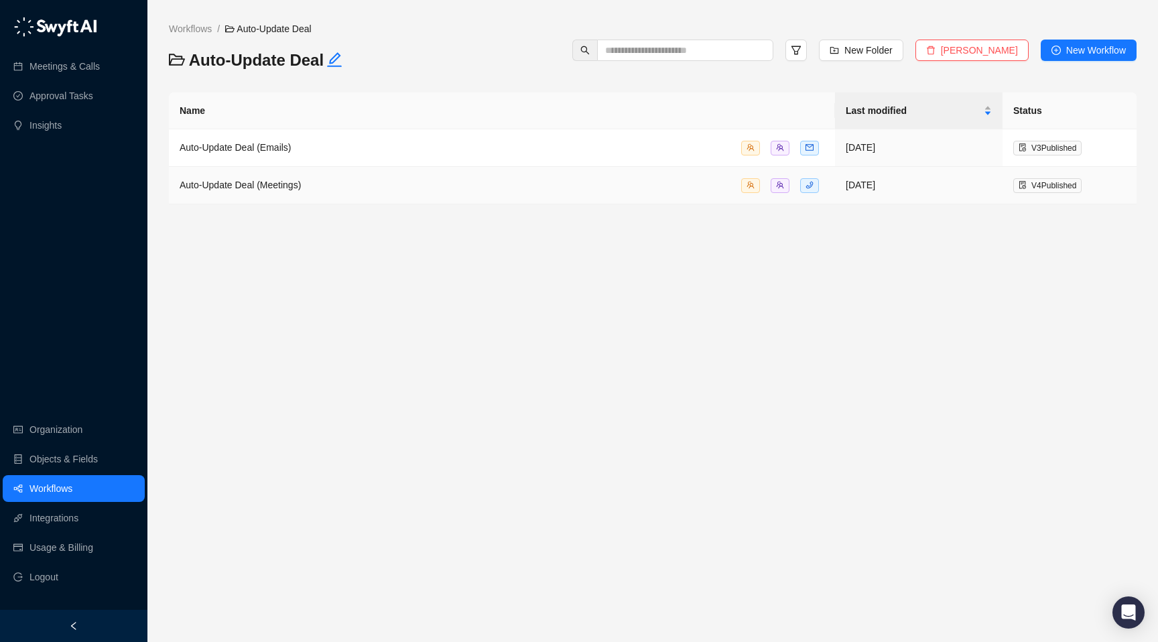
click at [296, 187] on span "Auto-Update Deal (Meetings)" at bounding box center [240, 185] width 121 height 11
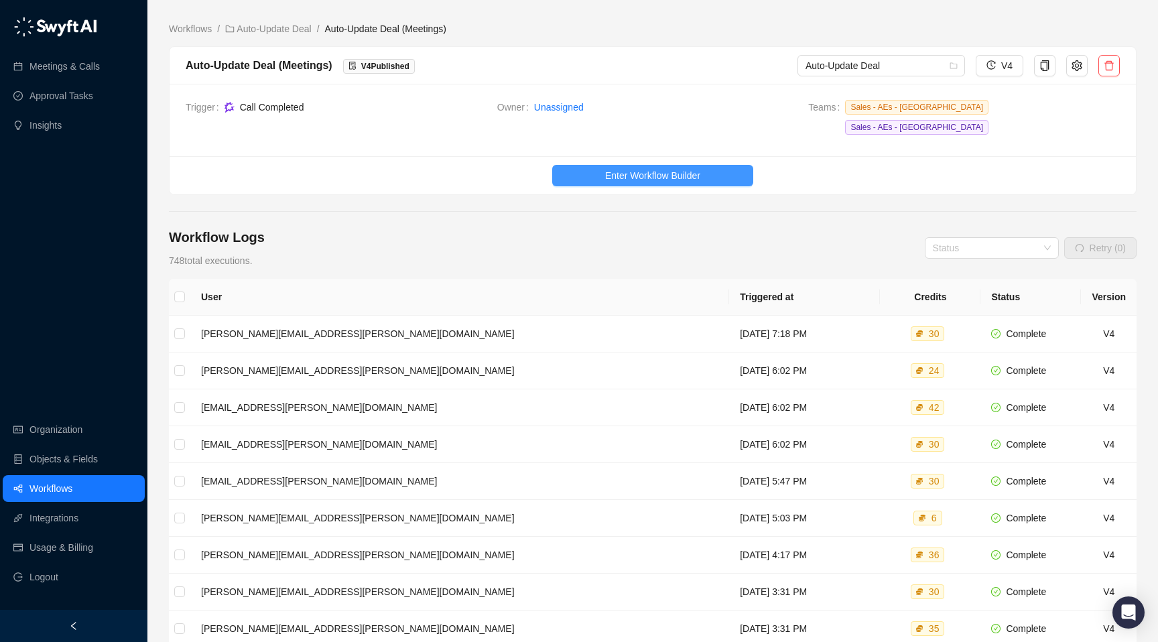
click at [635, 168] on span "Enter Workflow Builder" at bounding box center [652, 175] width 95 height 15
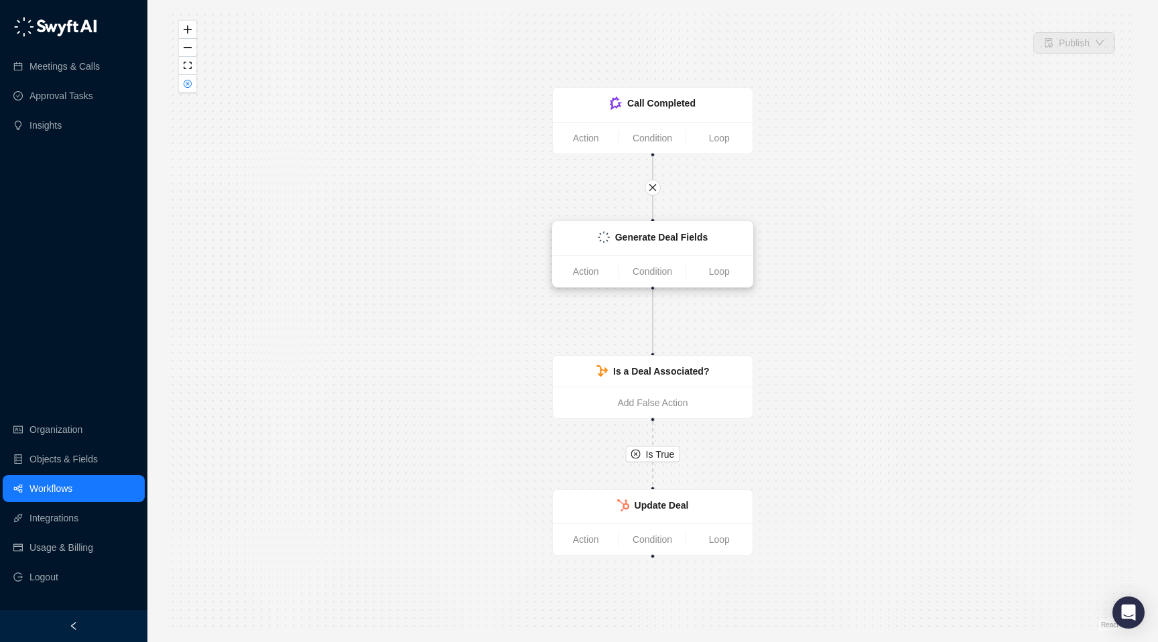
click at [660, 232] on strong "Generate Deal Fields" at bounding box center [661, 237] width 93 height 11
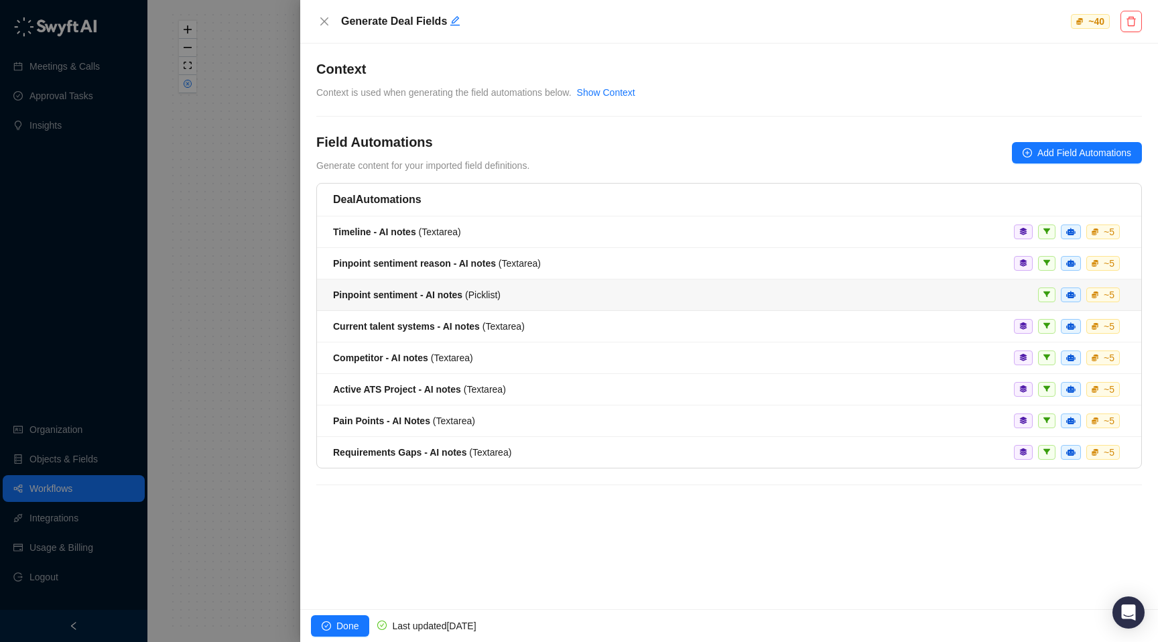
click at [510, 299] on div "Pinpoint sentiment - AI notes ( Picklist ) ~ 5" at bounding box center [729, 295] width 792 height 15
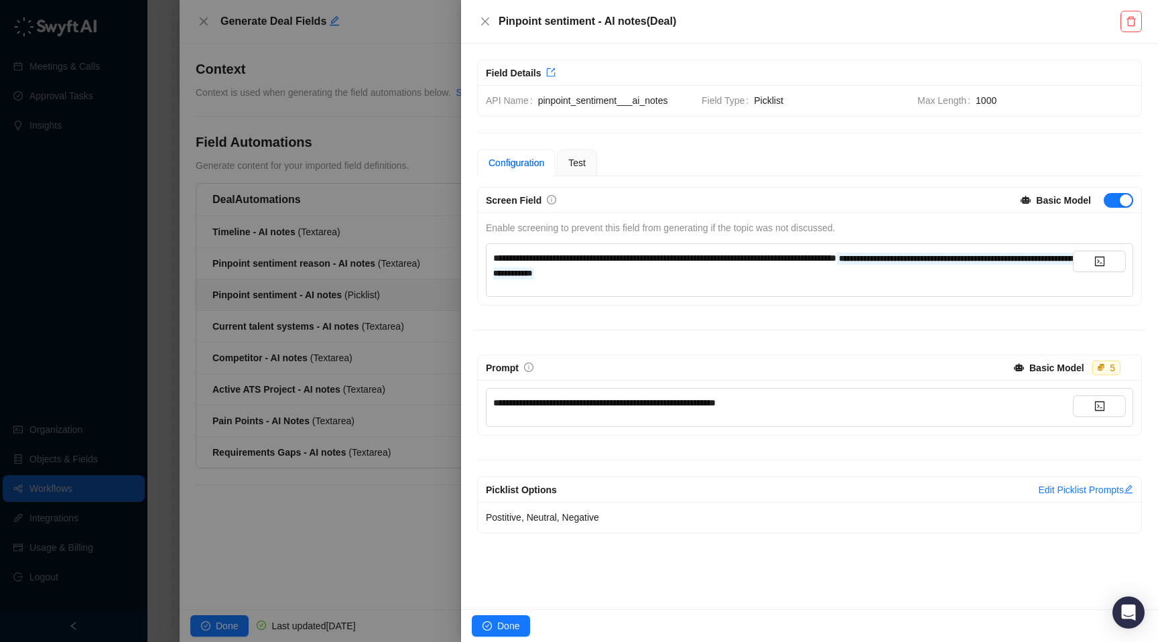
click at [416, 294] on div at bounding box center [579, 321] width 1158 height 642
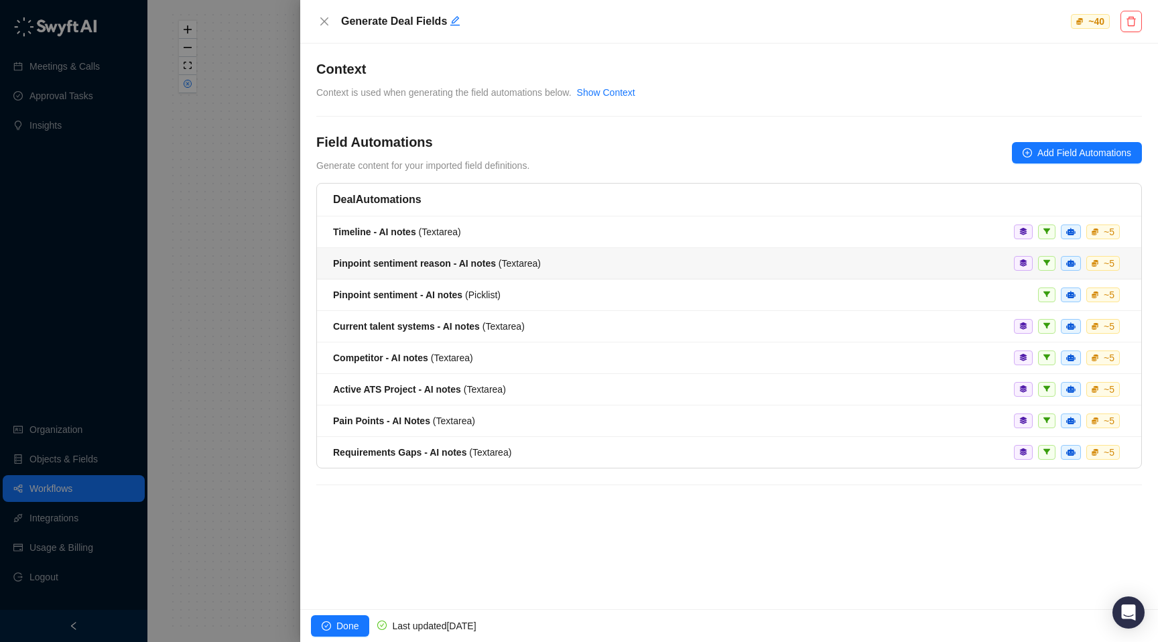
click at [480, 269] on div "Pinpoint sentiment reason - AI notes ( Textarea )" at bounding box center [437, 263] width 208 height 15
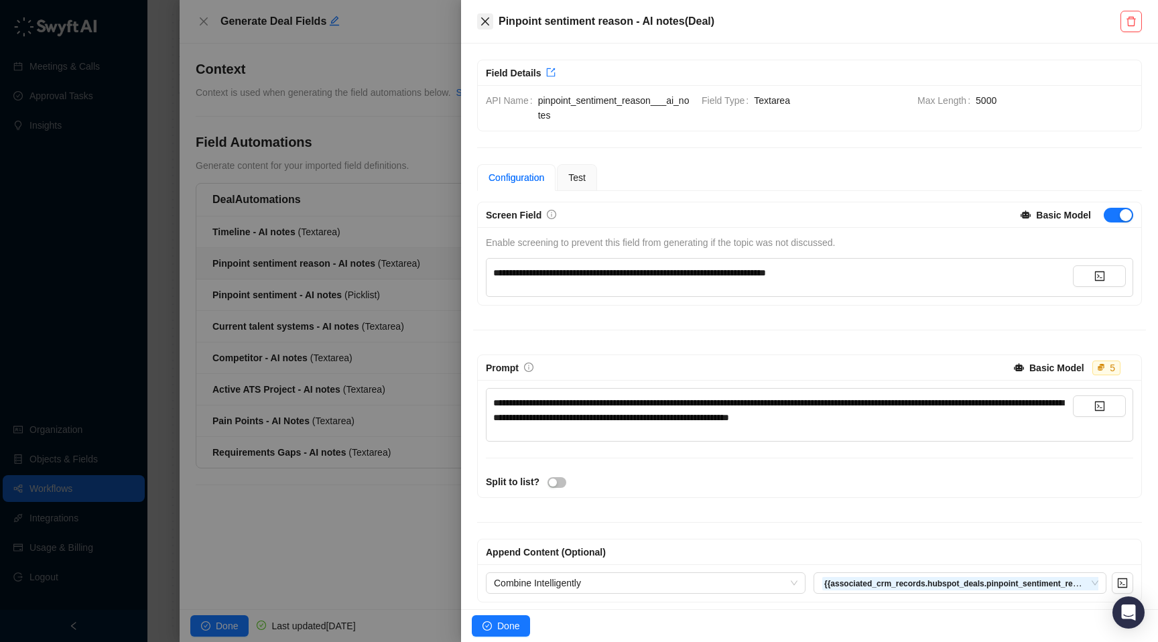
click at [484, 25] on icon "close" at bounding box center [485, 21] width 11 height 11
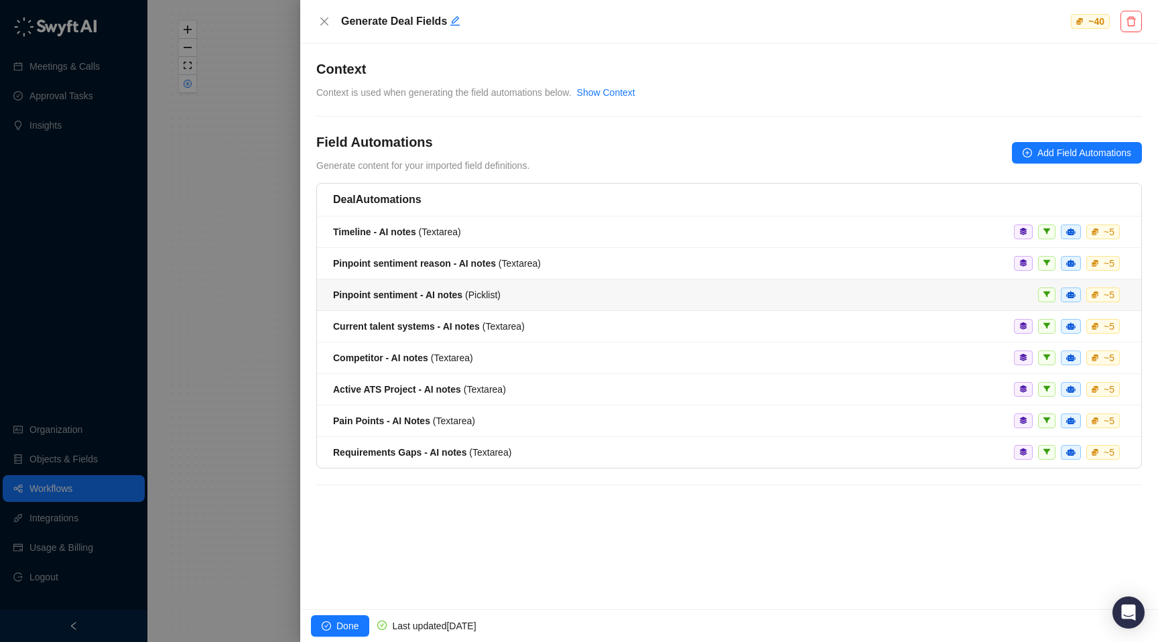
click at [486, 293] on span "Pinpoint sentiment - AI notes ( Picklist )" at bounding box center [417, 295] width 168 height 11
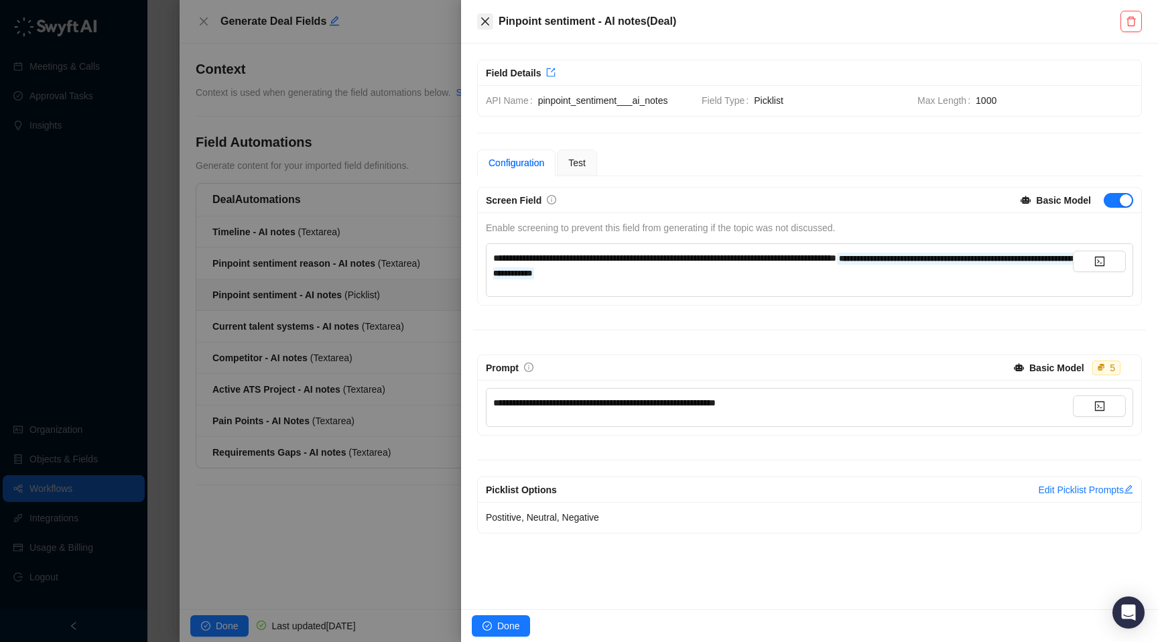
click at [489, 25] on icon "close" at bounding box center [485, 21] width 11 height 11
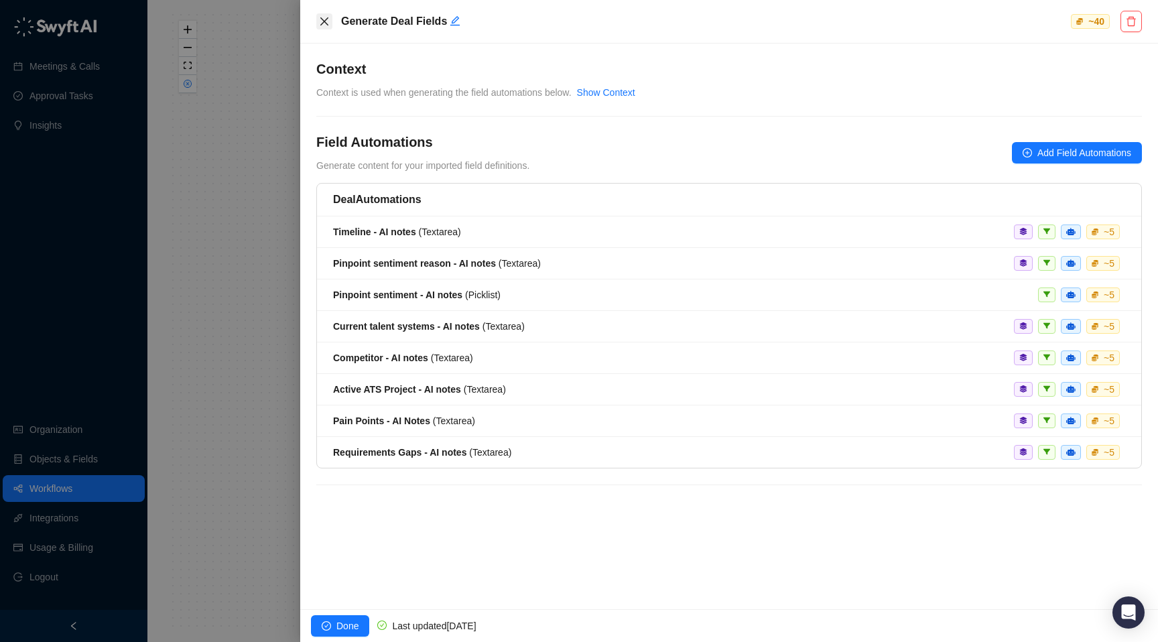
click at [327, 27] on button "Close" at bounding box center [324, 21] width 16 height 16
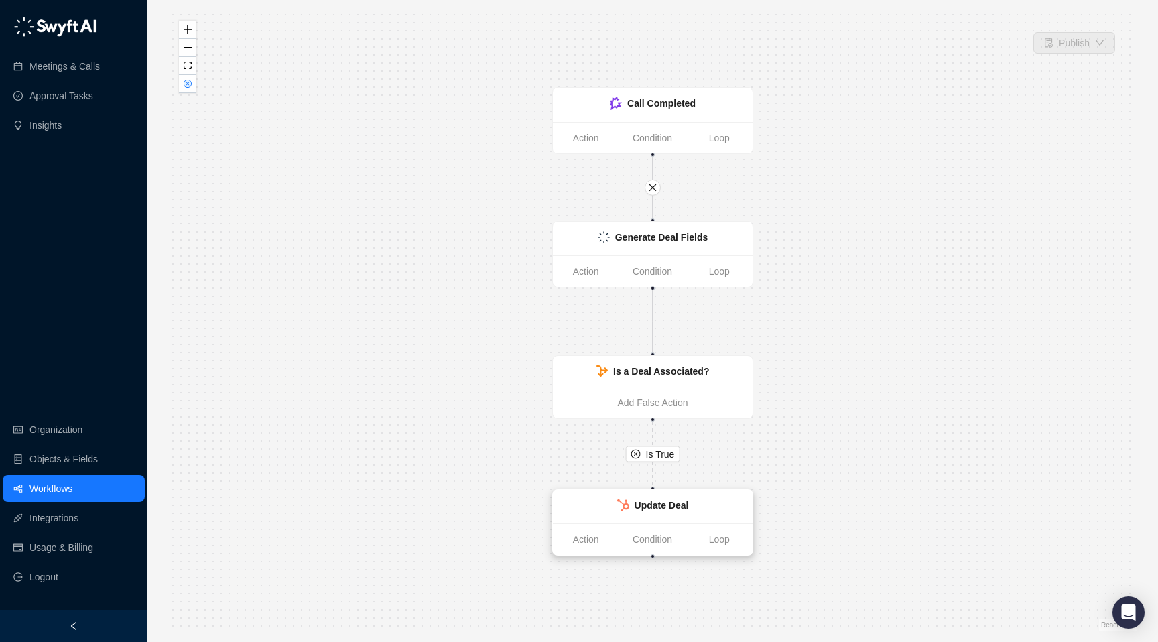
click at [606, 517] on div "Update Deal" at bounding box center [653, 507] width 200 height 34
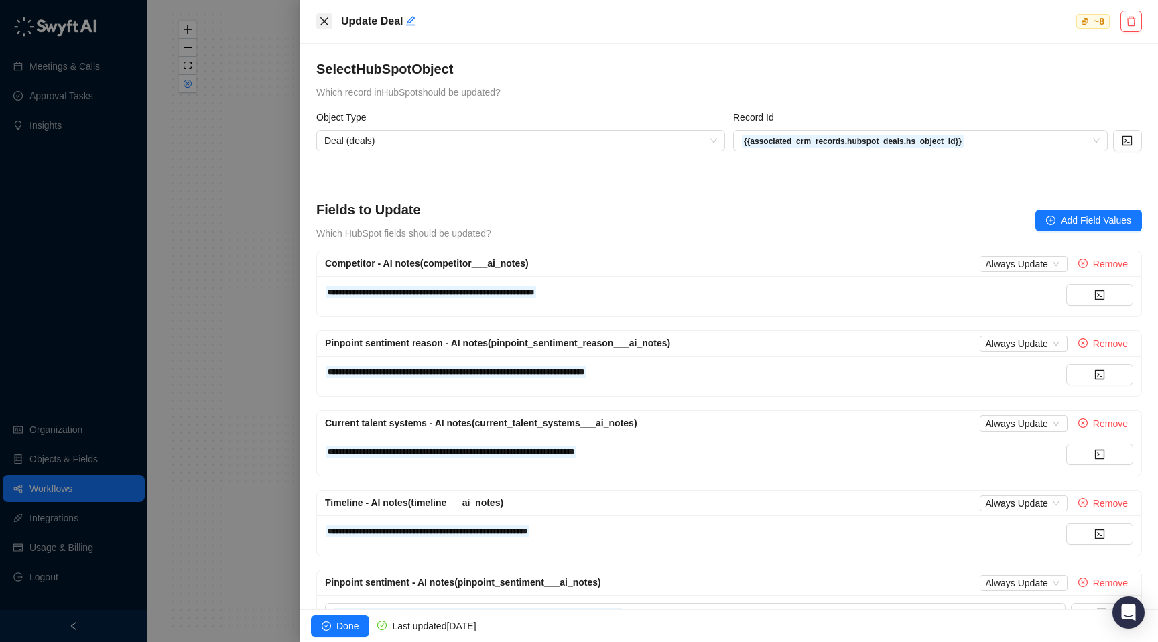
click at [322, 20] on icon "close" at bounding box center [324, 21] width 8 height 8
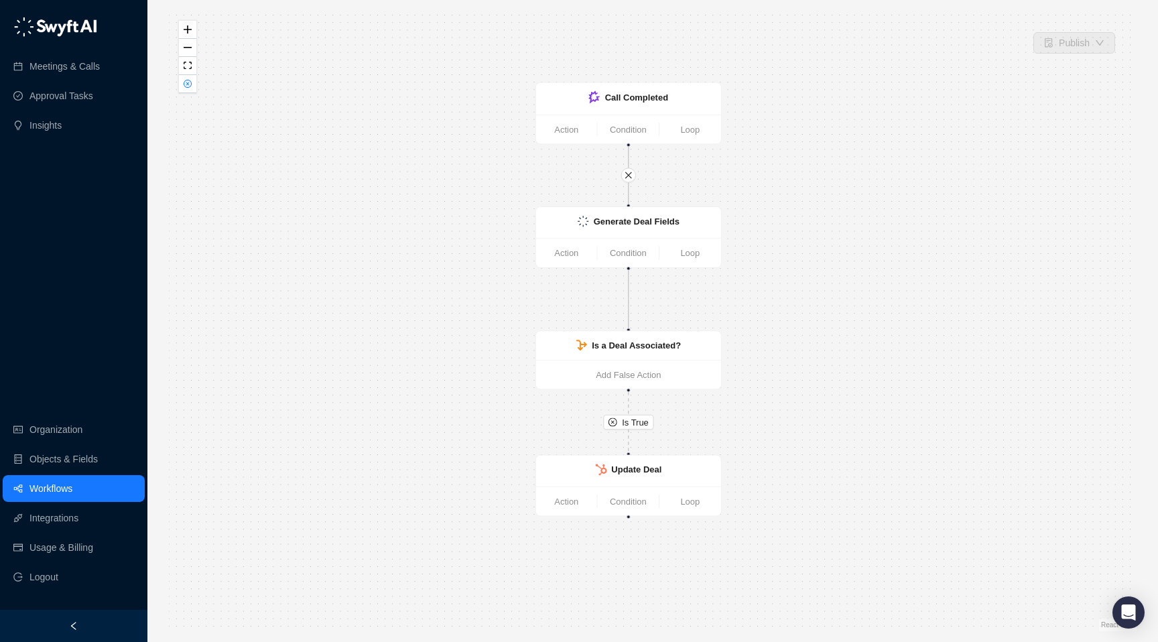
click at [72, 494] on link "Workflows" at bounding box center [50, 488] width 43 height 27
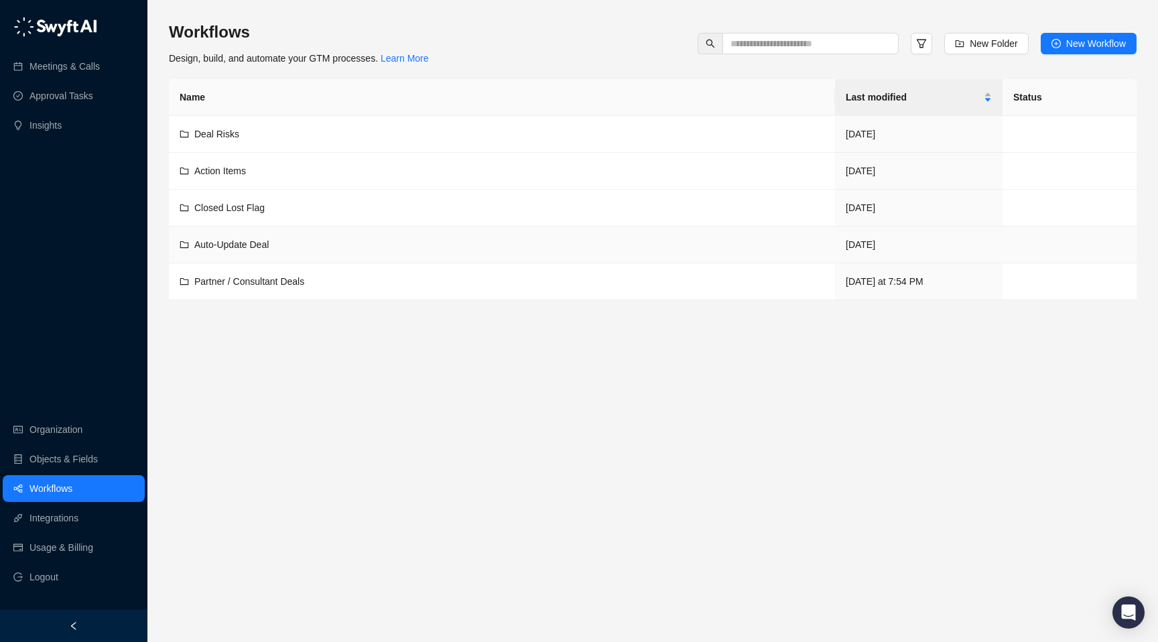
click at [264, 245] on span "Auto-Update Deal" at bounding box center [231, 244] width 74 height 11
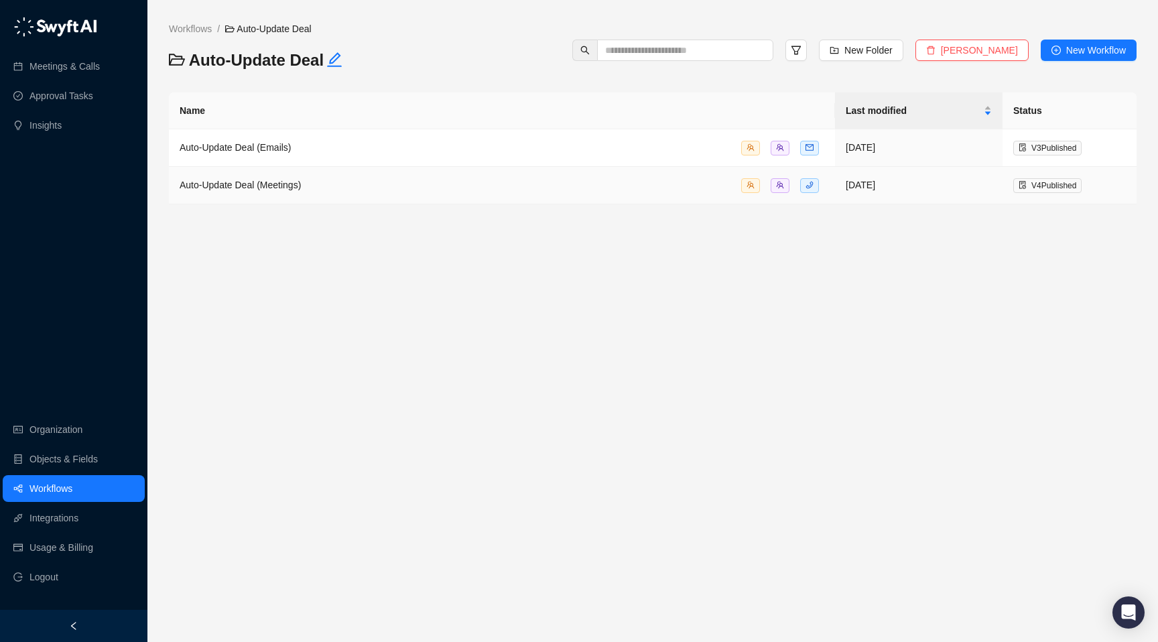
click at [301, 180] on span "Auto-Update Deal (Meetings)" at bounding box center [240, 185] width 121 height 11
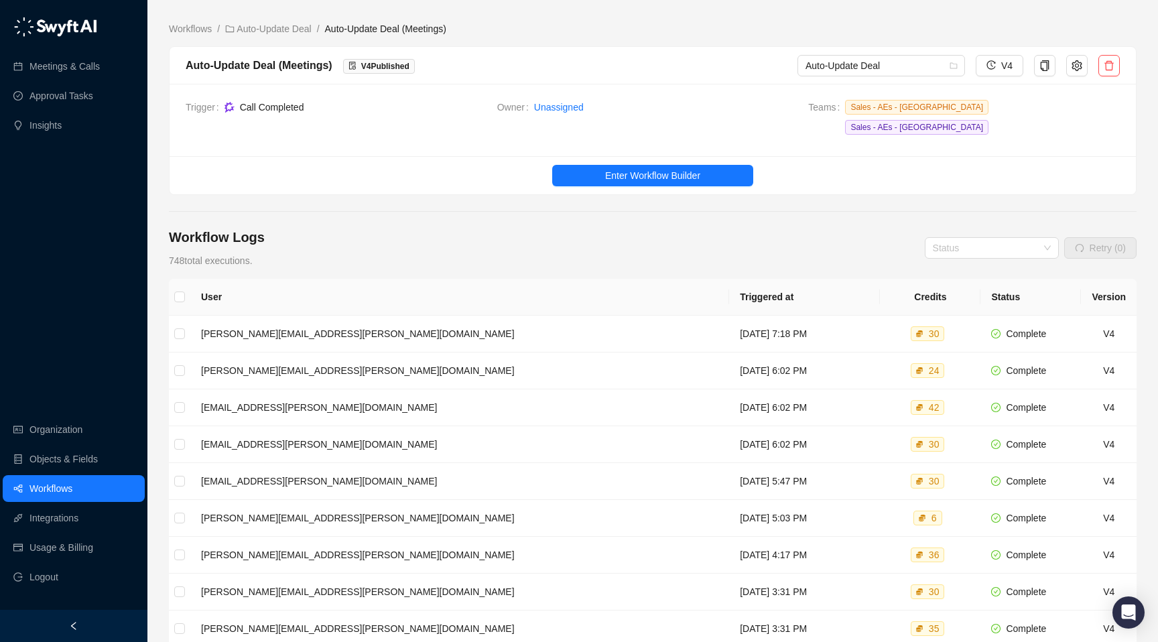
click at [616, 168] on ul "Enter Workflow Builder" at bounding box center [653, 175] width 967 height 38
click at [618, 168] on span "Enter Workflow Builder" at bounding box center [652, 175] width 95 height 15
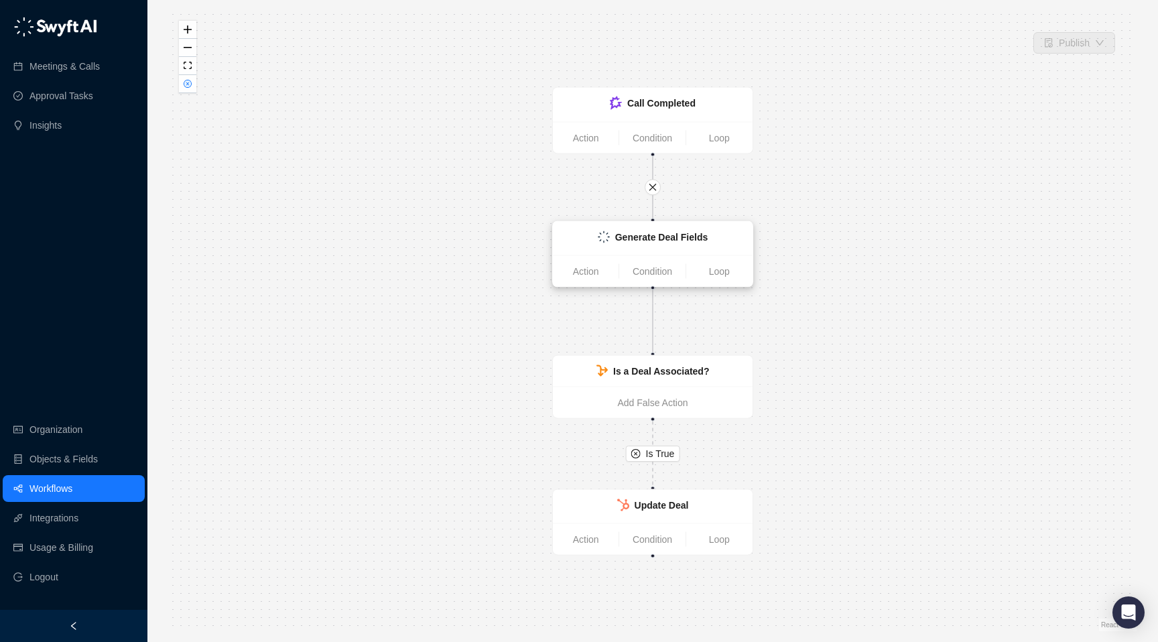
click at [632, 233] on strong "Generate Deal Fields" at bounding box center [661, 237] width 93 height 11
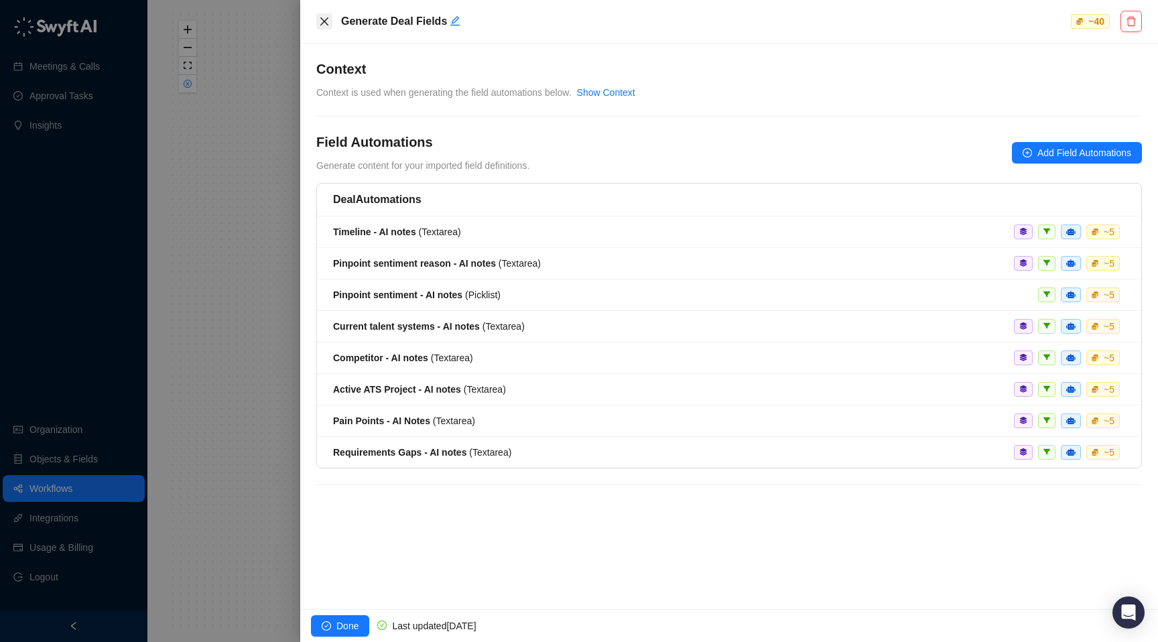
click at [330, 23] on button "Close" at bounding box center [324, 21] width 16 height 16
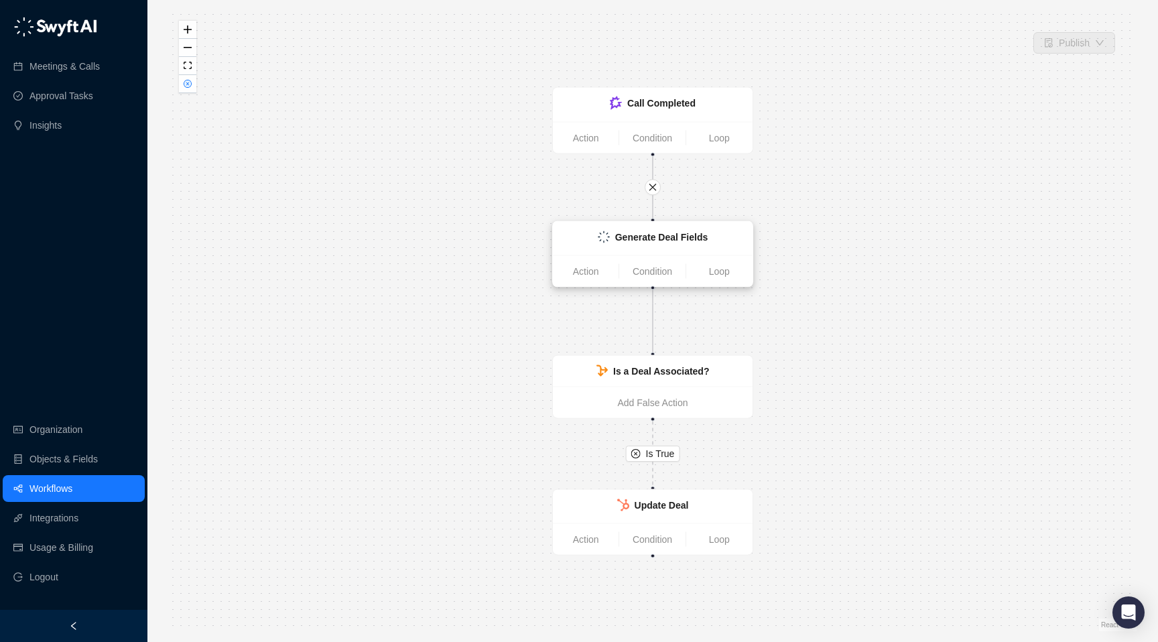
click at [673, 244] on div "Generate Deal Fields" at bounding box center [661, 237] width 93 height 15
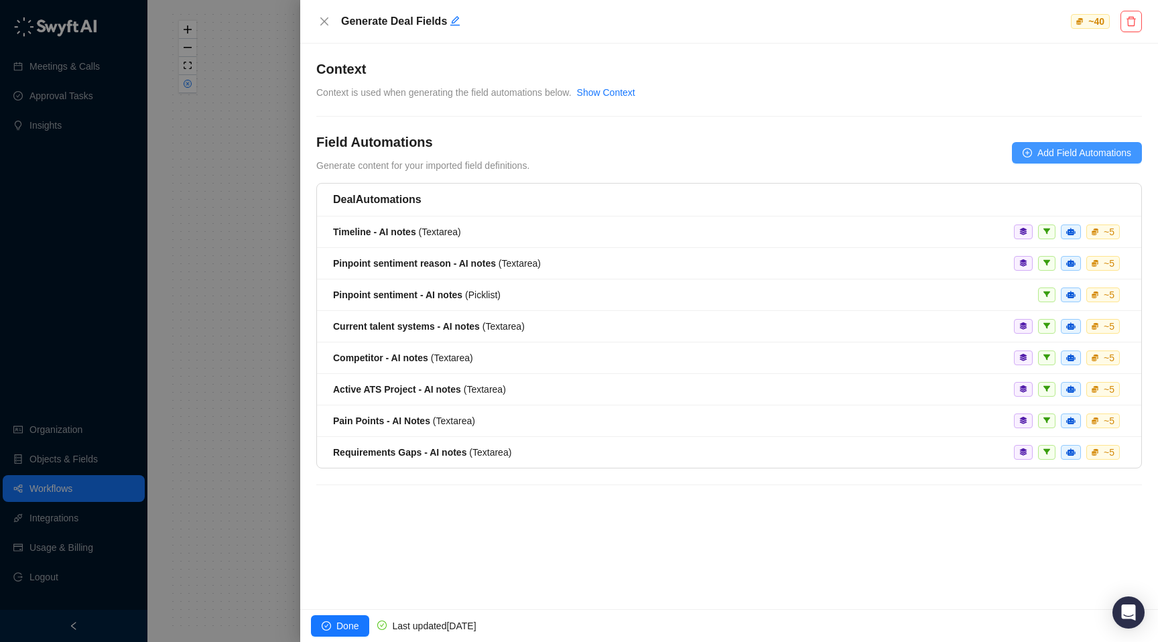
click at [1059, 160] on span "Add Field Automations" at bounding box center [1085, 152] width 94 height 15
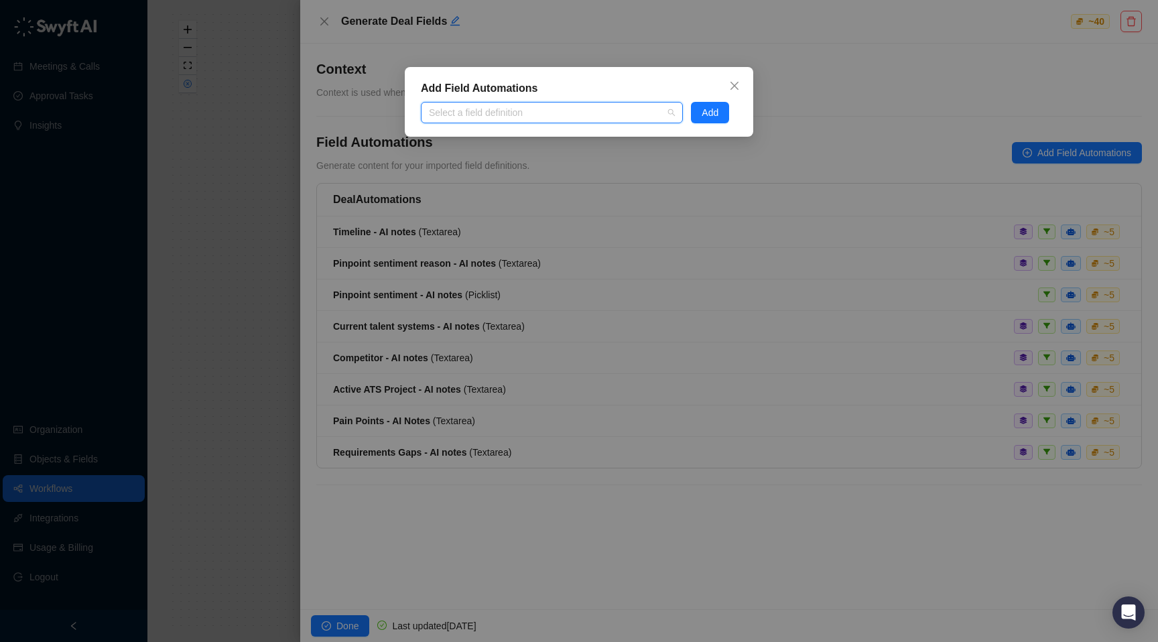
paste input "**********"
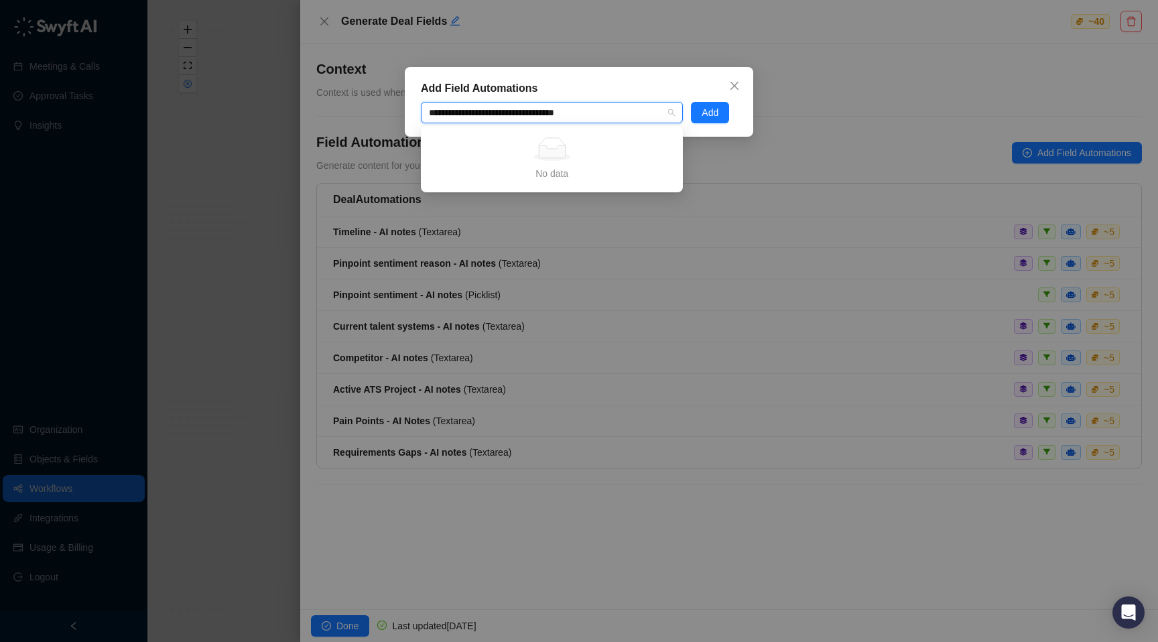
type input "**********"
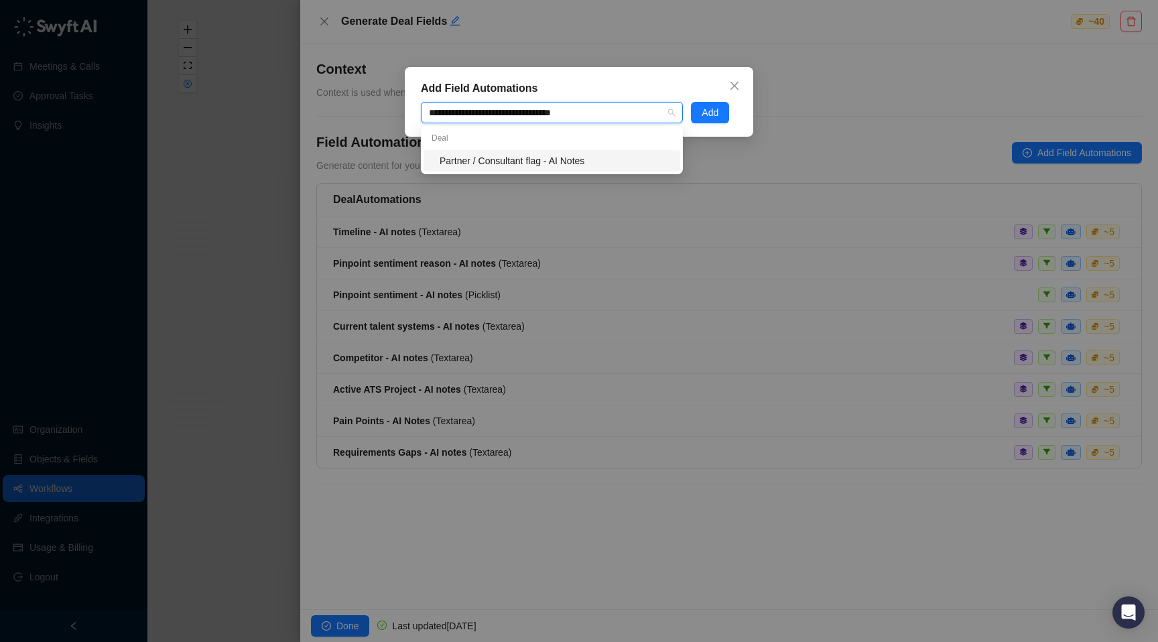
click at [590, 165] on div "Partner / Consultant flag - AI Notes" at bounding box center [556, 160] width 233 height 15
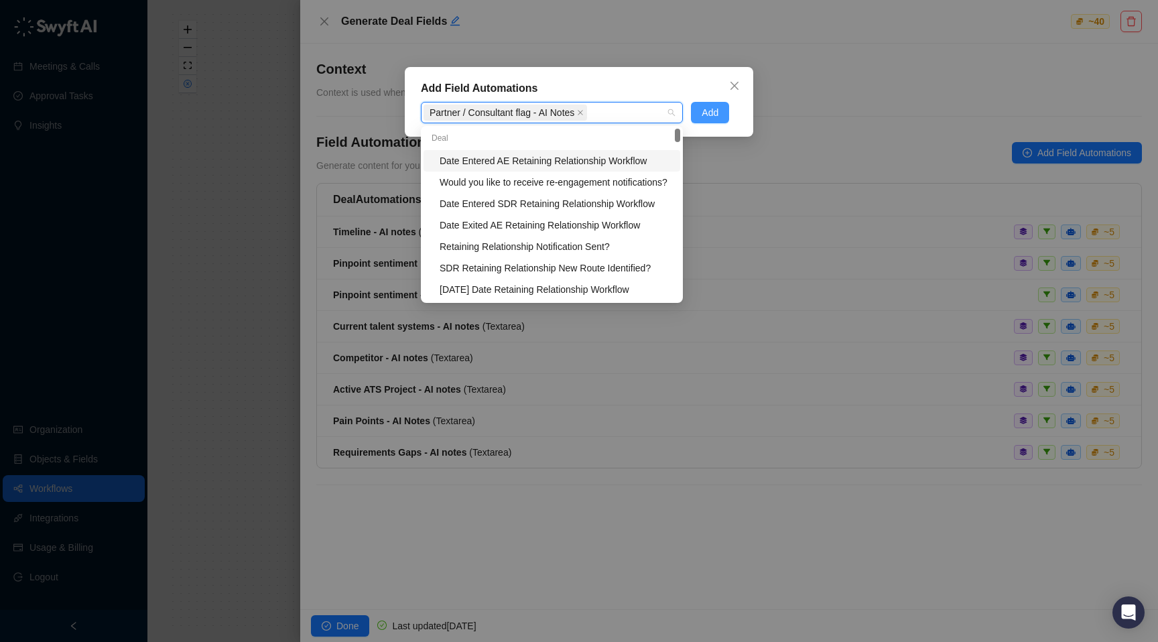
click at [702, 121] on button "Add" at bounding box center [710, 112] width 38 height 21
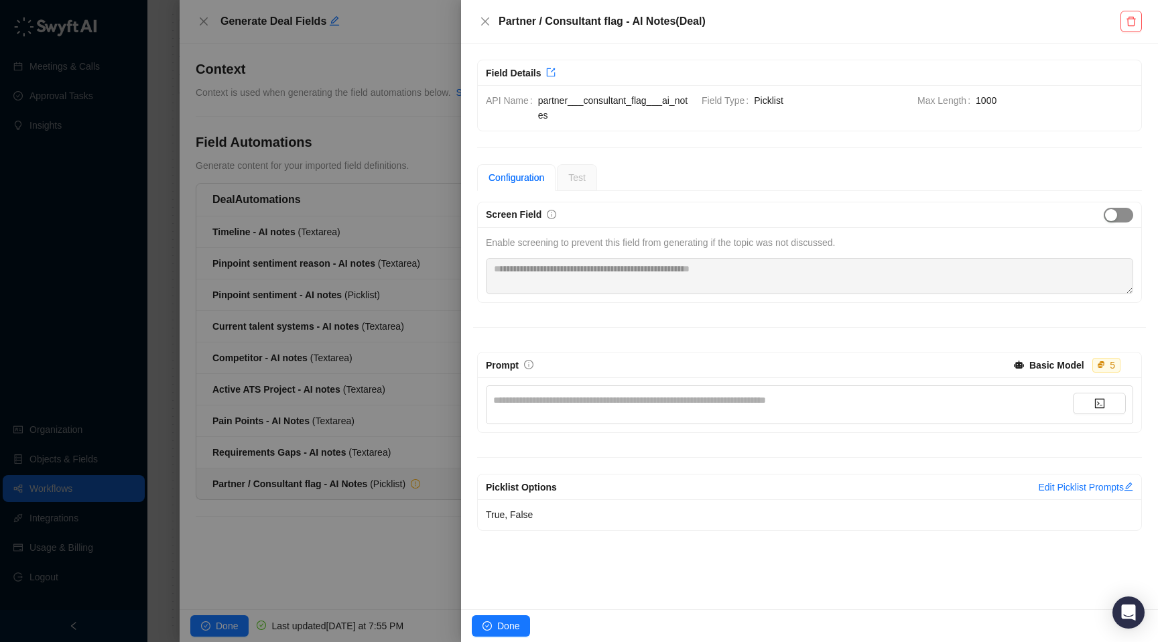
click at [1127, 212] on span "button" at bounding box center [1118, 215] width 29 height 15
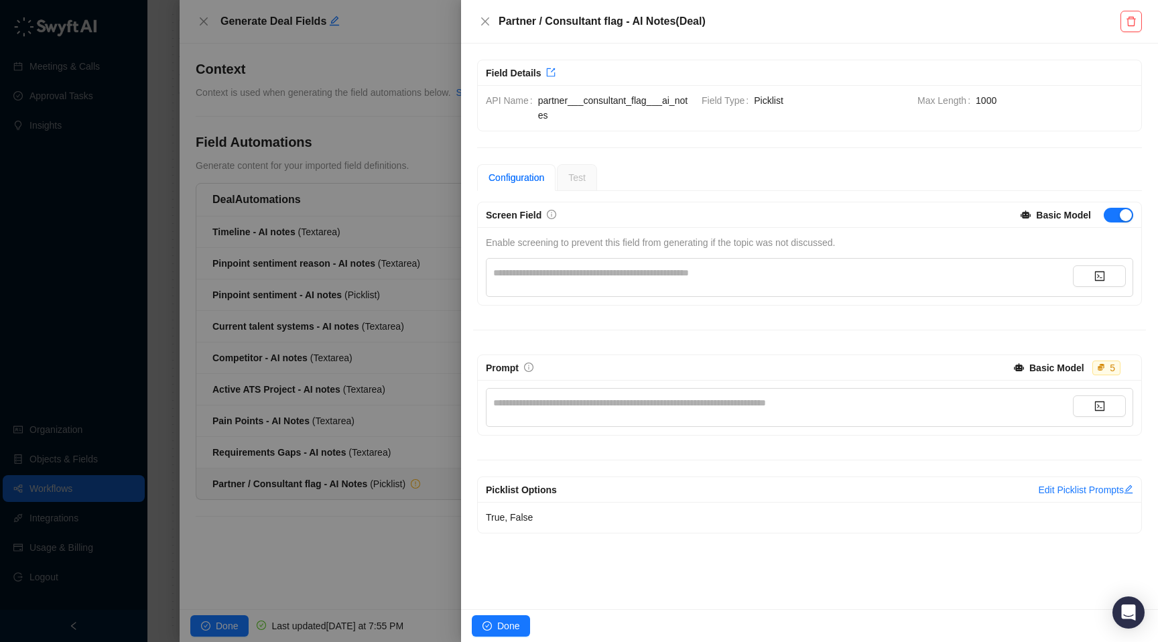
click at [599, 274] on div "**********" at bounding box center [783, 272] width 580 height 15
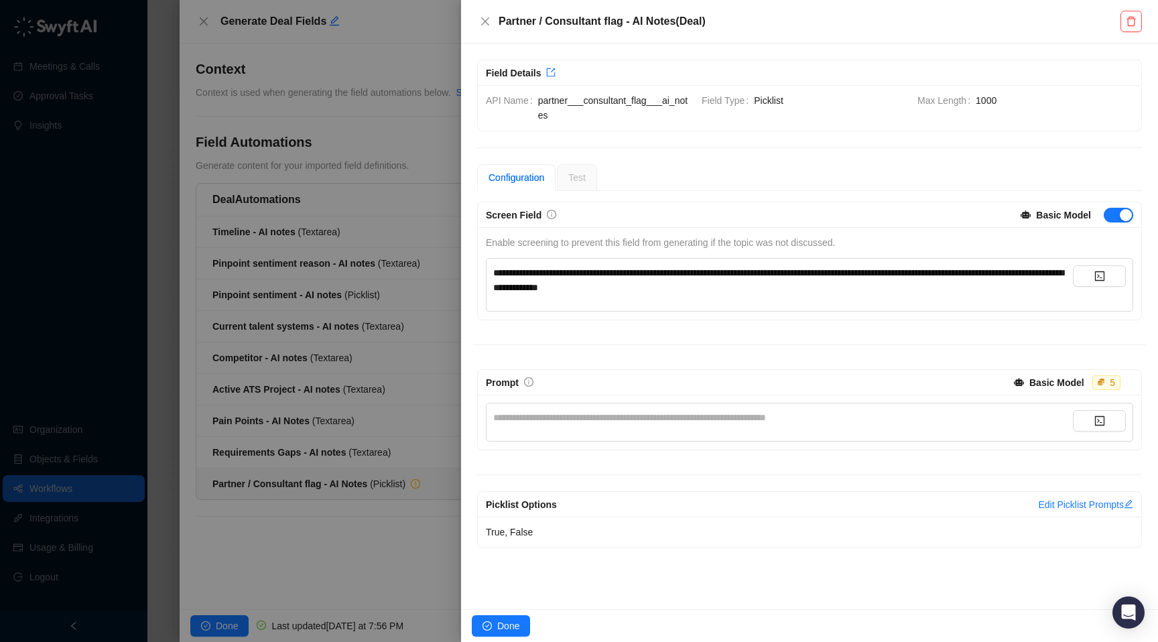
click at [603, 414] on div "**********" at bounding box center [783, 417] width 580 height 15
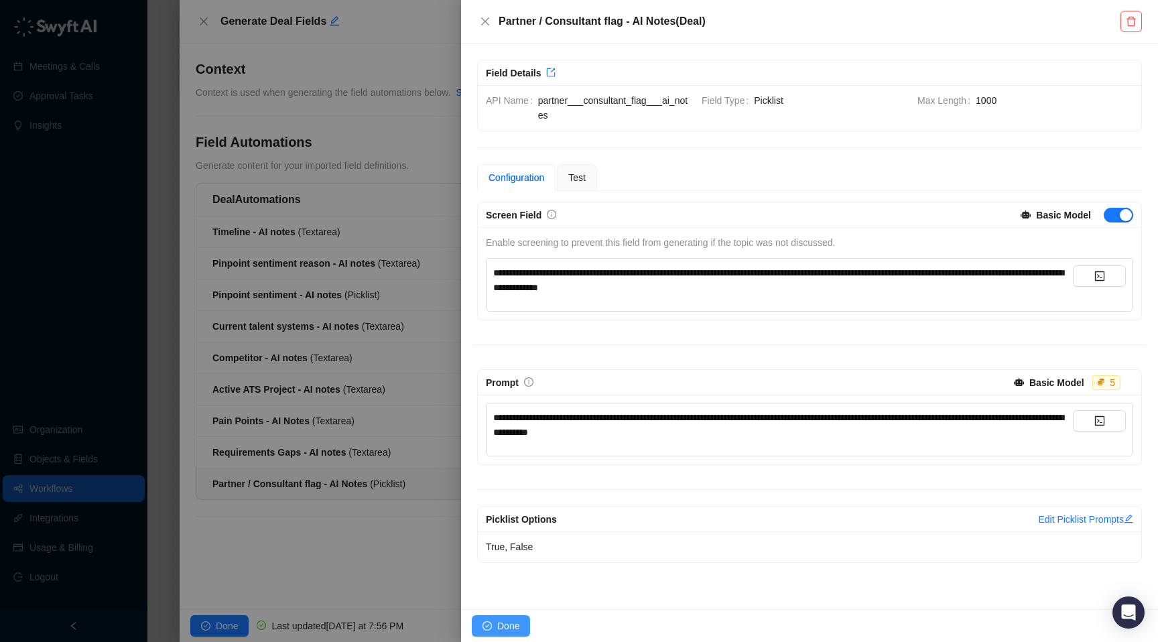
click at [499, 619] on span "Done" at bounding box center [508, 626] width 22 height 15
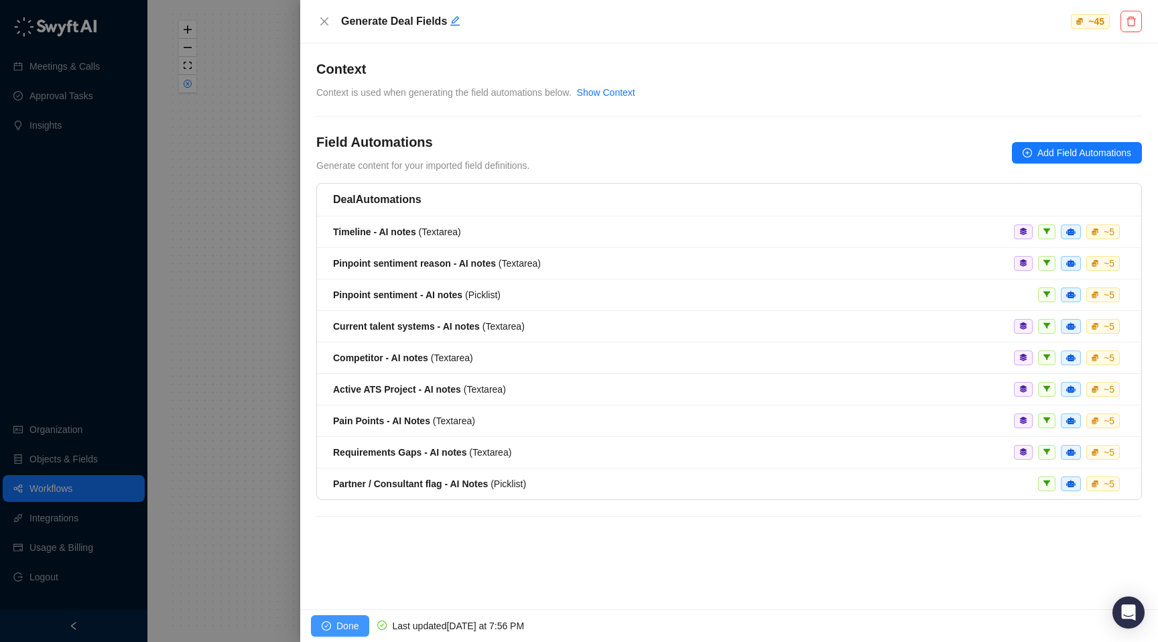
click at [348, 625] on span "Done" at bounding box center [347, 626] width 22 height 15
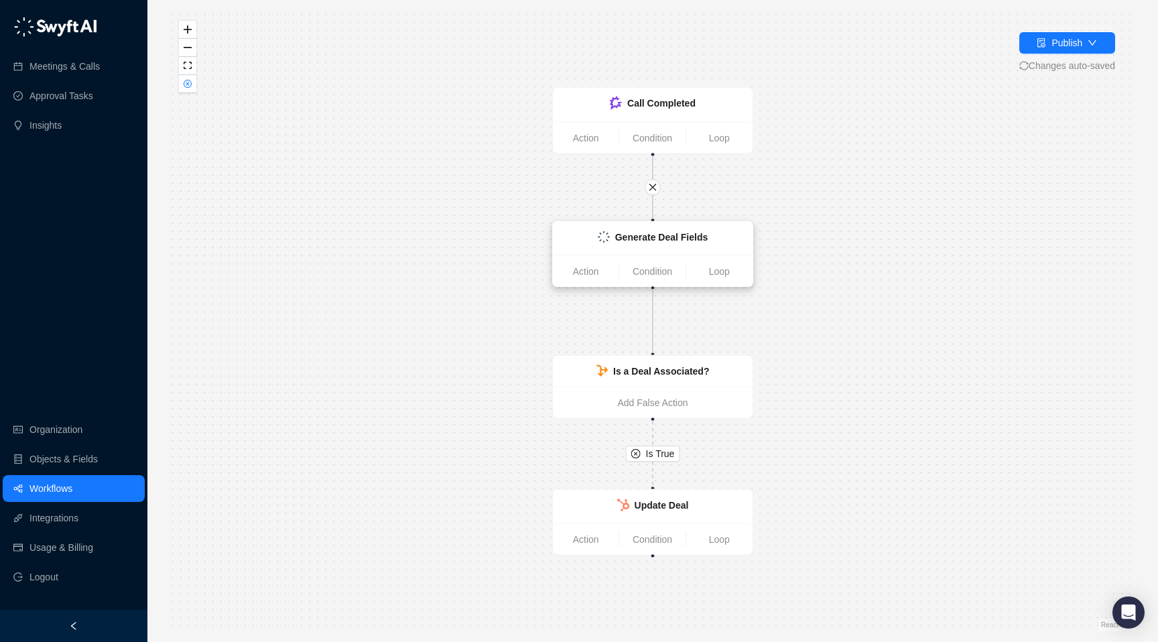
click at [685, 230] on div "Generate Deal Fields" at bounding box center [661, 237] width 93 height 15
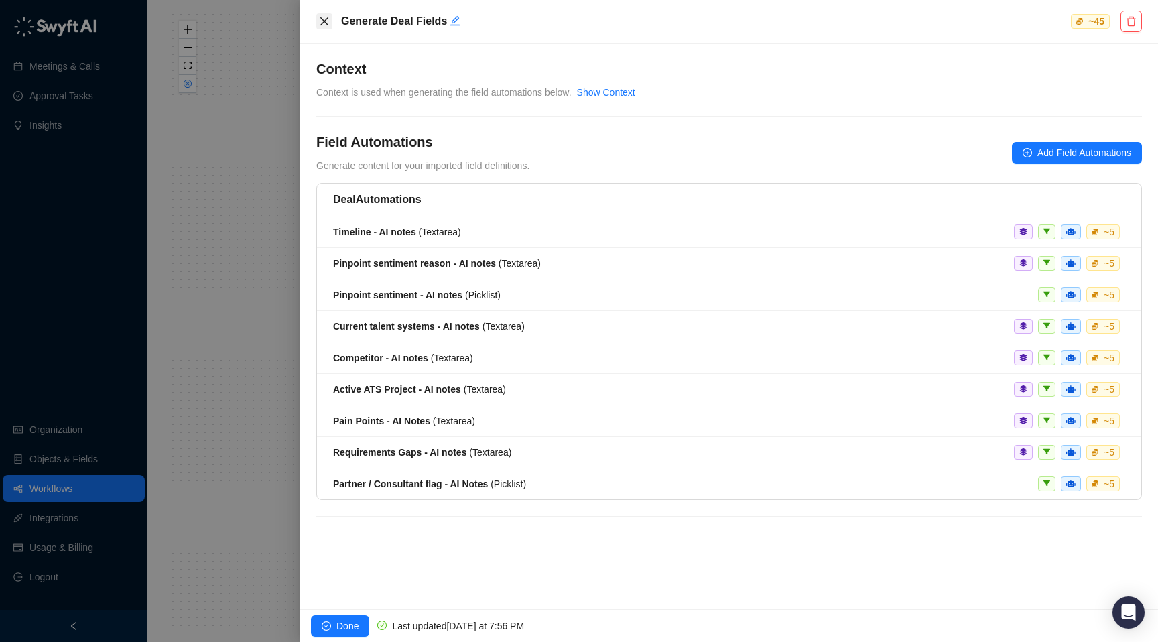
click at [322, 23] on icon "close" at bounding box center [324, 21] width 8 height 8
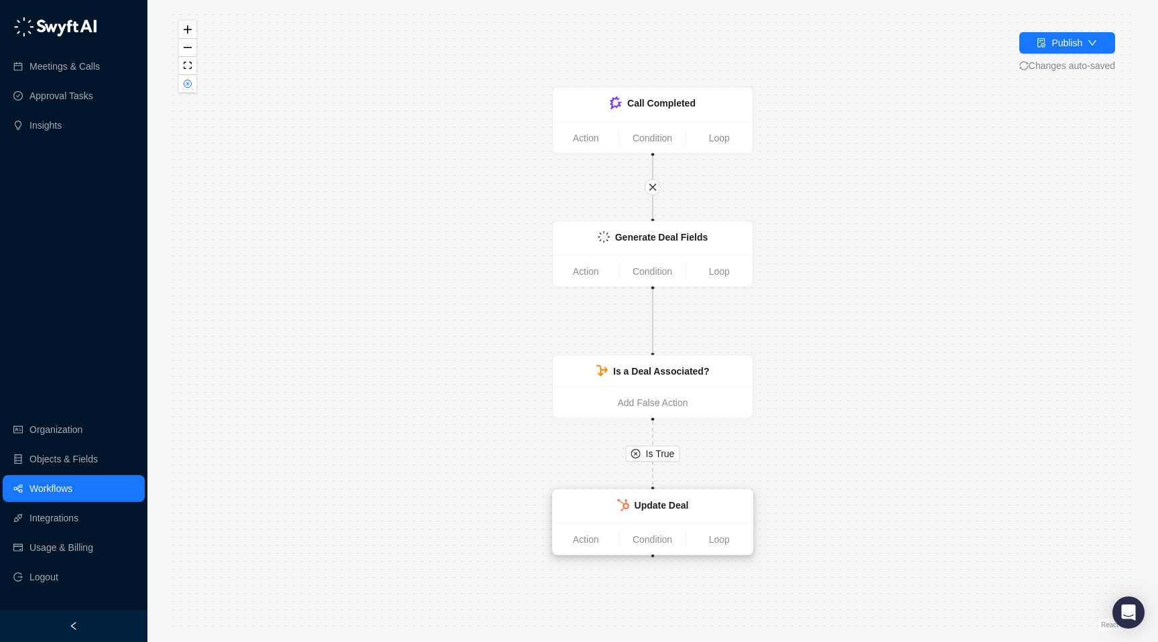
click at [650, 494] on div "Update Deal" at bounding box center [653, 507] width 200 height 34
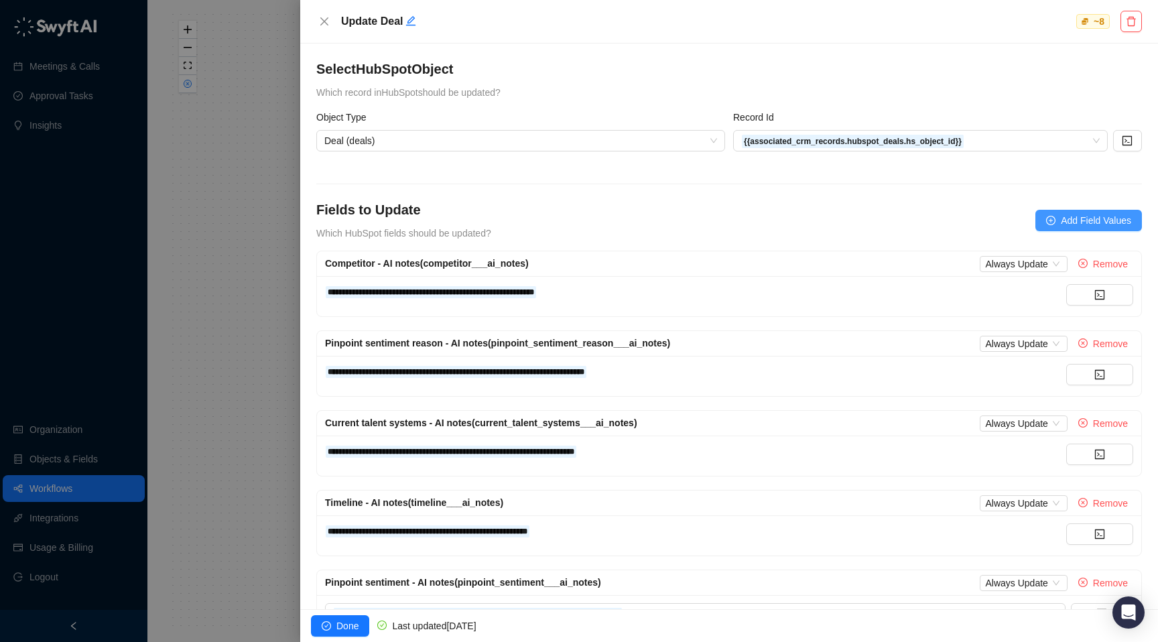
click at [1072, 212] on button "Add Field Values" at bounding box center [1089, 220] width 107 height 21
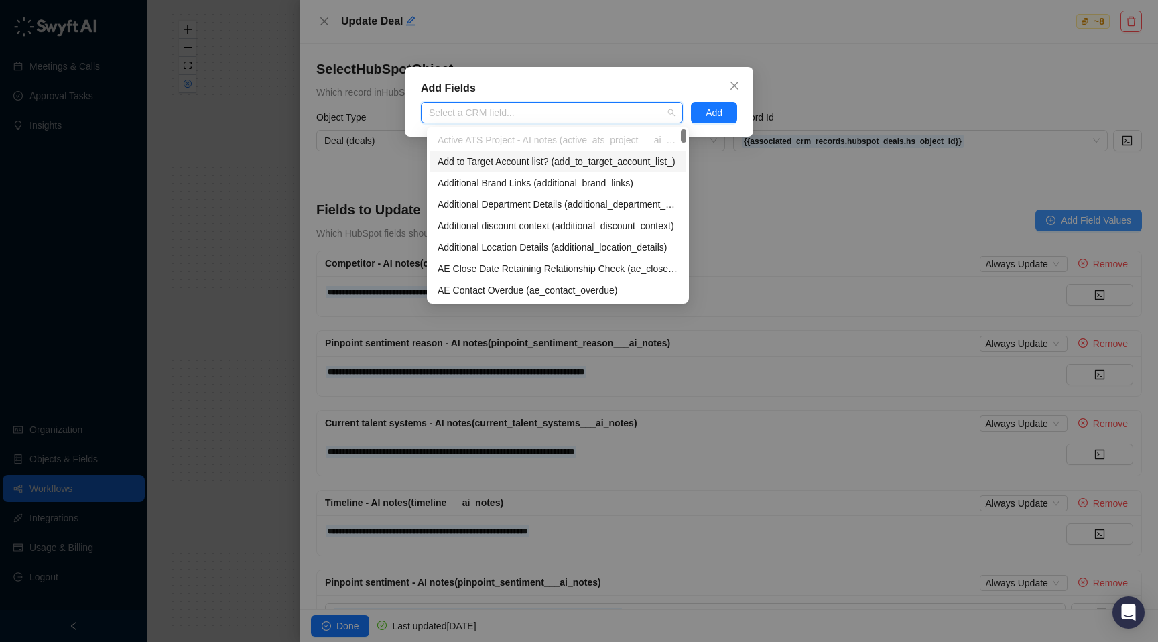
type input "**********"
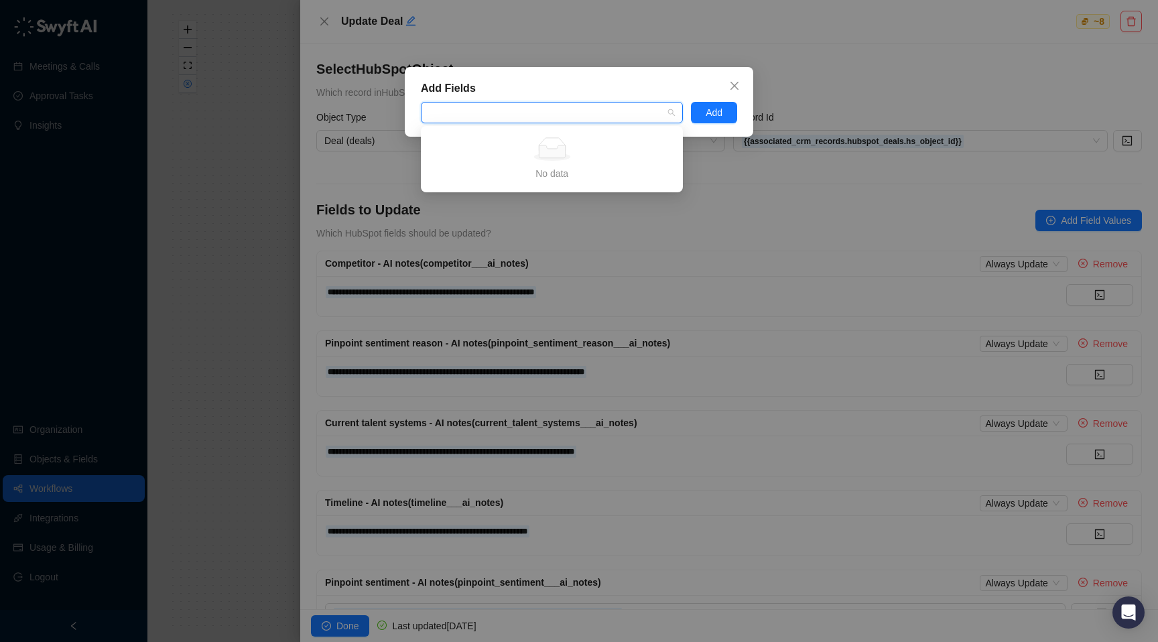
click at [485, 105] on div "When the contact identifies themselves as a consultant, or mentions that they a…" at bounding box center [552, 112] width 262 height 21
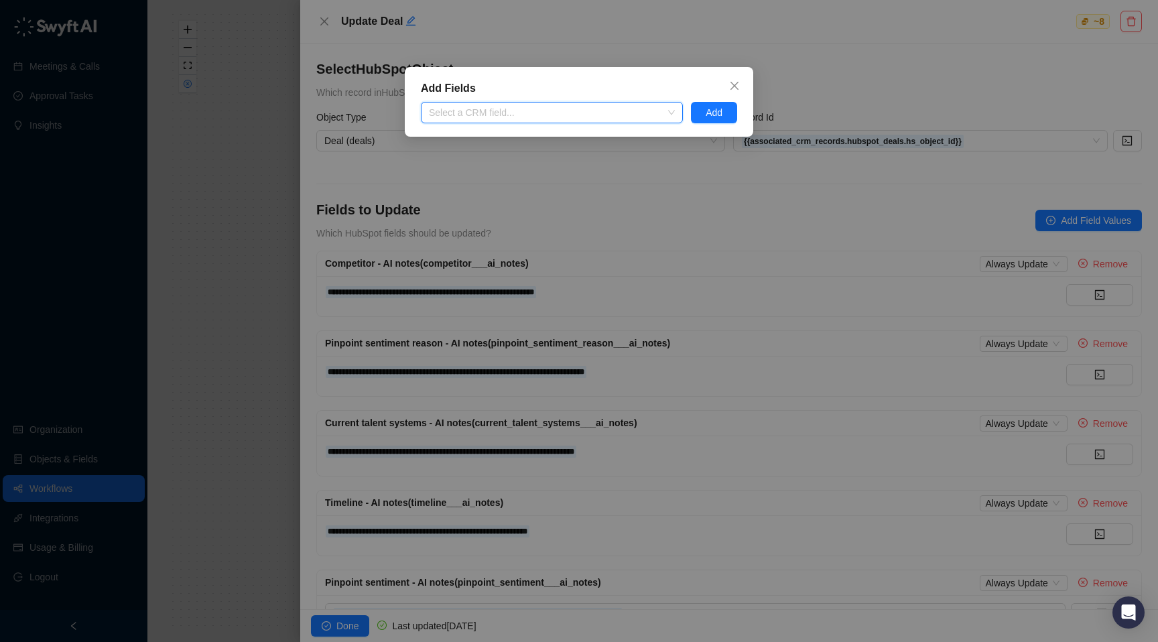
click at [485, 105] on div "Select a CRM field..." at bounding box center [552, 112] width 262 height 21
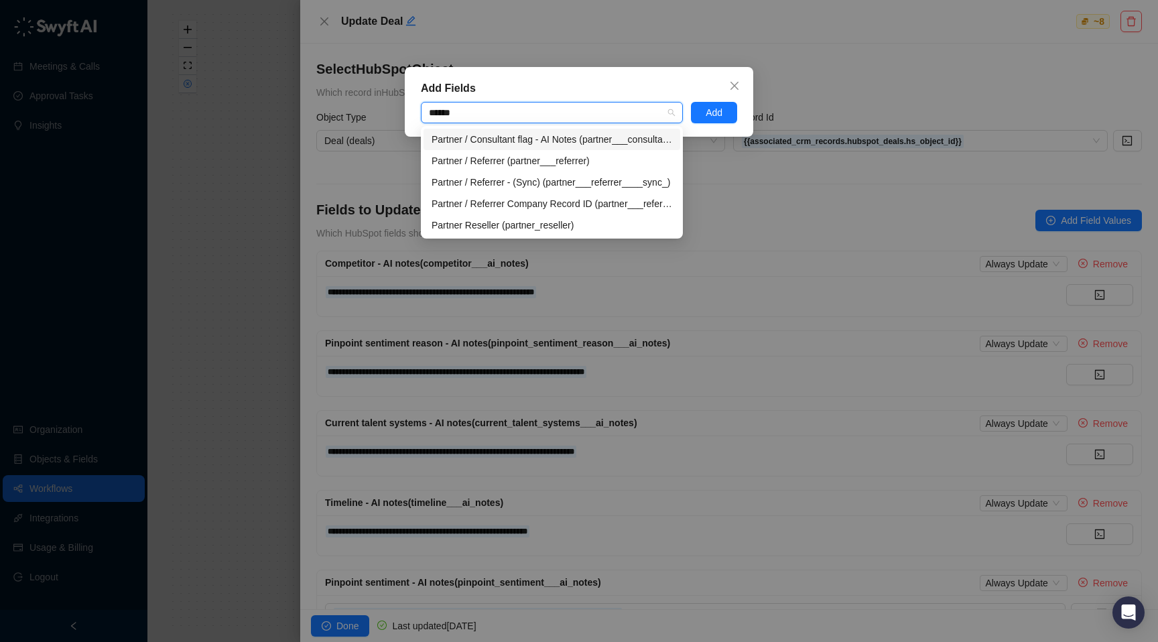
type input "*******"
click at [544, 137] on div "Partner / Consultant flag - AI Notes (partner___consultant_flag___ai_notes)" at bounding box center [552, 139] width 241 height 15
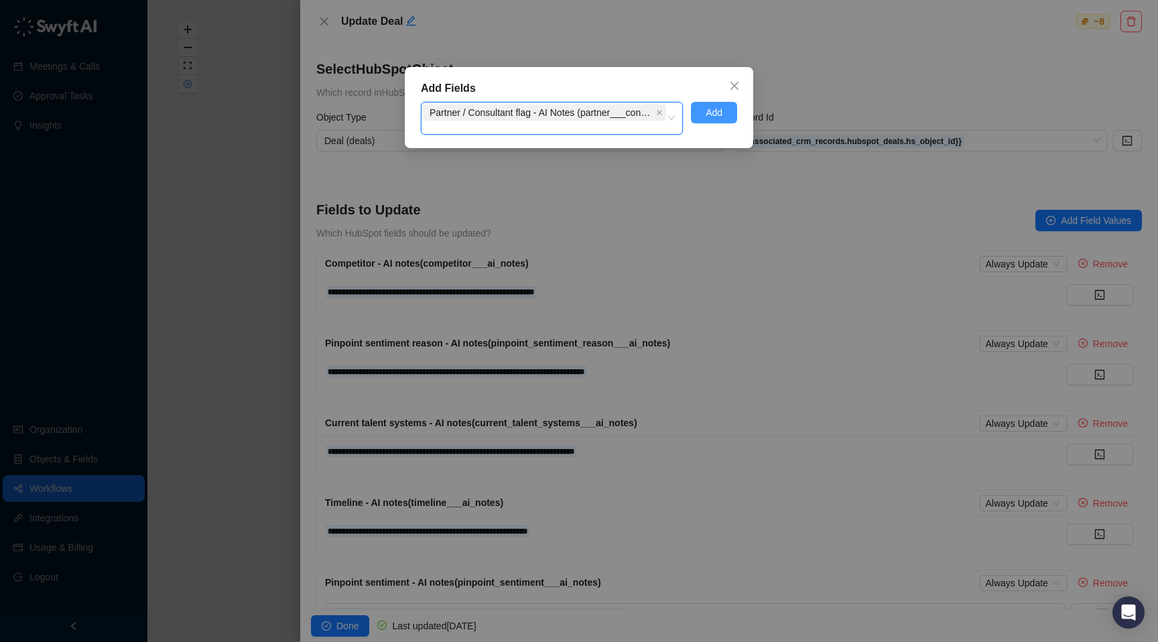
click at [712, 119] on span "Add" at bounding box center [714, 112] width 17 height 15
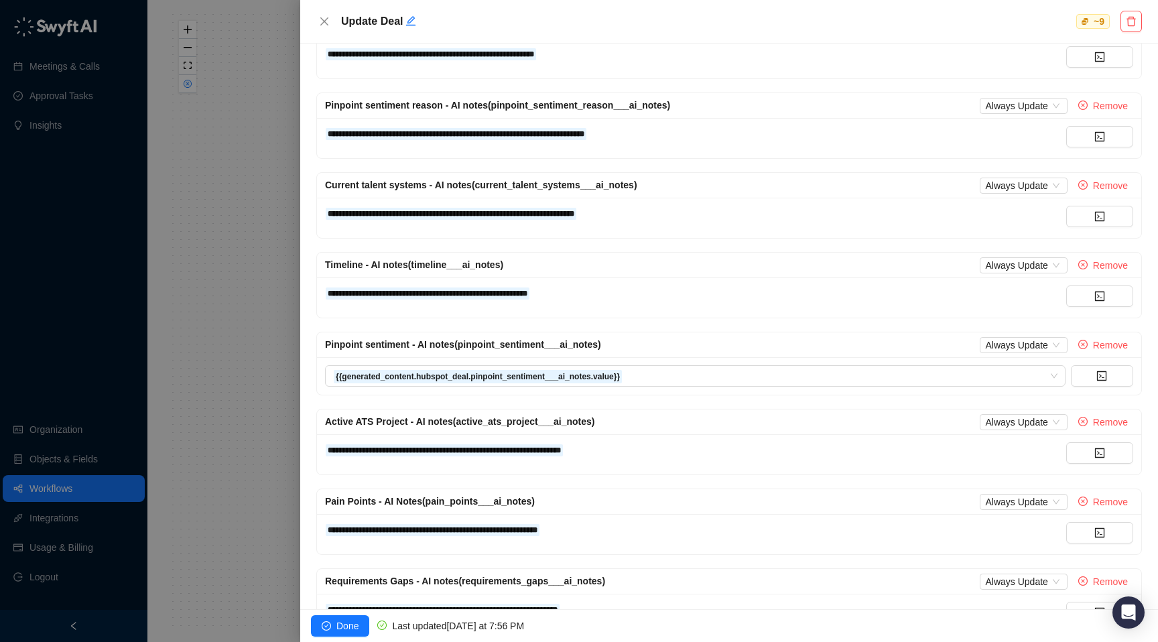
scroll to position [370, 0]
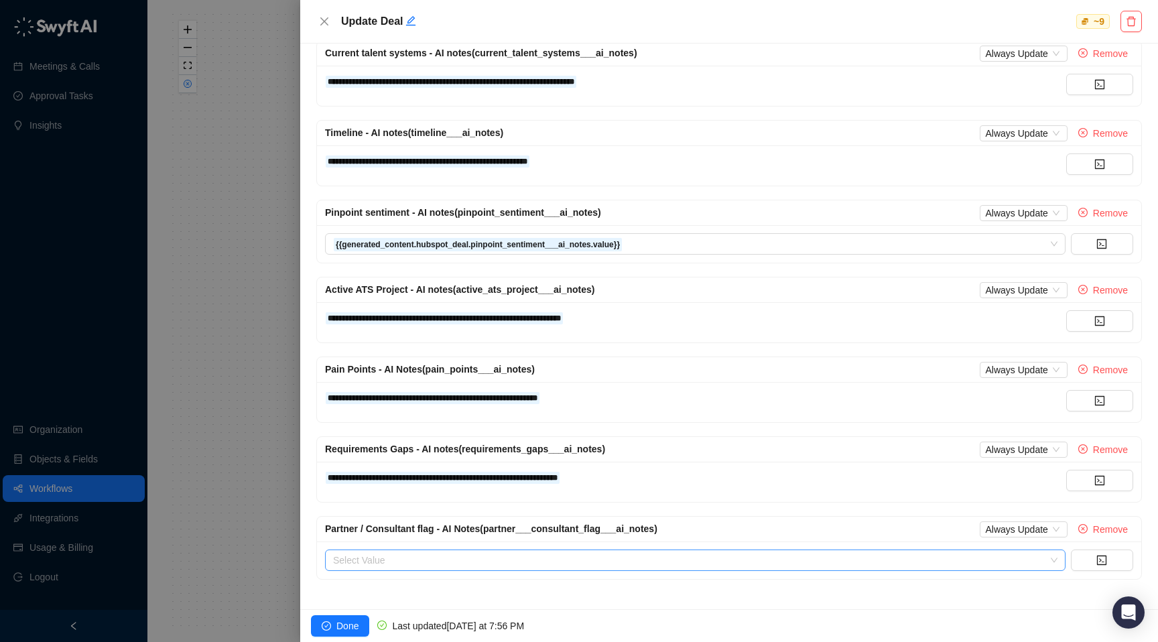
click at [529, 564] on input "search" at bounding box center [691, 560] width 716 height 20
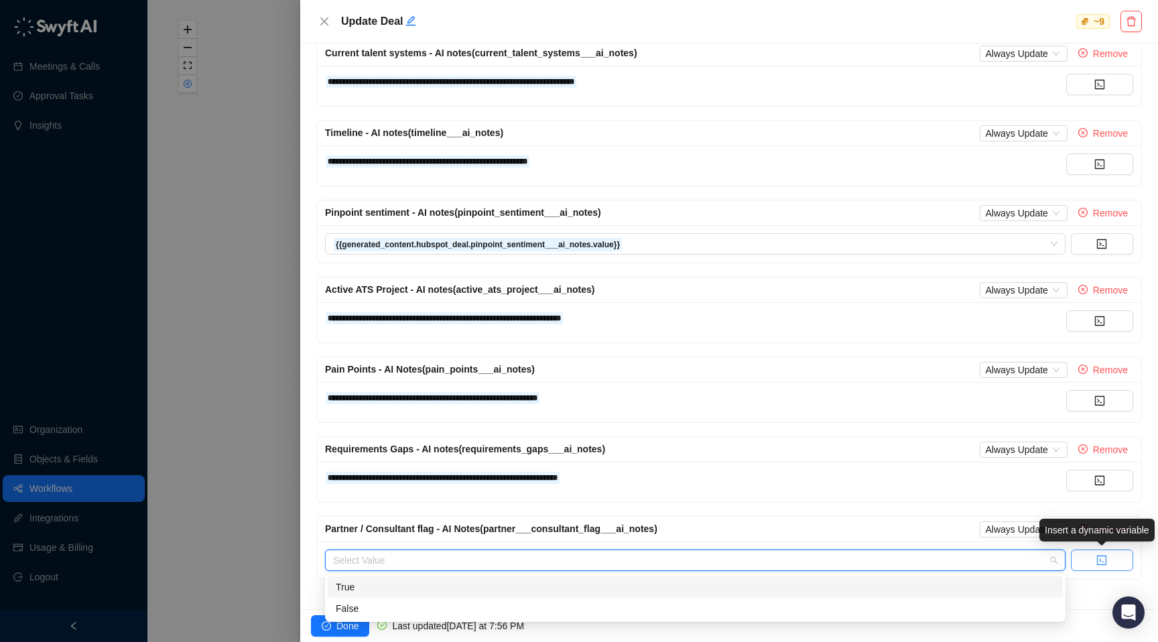
click at [1086, 554] on button "button" at bounding box center [1102, 560] width 62 height 21
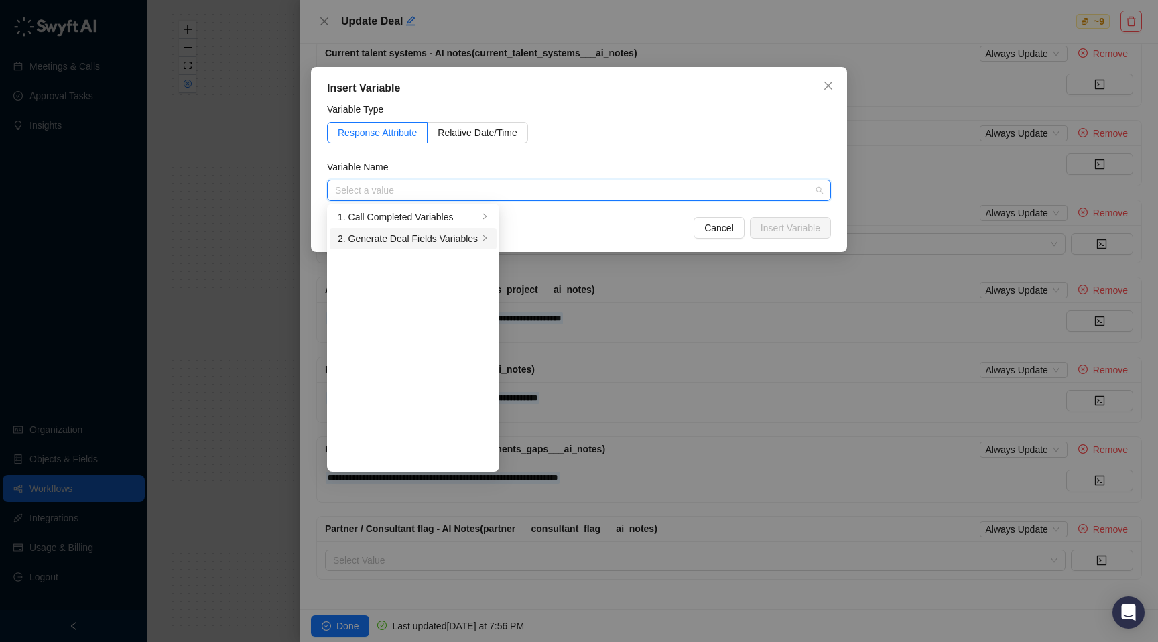
click at [451, 241] on div "2. Generate Deal Fields Variables" at bounding box center [408, 238] width 140 height 15
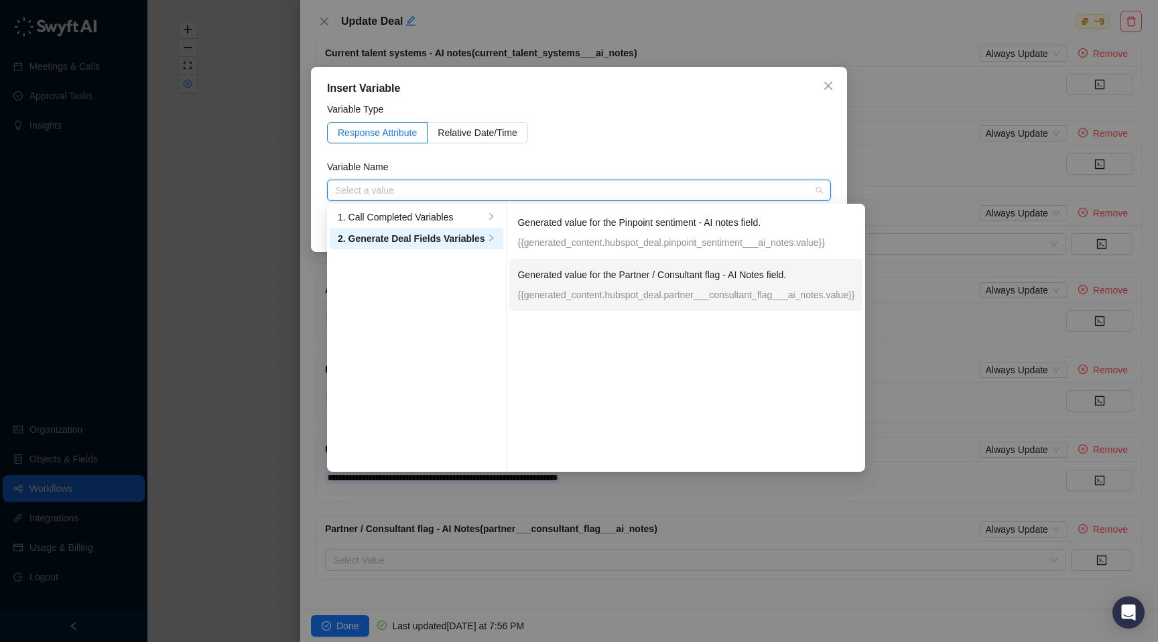
click at [568, 288] on p "{{generated_content.hubspot_deal.partner___consultant_flag___ai_notes.value}}" at bounding box center [685, 295] width 337 height 15
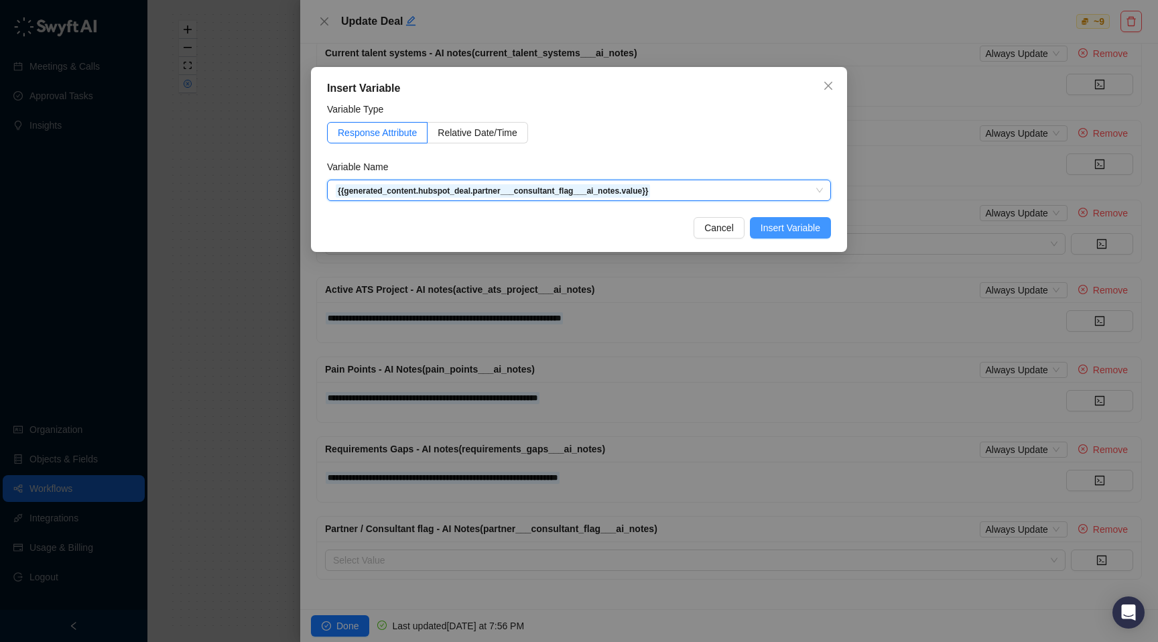
click at [793, 229] on span "Insert Variable" at bounding box center [791, 228] width 60 height 15
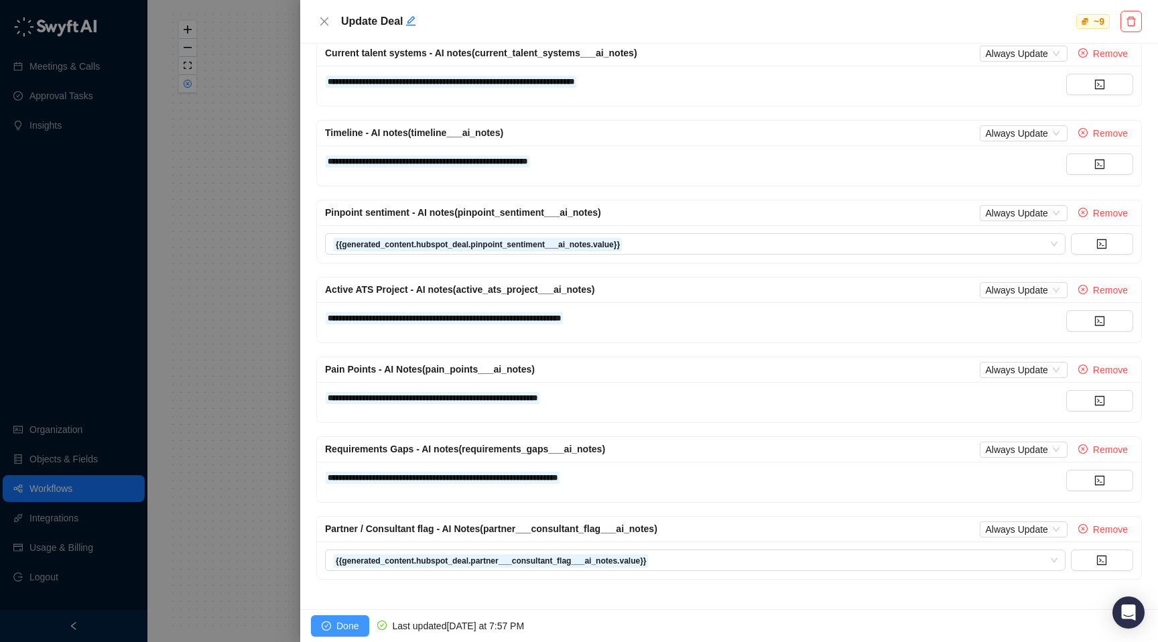
click at [338, 622] on span "Done" at bounding box center [347, 626] width 22 height 15
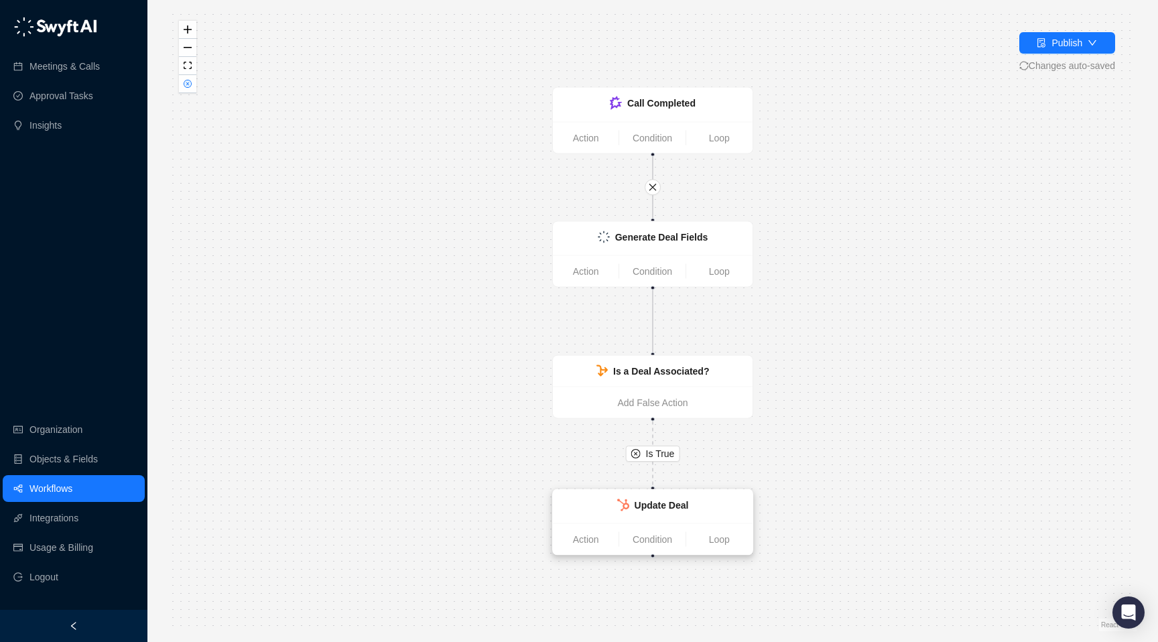
click at [664, 520] on div "Update Deal" at bounding box center [653, 507] width 200 height 34
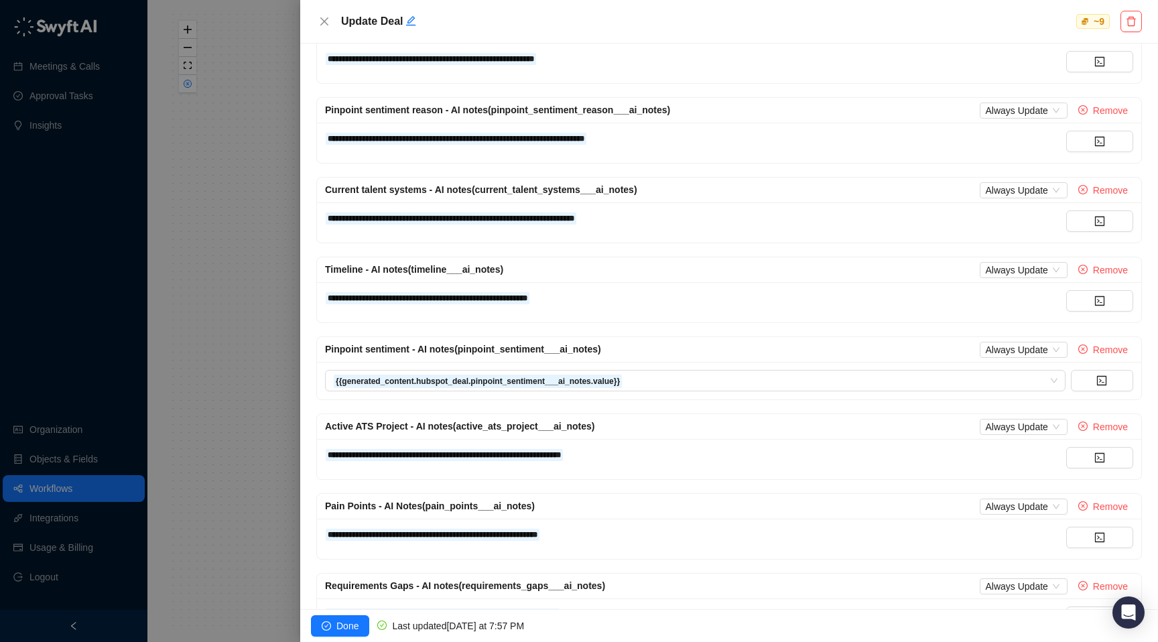
scroll to position [370, 0]
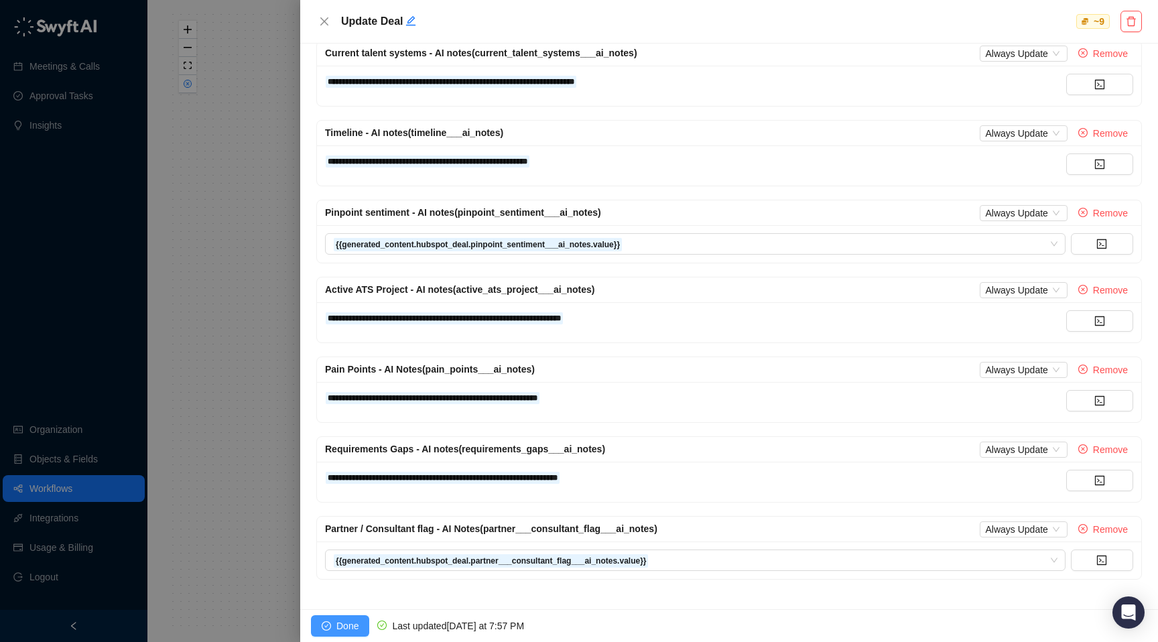
click at [349, 619] on span "Done" at bounding box center [347, 626] width 22 height 15
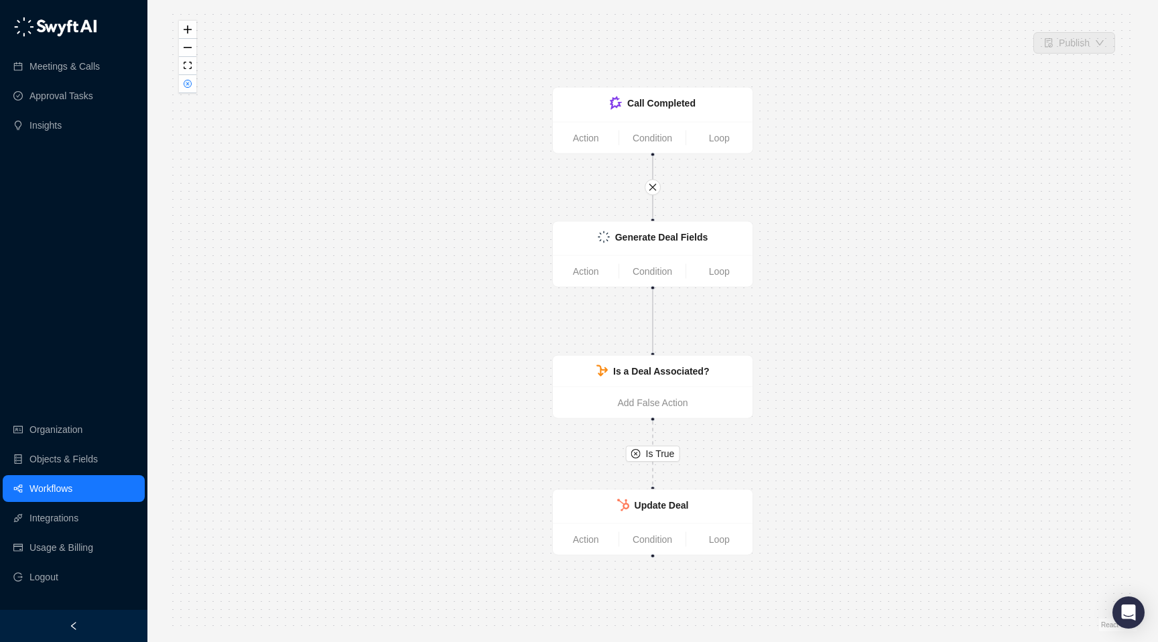
click at [62, 485] on link "Workflows" at bounding box center [50, 488] width 43 height 27
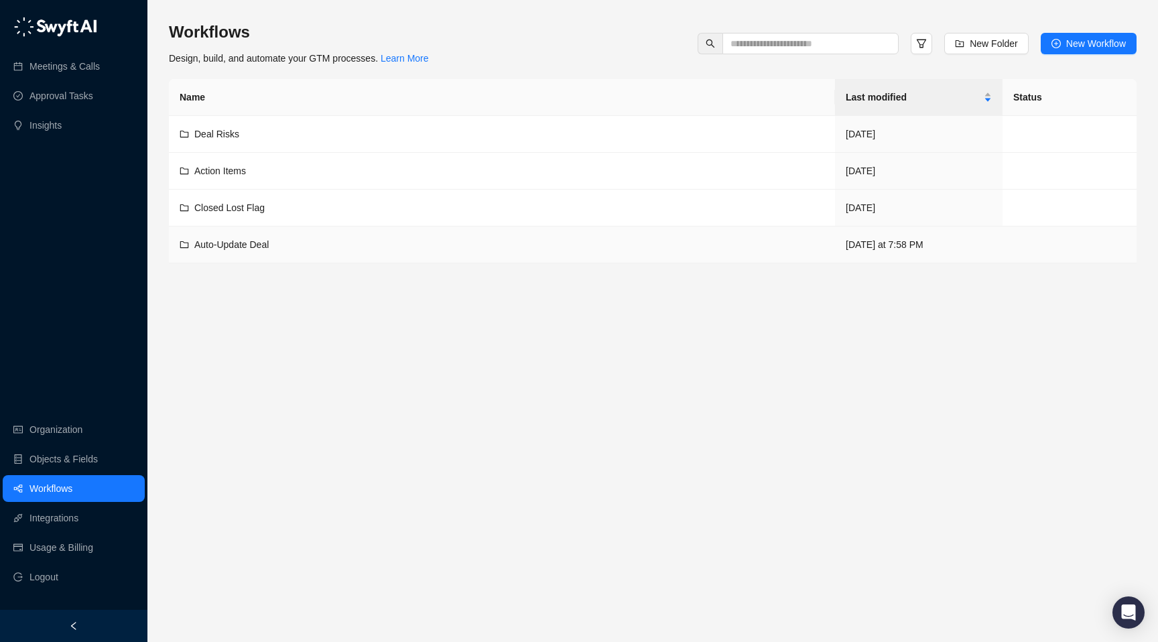
click at [223, 242] on span "Auto-Update Deal" at bounding box center [231, 244] width 74 height 11
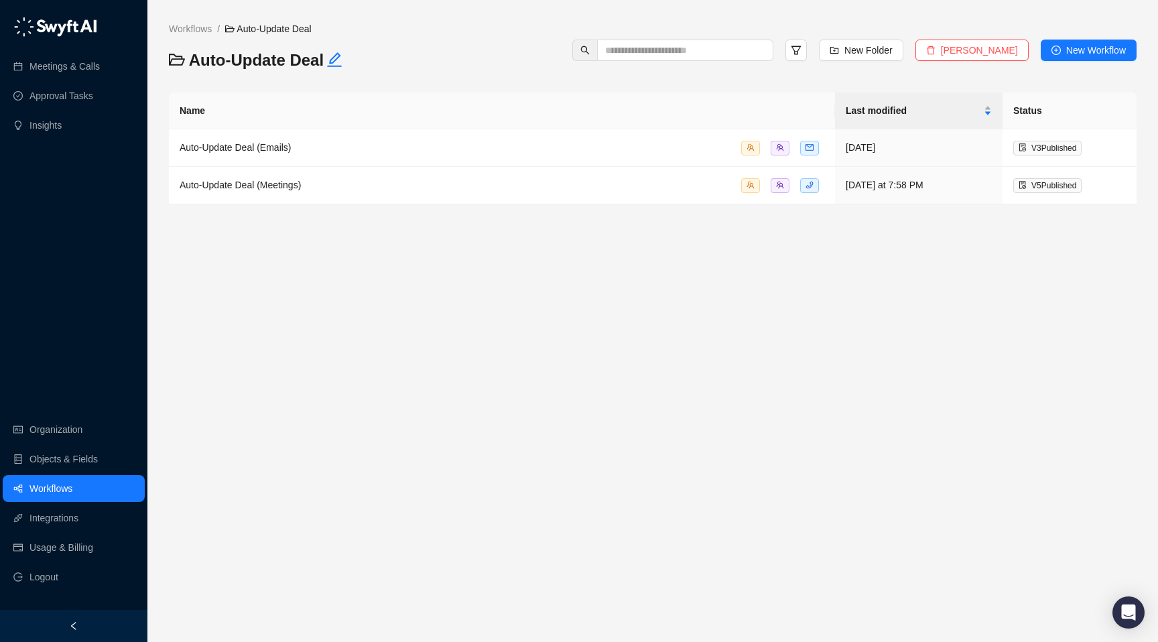
click at [72, 485] on link "Workflows" at bounding box center [50, 488] width 43 height 27
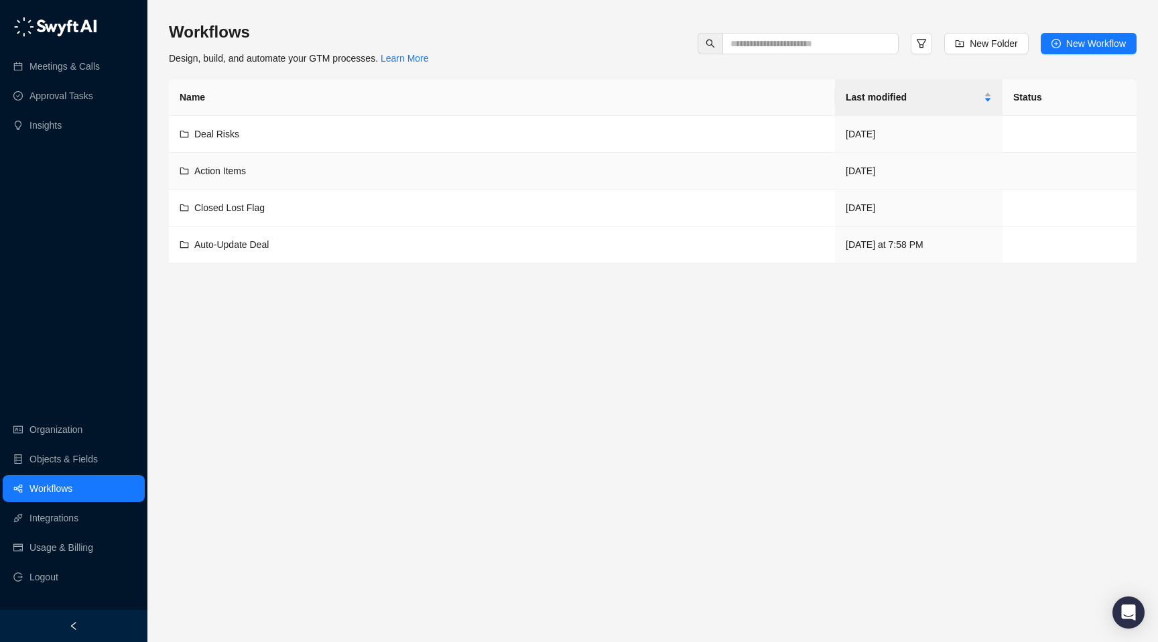
click at [227, 166] on span "Action Items" at bounding box center [220, 171] width 52 height 11
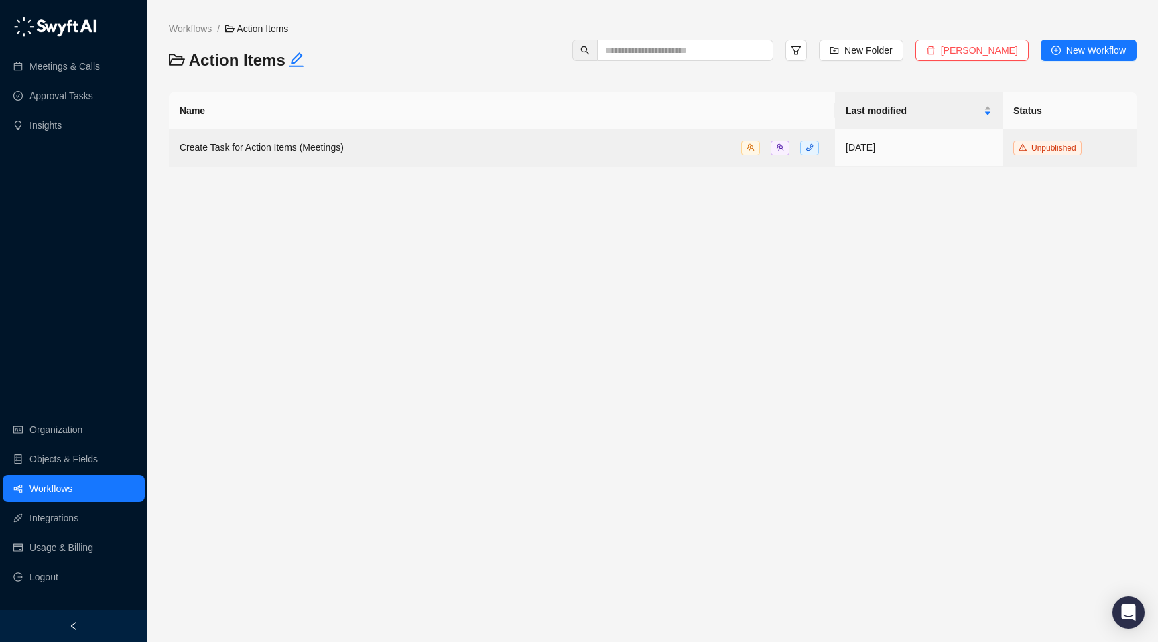
click at [70, 488] on link "Workflows" at bounding box center [50, 488] width 43 height 27
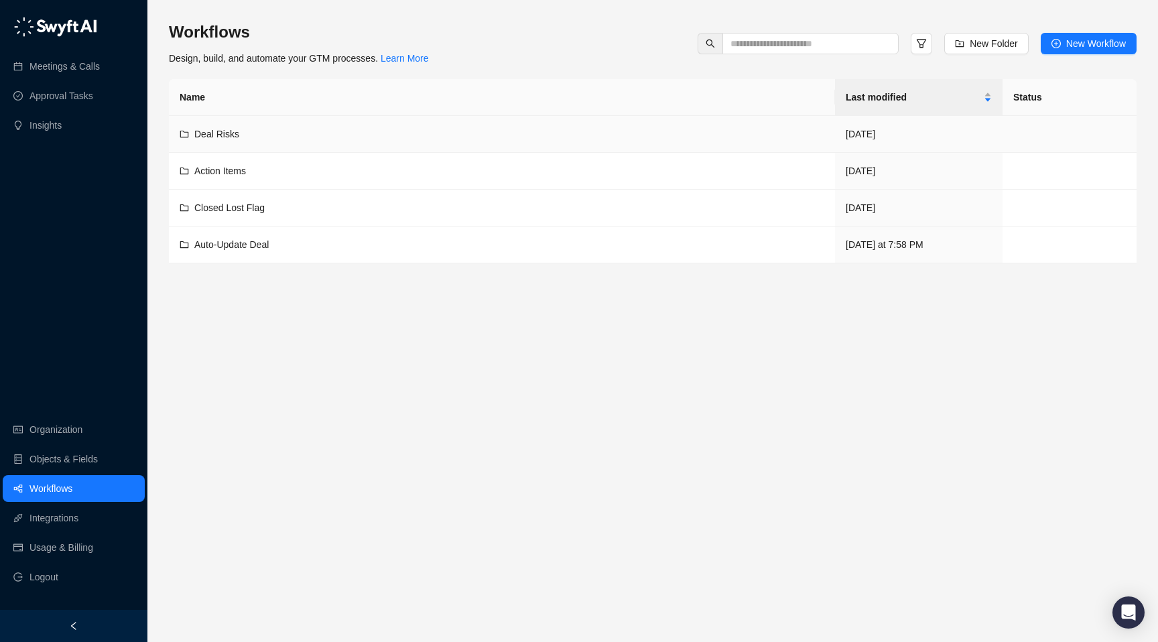
click at [264, 134] on div "Deal Risks" at bounding box center [502, 134] width 645 height 15
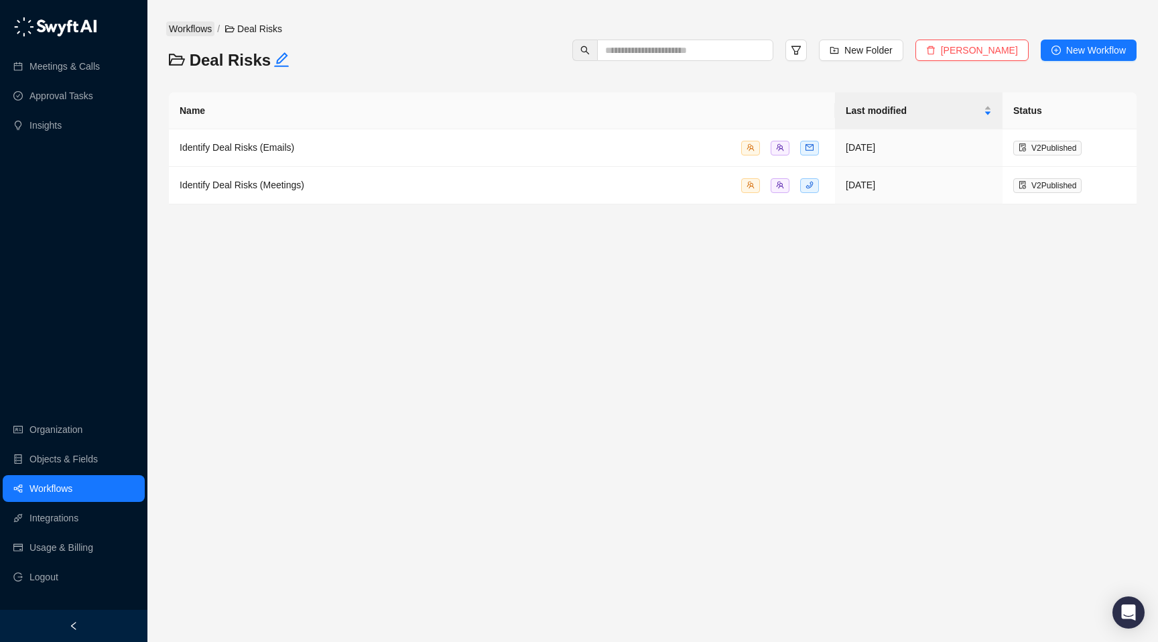
click at [198, 30] on link "Workflows" at bounding box center [190, 28] width 48 height 15
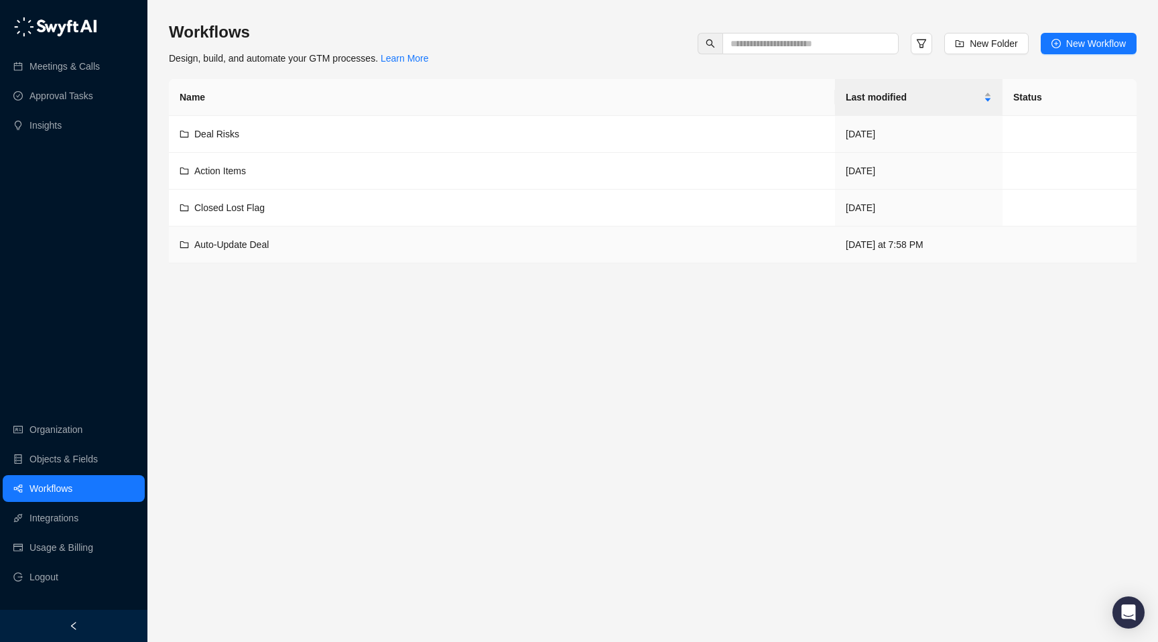
click at [253, 239] on span "Auto-Update Deal" at bounding box center [231, 244] width 74 height 11
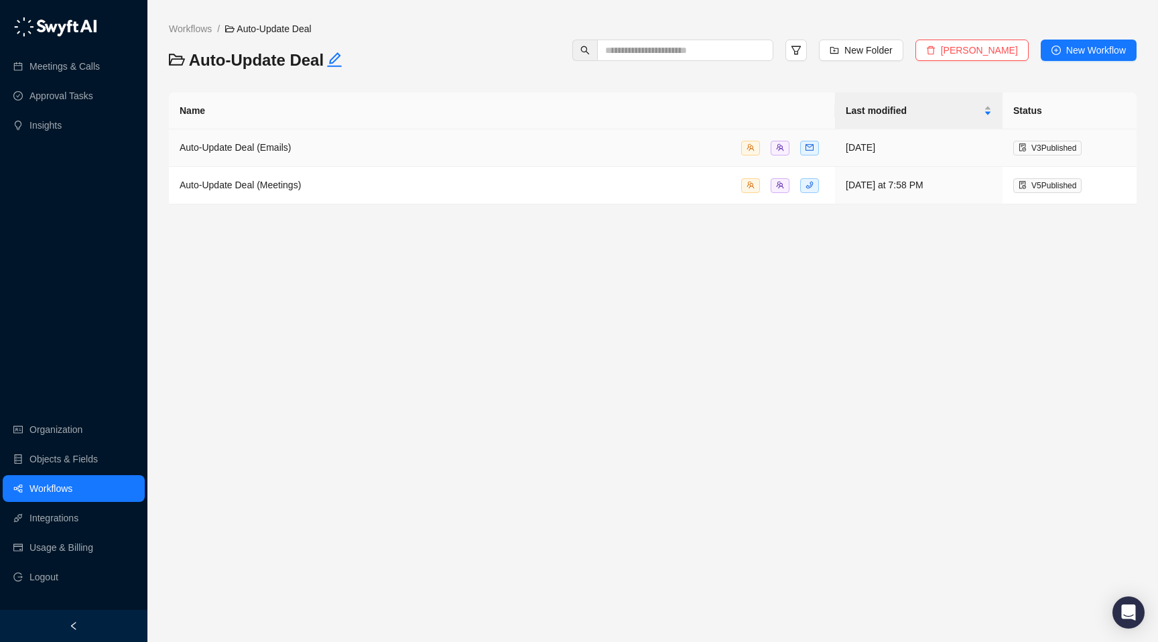
click at [270, 150] on span "Auto-Update Deal (Emails)" at bounding box center [236, 147] width 112 height 11
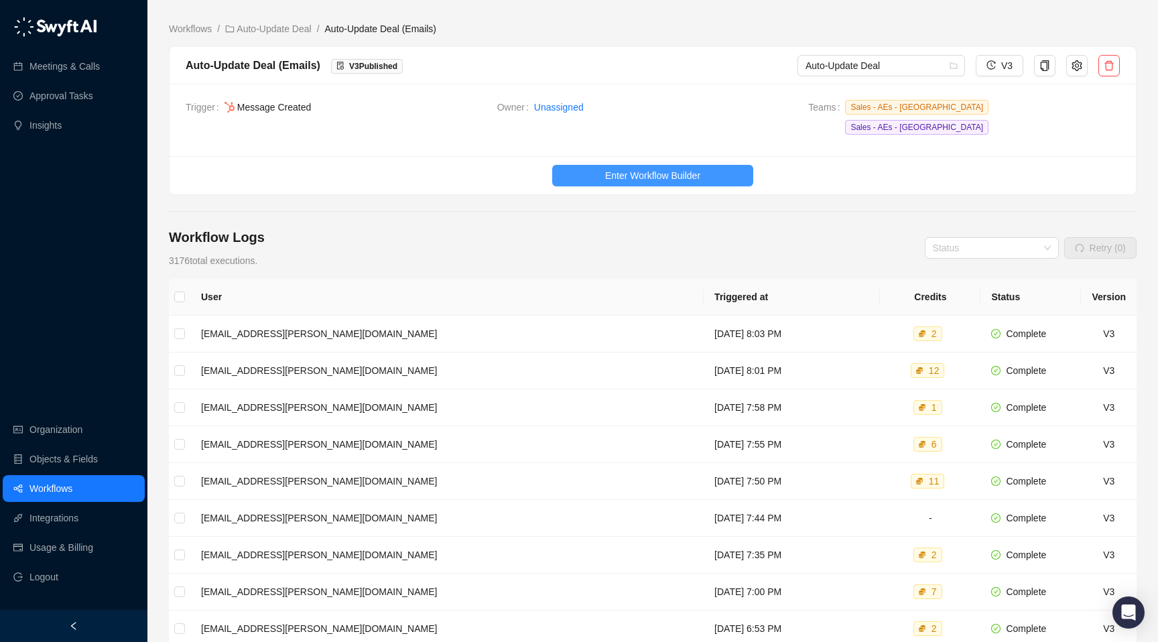
click at [721, 165] on button "Enter Workflow Builder" at bounding box center [652, 175] width 201 height 21
click at [662, 168] on span "Enter Workflow Builder" at bounding box center [652, 175] width 95 height 15
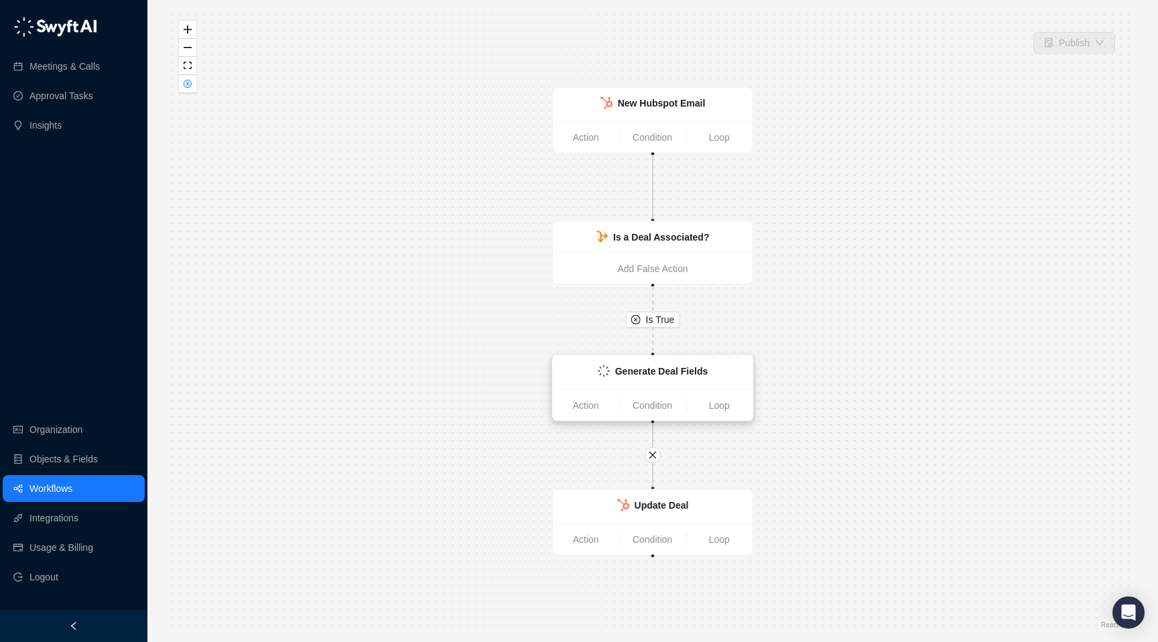
click at [662, 361] on div "Generate Deal Fields" at bounding box center [653, 373] width 200 height 34
